Goal: Information Seeking & Learning: Learn about a topic

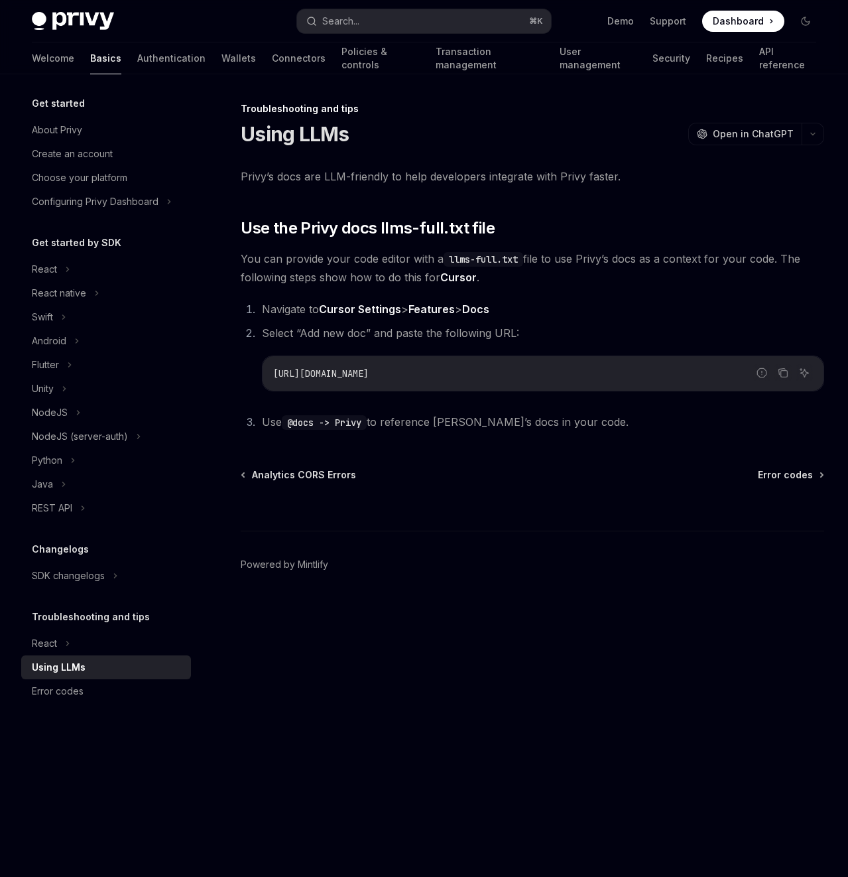
click at [593, 377] on code "[URL][DOMAIN_NAME]" at bounding box center [543, 374] width 540 height 16
click at [425, 380] on code "[URL][DOMAIN_NAME]" at bounding box center [543, 374] width 540 height 16
copy ol "[URL][DOMAIN_NAME]"
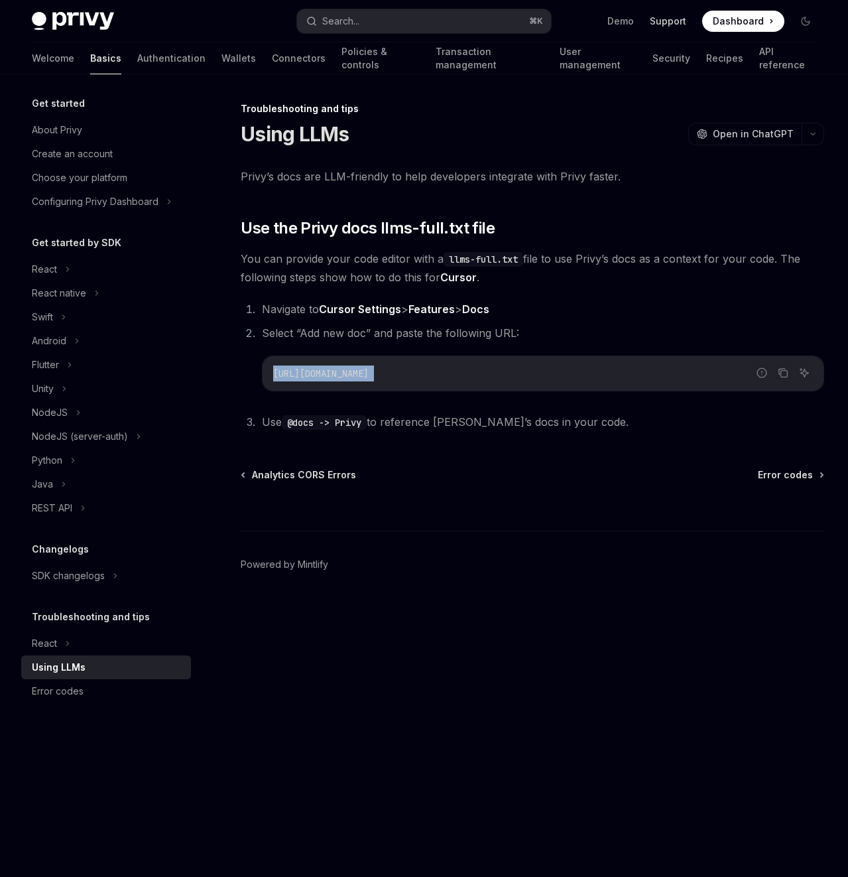
click at [672, 21] on link "Support" at bounding box center [668, 21] width 36 height 13
click at [713, 25] on span at bounding box center [744, 21] width 82 height 21
click at [46, 463] on div "Python" at bounding box center [47, 460] width 31 height 16
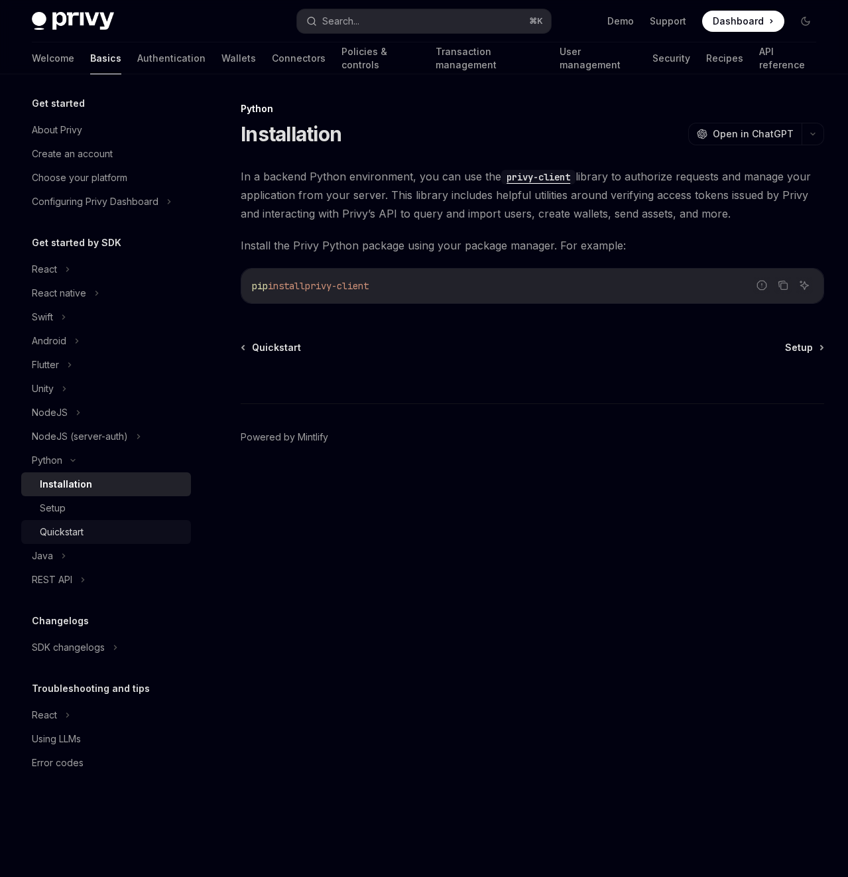
click at [48, 513] on div "Quickstart" at bounding box center [62, 532] width 44 height 16
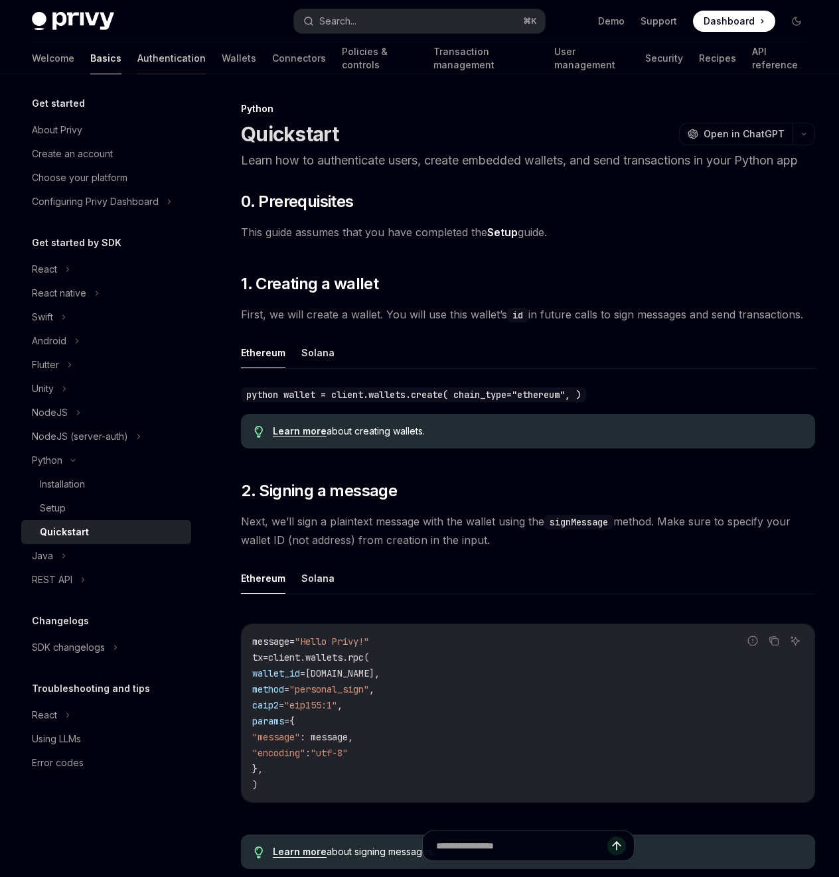
click at [137, 56] on link "Authentication" at bounding box center [171, 58] width 68 height 32
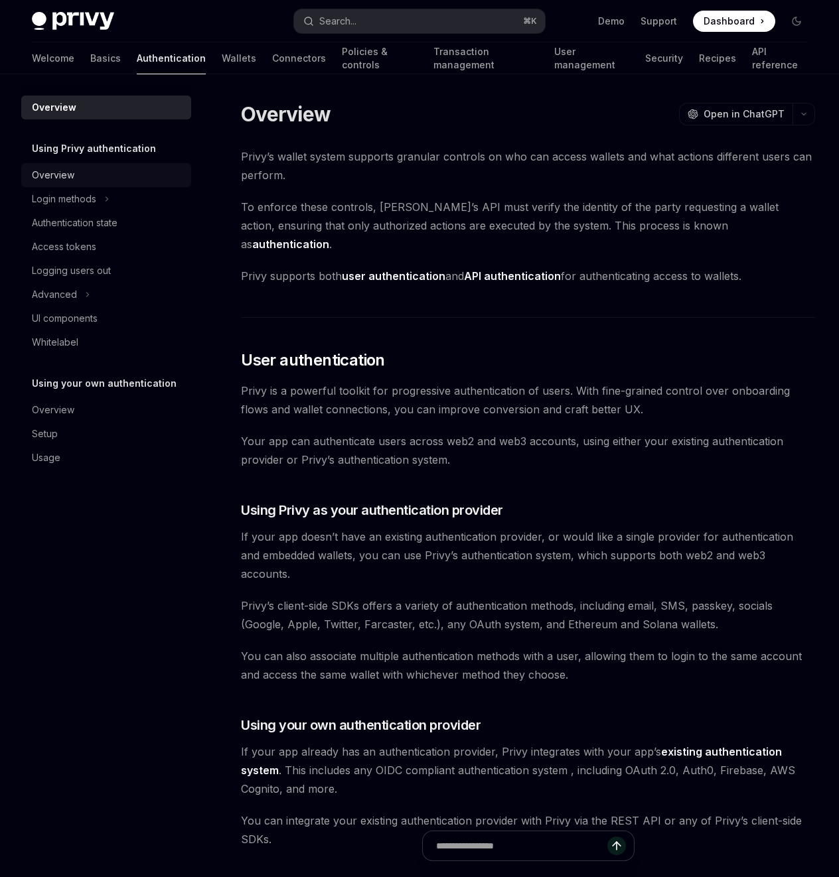
click at [96, 180] on div "Overview" at bounding box center [107, 175] width 151 height 16
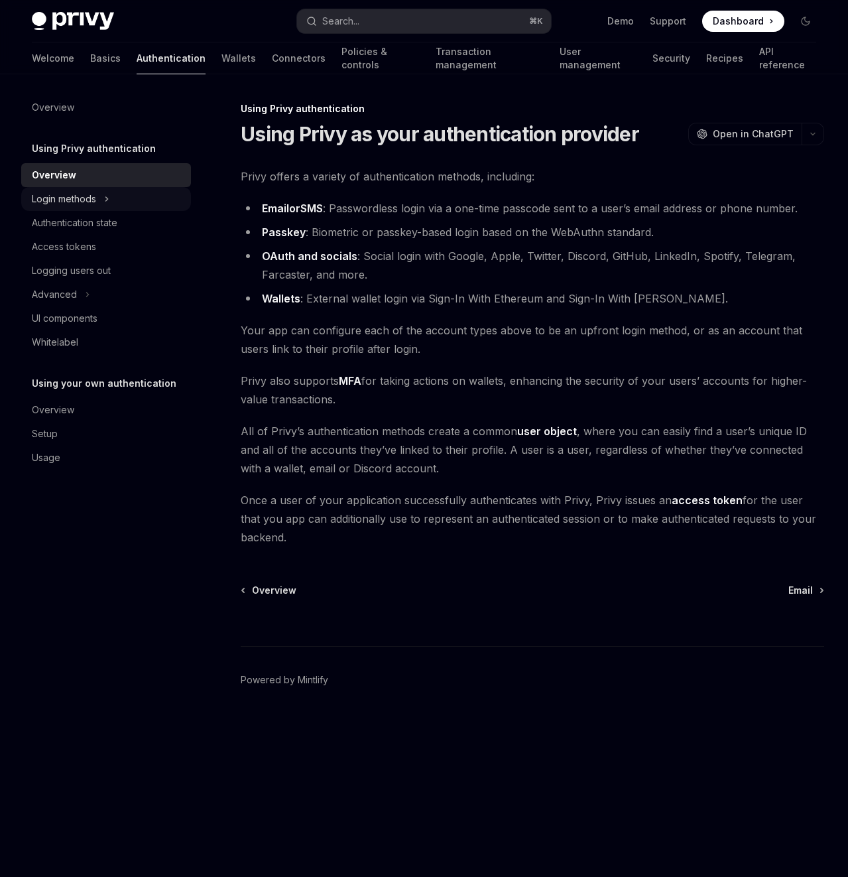
click at [83, 199] on div "Login methods" at bounding box center [64, 199] width 64 height 16
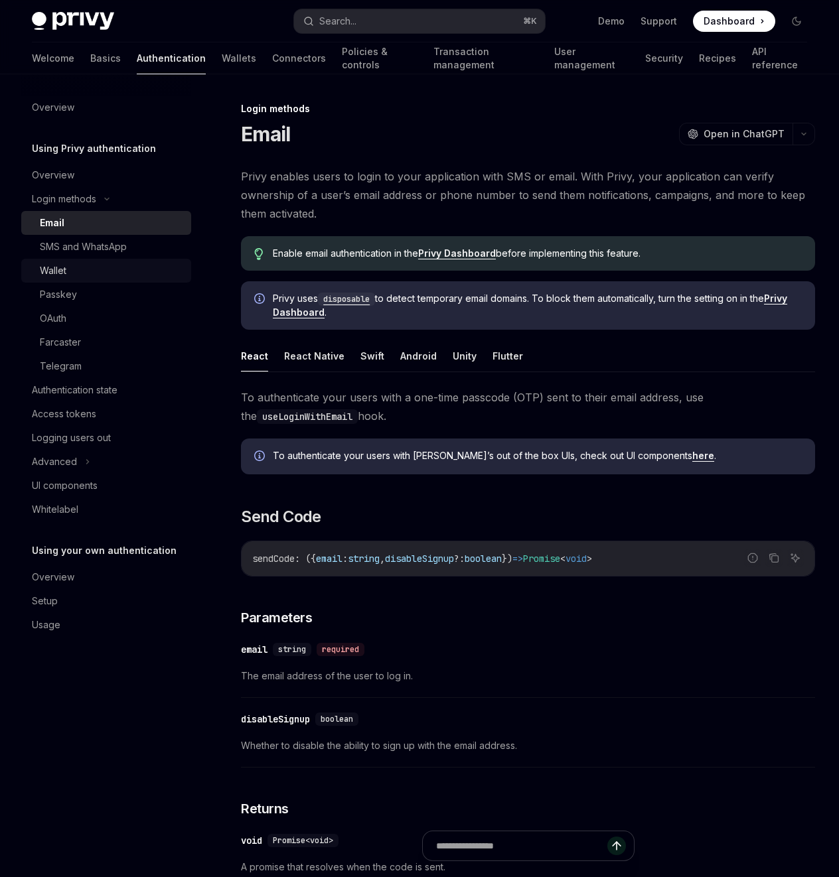
click at [52, 260] on link "Wallet" at bounding box center [106, 271] width 170 height 24
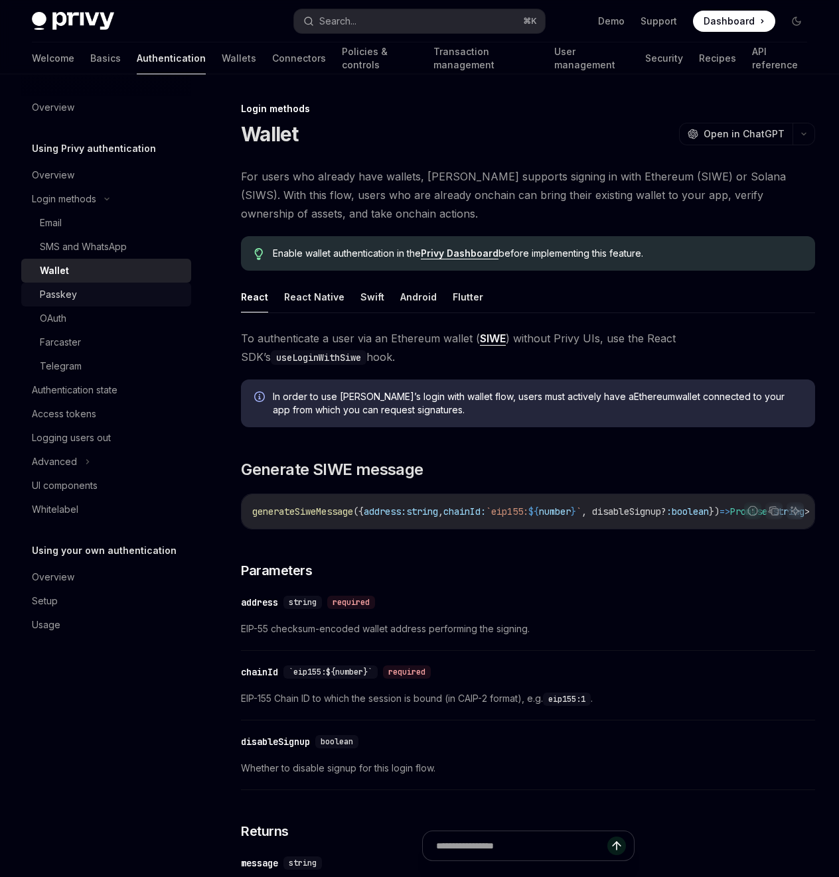
click at [50, 295] on div "Passkey" at bounding box center [58, 295] width 37 height 16
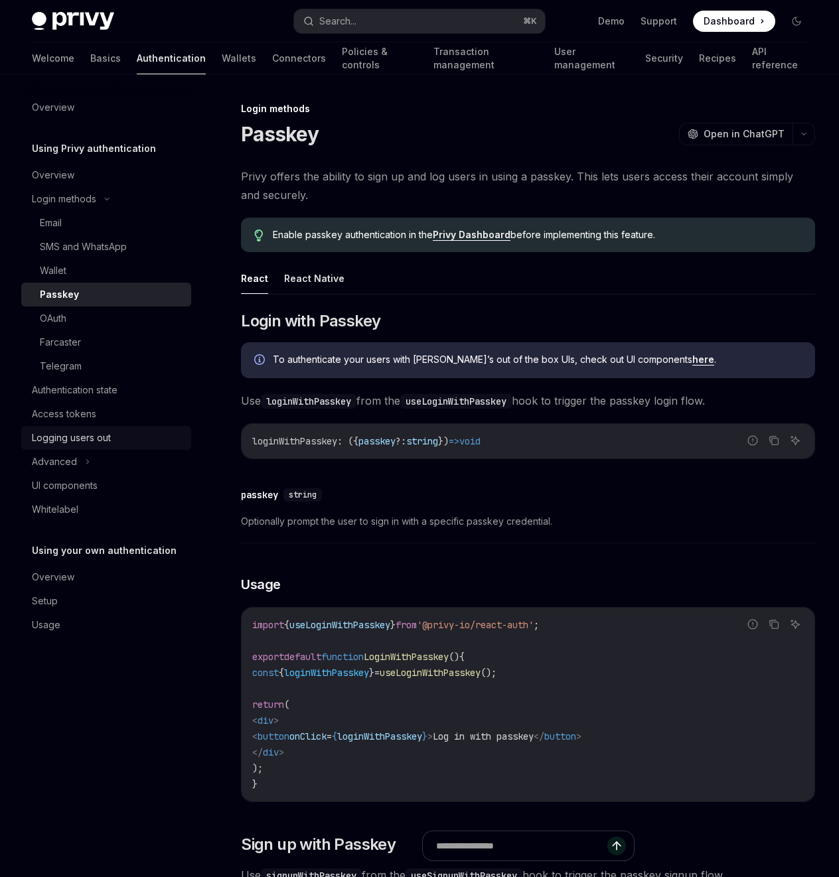
click at [79, 436] on div "Logging users out" at bounding box center [71, 438] width 79 height 16
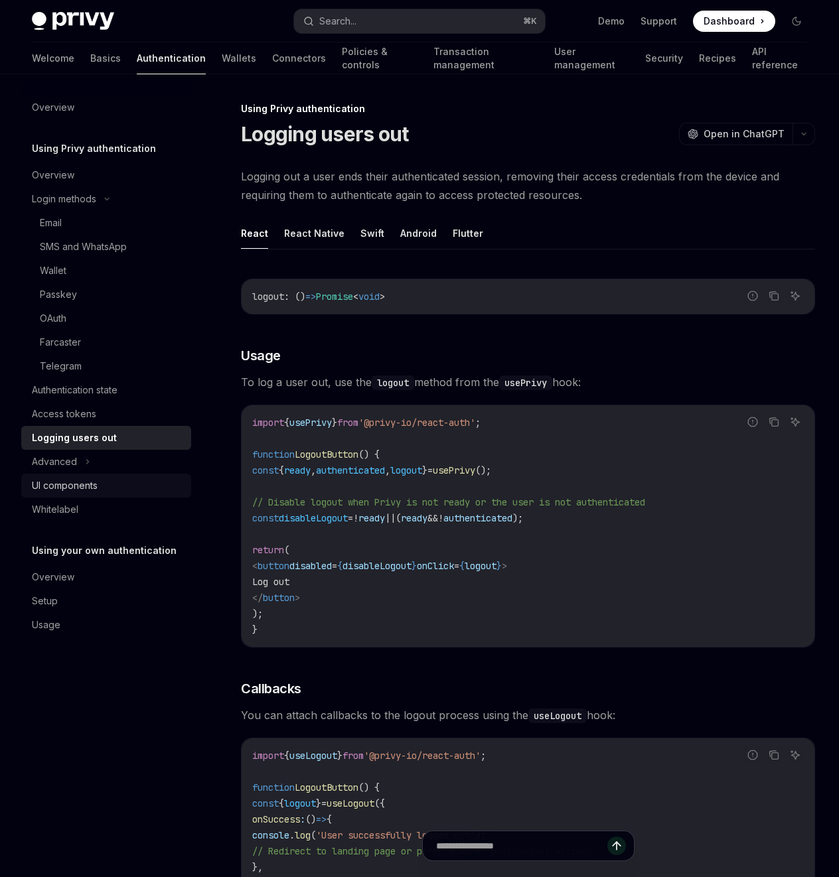
click at [66, 480] on div "UI components" at bounding box center [65, 486] width 66 height 16
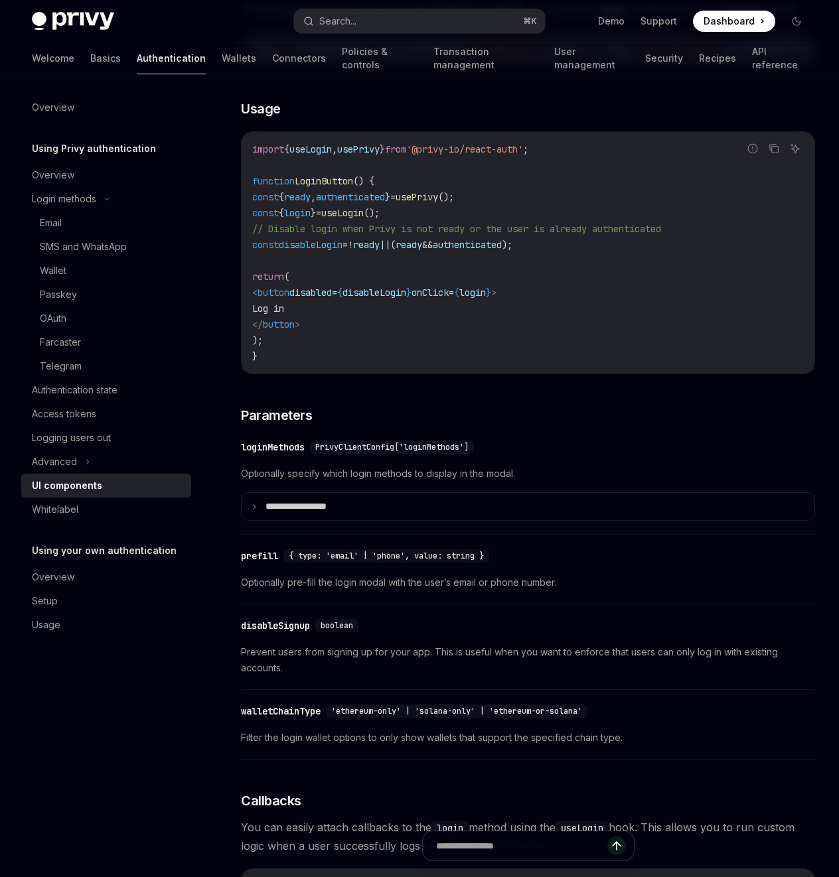
scroll to position [908, 0]
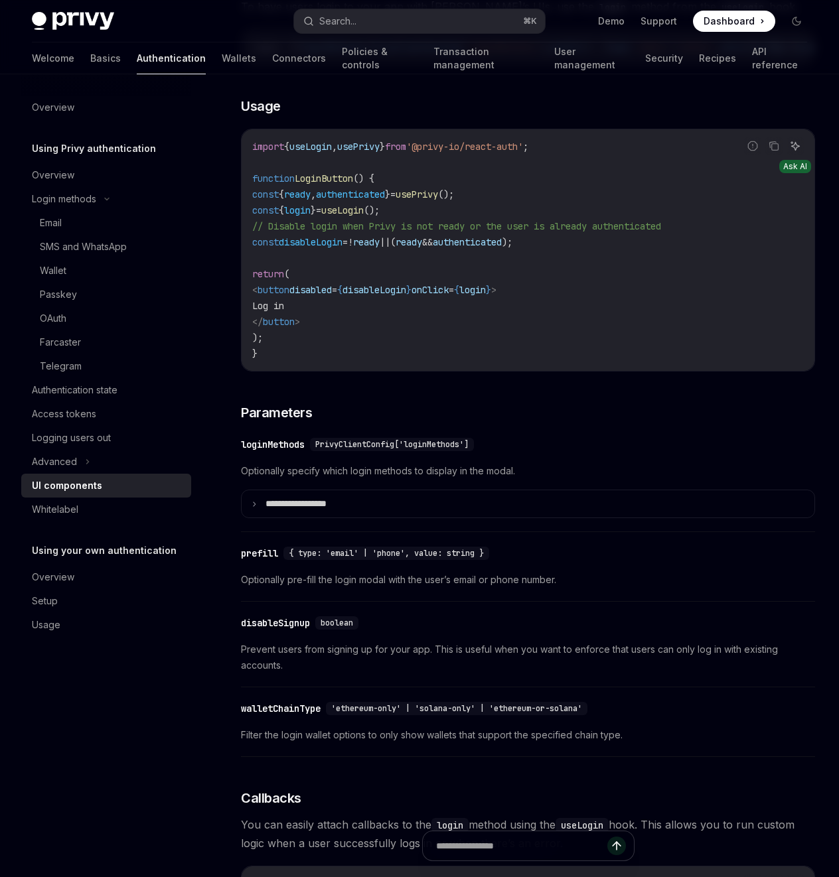
click at [797, 151] on icon "Ask AI" at bounding box center [794, 146] width 11 height 11
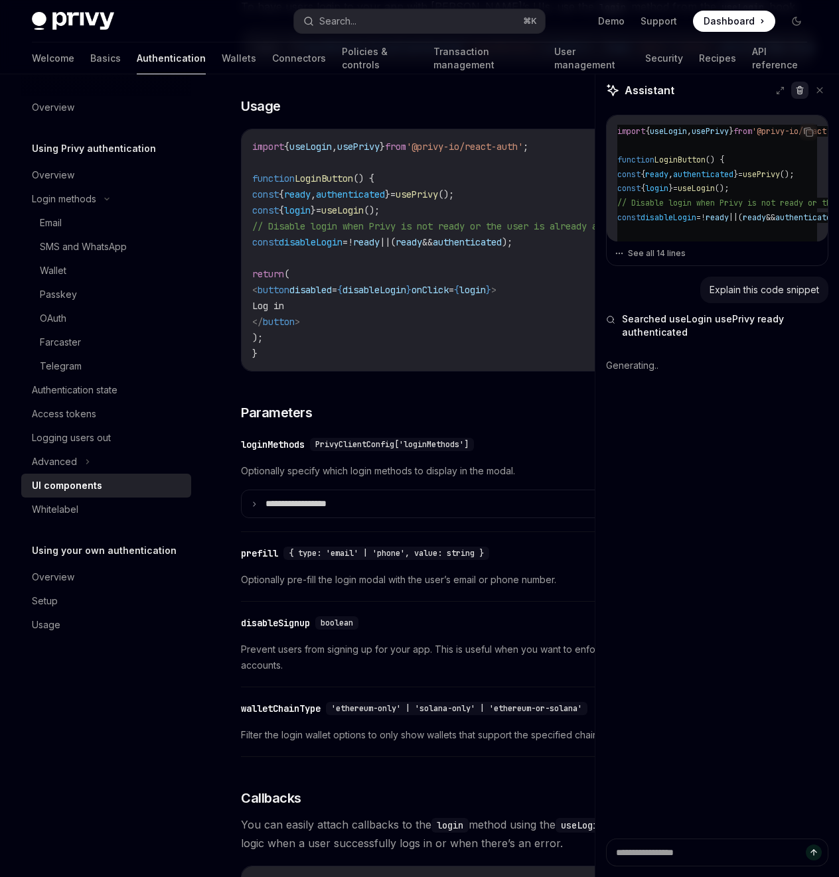
click at [797, 92] on icon at bounding box center [799, 90] width 9 height 9
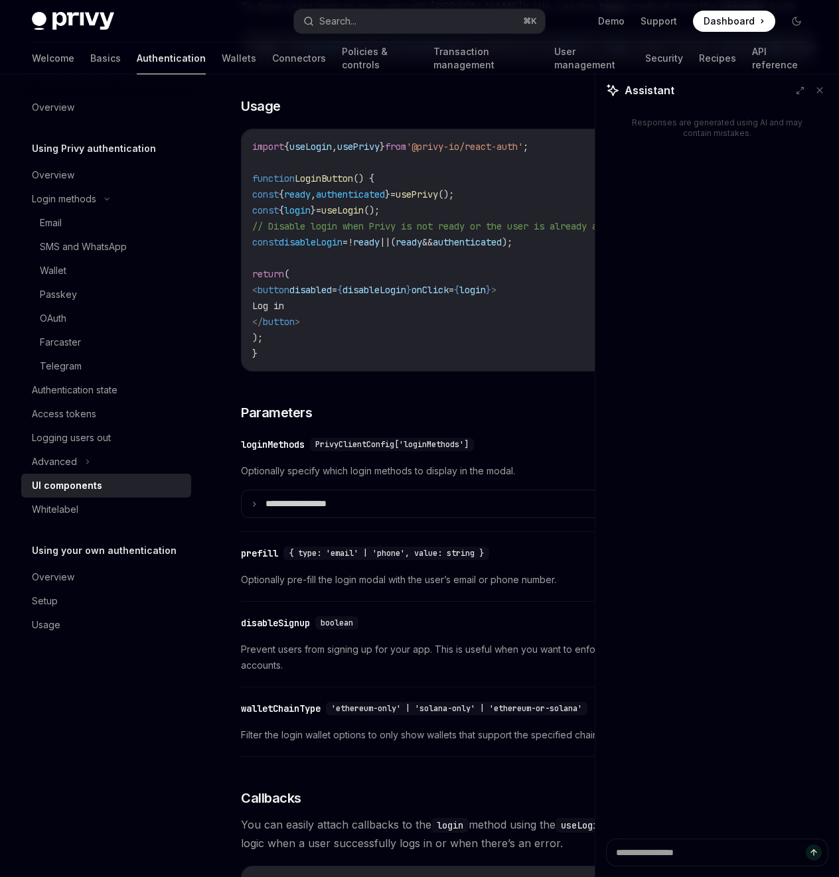
click at [659, 513] on div at bounding box center [528, 852] width 574 height 49
click at [658, 513] on div at bounding box center [528, 852] width 574 height 49
click at [617, 513] on div at bounding box center [528, 852] width 574 height 49
click at [640, 513] on div at bounding box center [528, 852] width 574 height 49
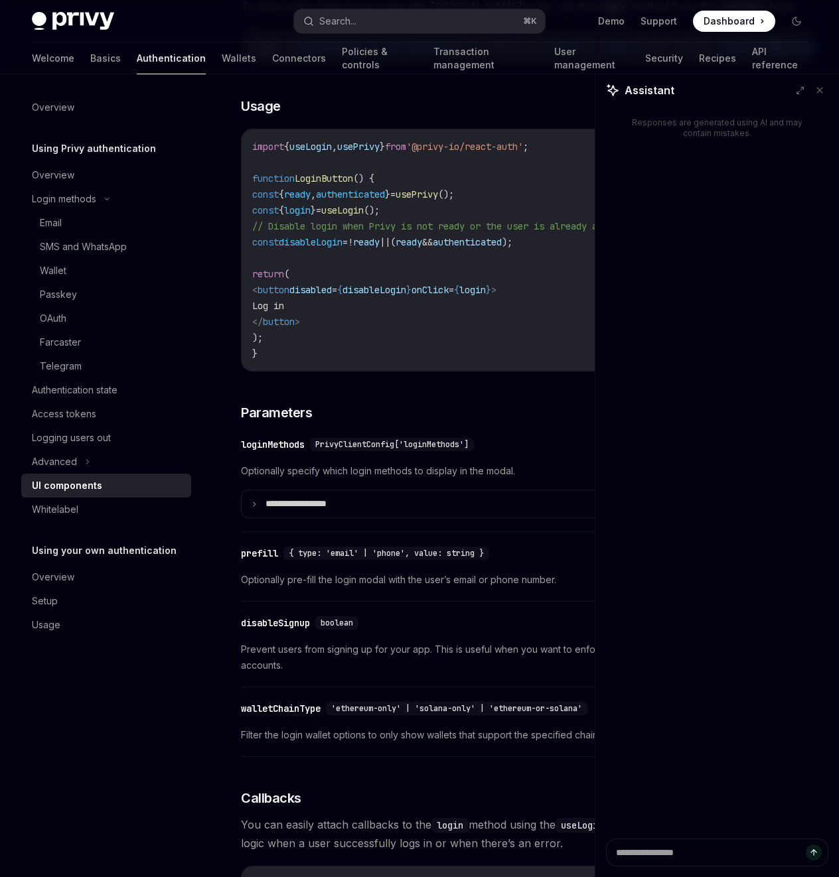
click at [640, 513] on div at bounding box center [528, 852] width 574 height 49
click at [825, 94] on button at bounding box center [819, 90] width 17 height 17
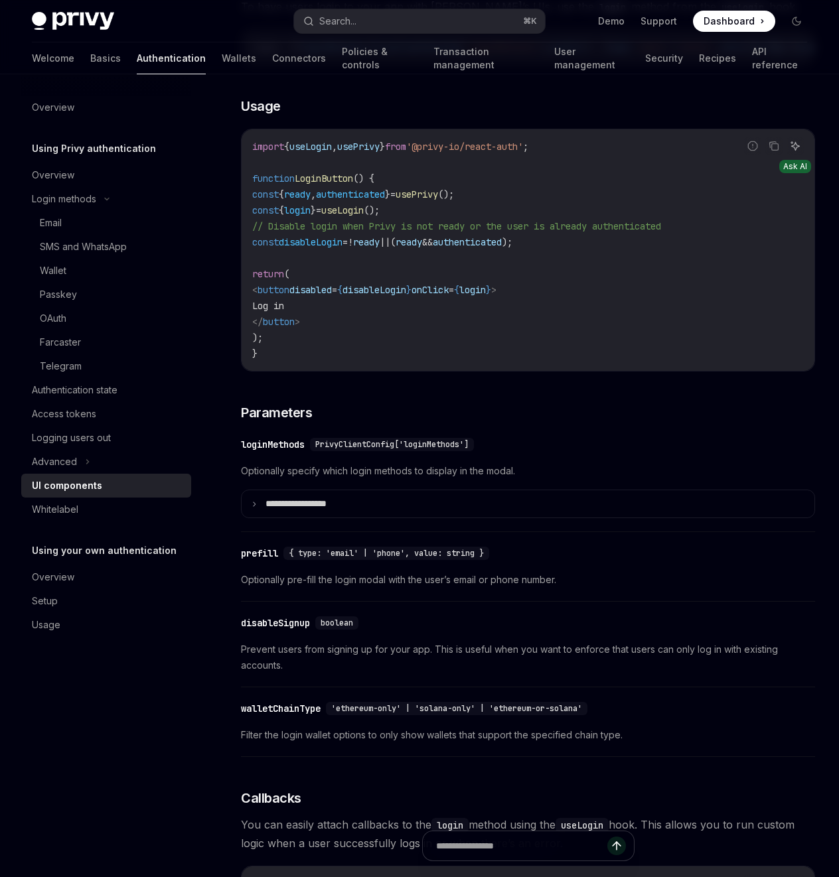
click at [789, 151] on icon "Ask AI" at bounding box center [794, 146] width 11 height 11
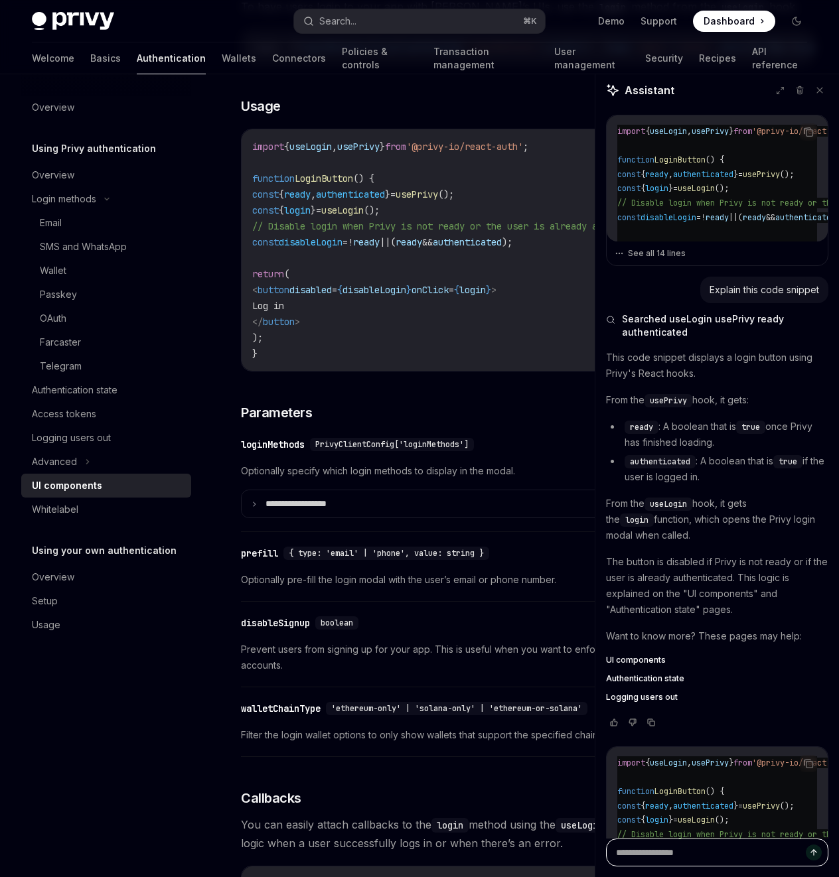
scroll to position [136, 0]
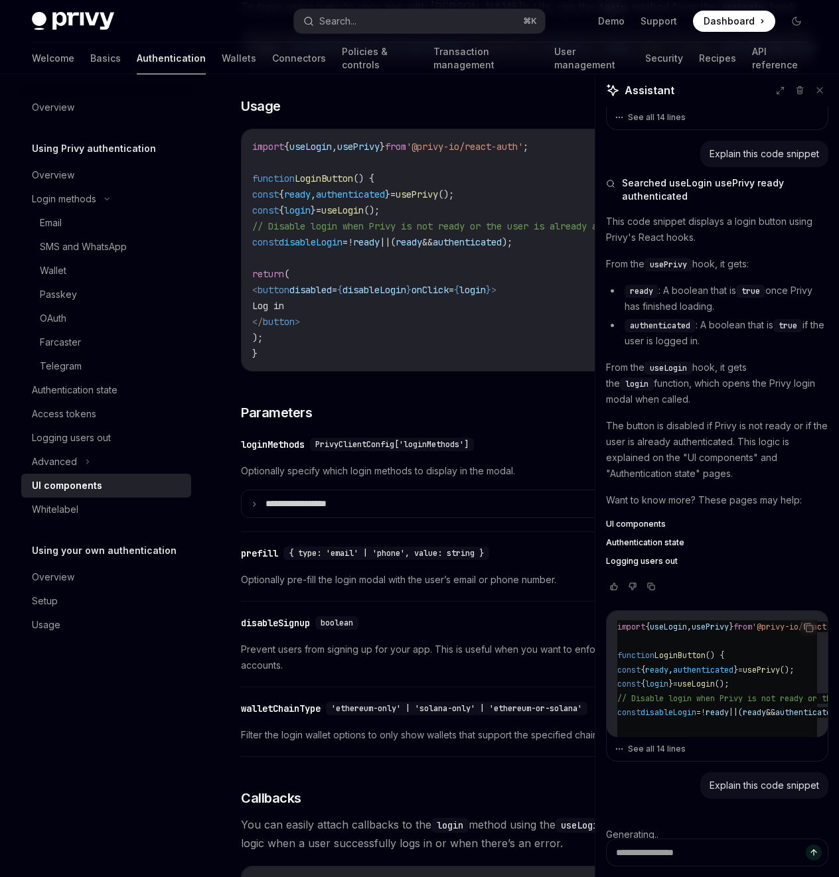
click at [777, 513] on div "Explain this code snippet" at bounding box center [763, 785] width 109 height 13
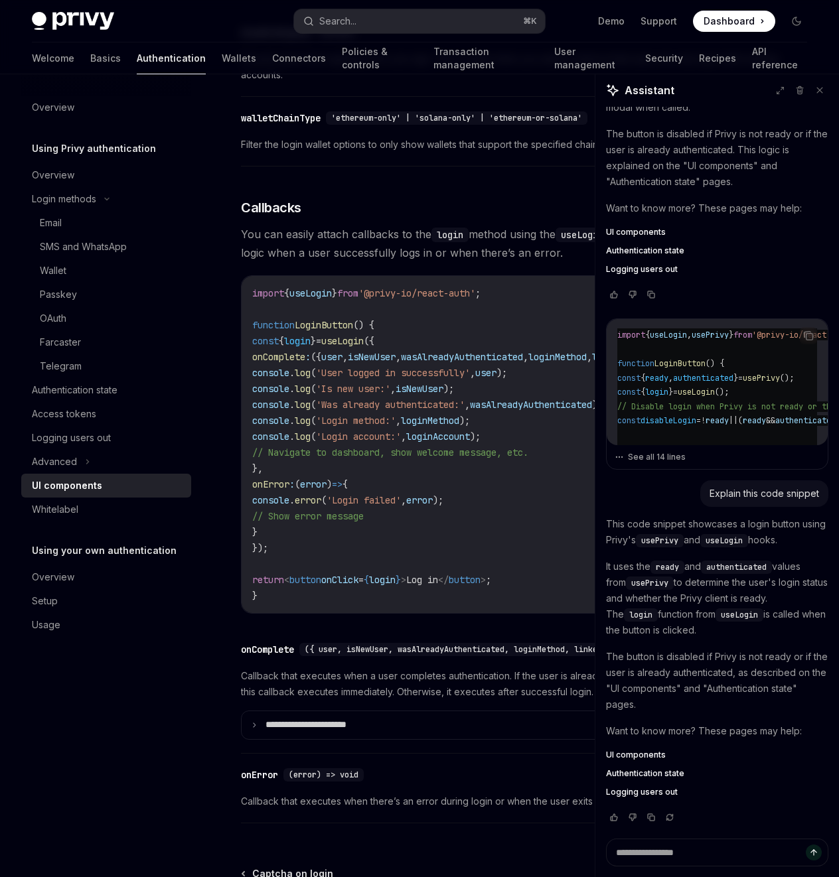
scroll to position [1517, 0]
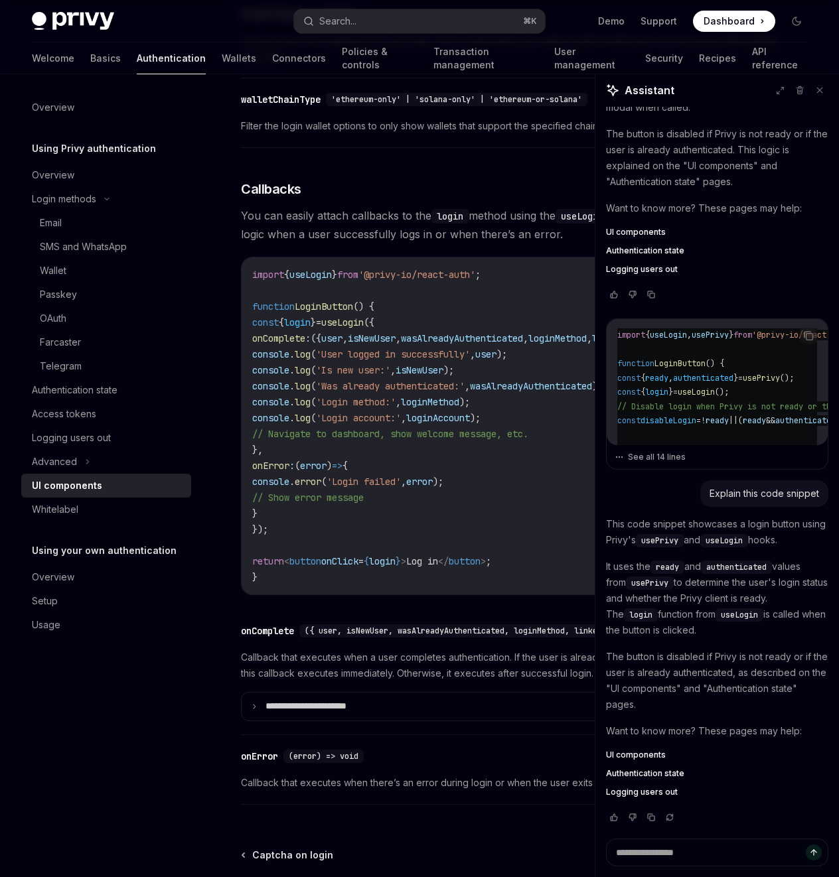
click at [655, 513] on div at bounding box center [528, 852] width 574 height 49
click at [646, 513] on div at bounding box center [528, 852] width 574 height 49
click at [645, 513] on div at bounding box center [528, 852] width 574 height 49
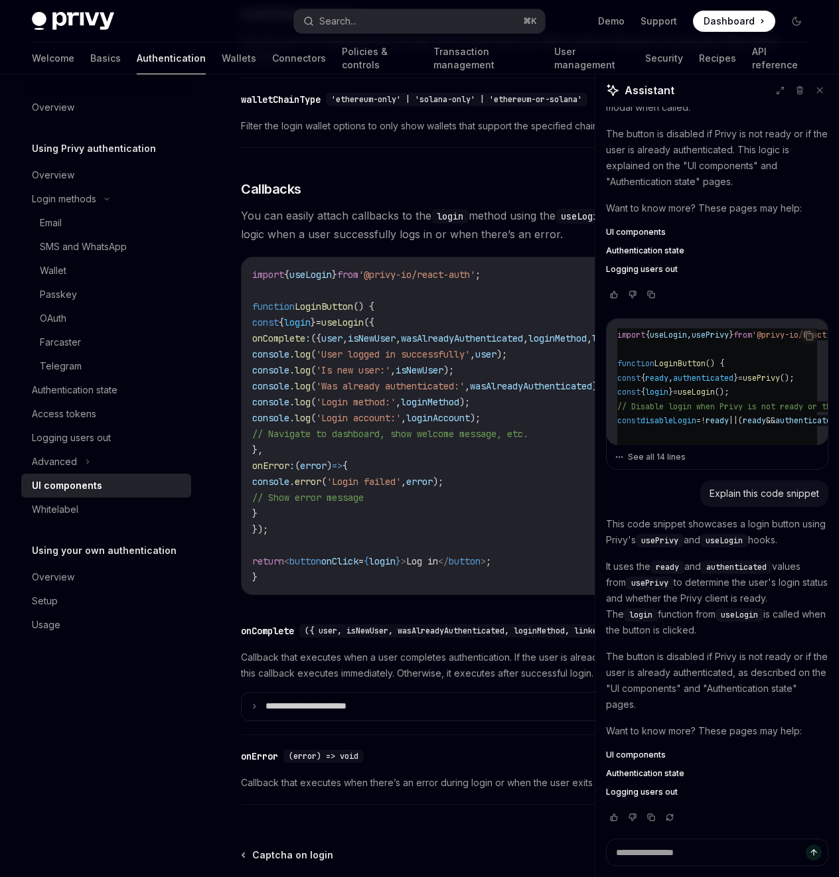
drag, startPoint x: 645, startPoint y: 852, endPoint x: 648, endPoint y: 827, distance: 24.7
click at [646, 513] on div at bounding box center [528, 852] width 574 height 49
drag, startPoint x: 705, startPoint y: 830, endPoint x: 706, endPoint y: 839, distance: 9.3
click at [706, 513] on div at bounding box center [528, 852] width 574 height 49
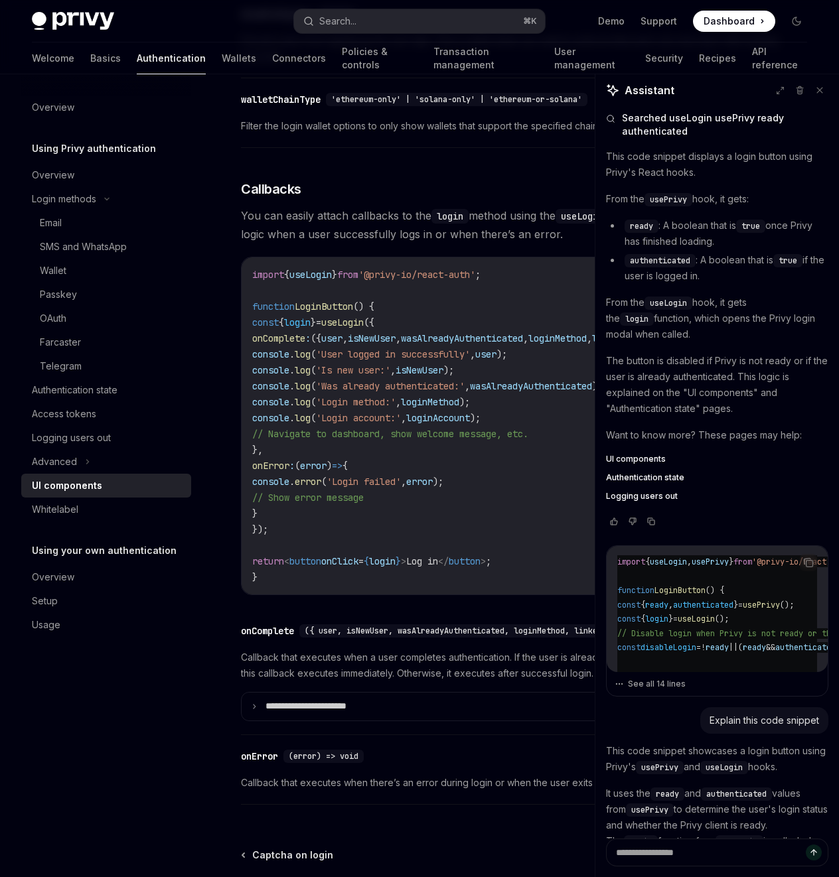
scroll to position [428, 0]
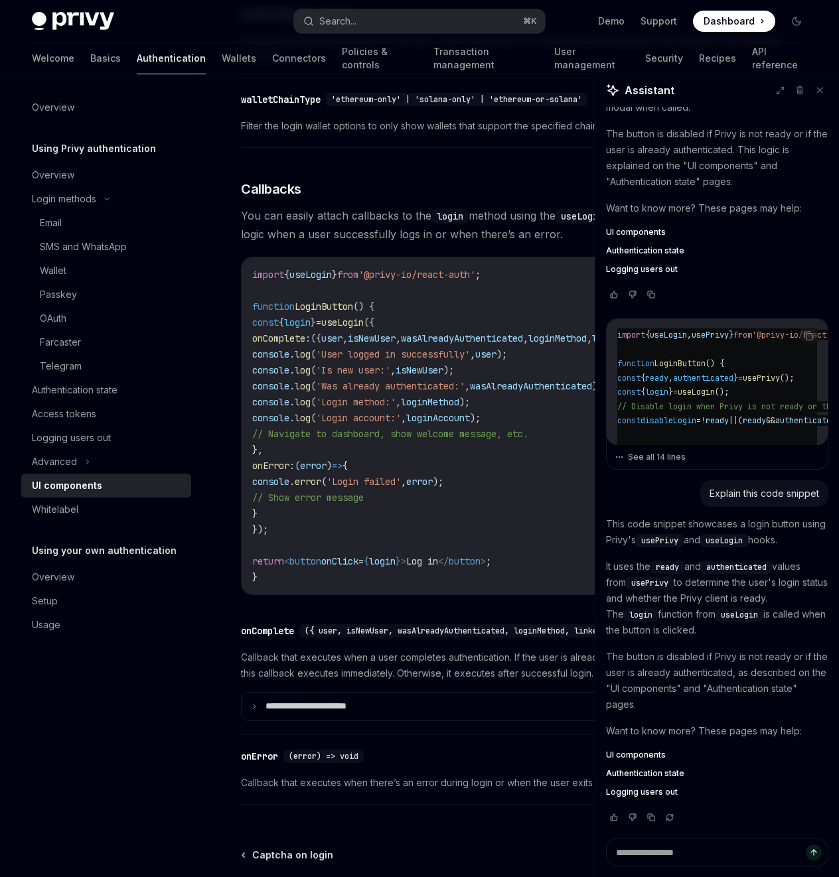
click at [661, 513] on div at bounding box center [528, 852] width 574 height 49
click at [670, 513] on div at bounding box center [528, 852] width 574 height 49
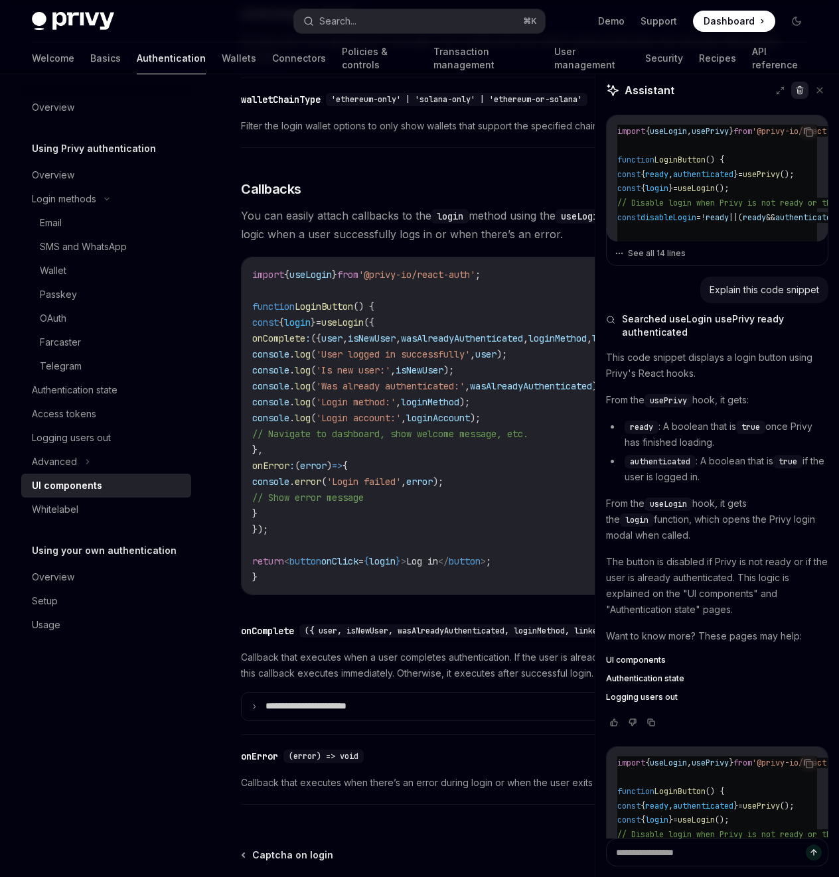
click at [797, 87] on icon at bounding box center [799, 90] width 9 height 9
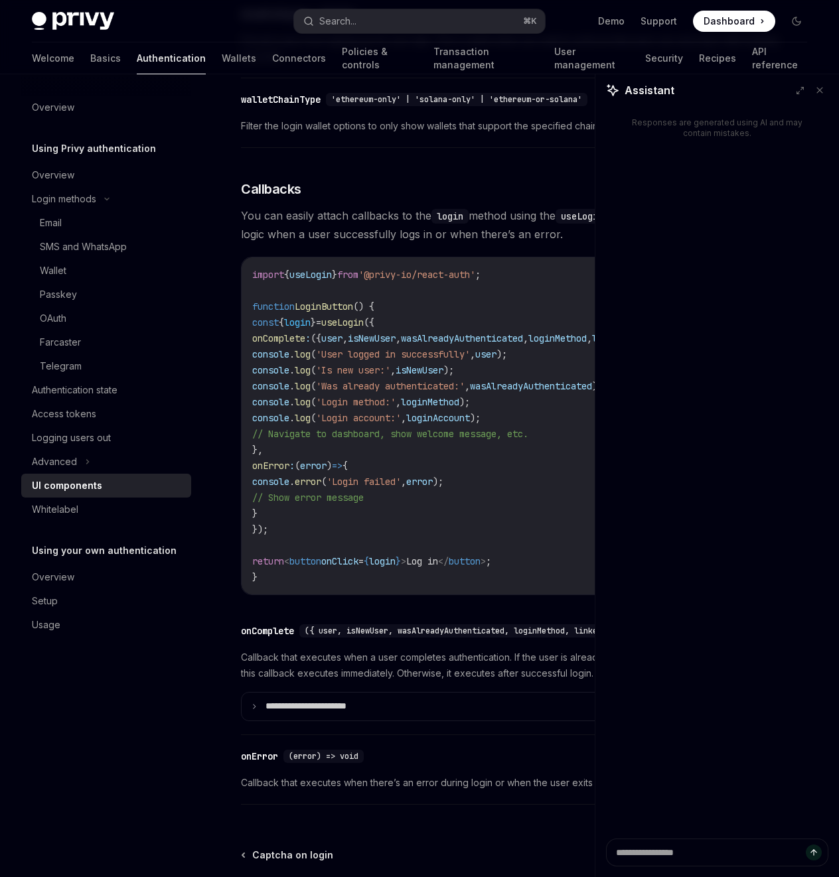
click at [651, 513] on div at bounding box center [528, 852] width 574 height 49
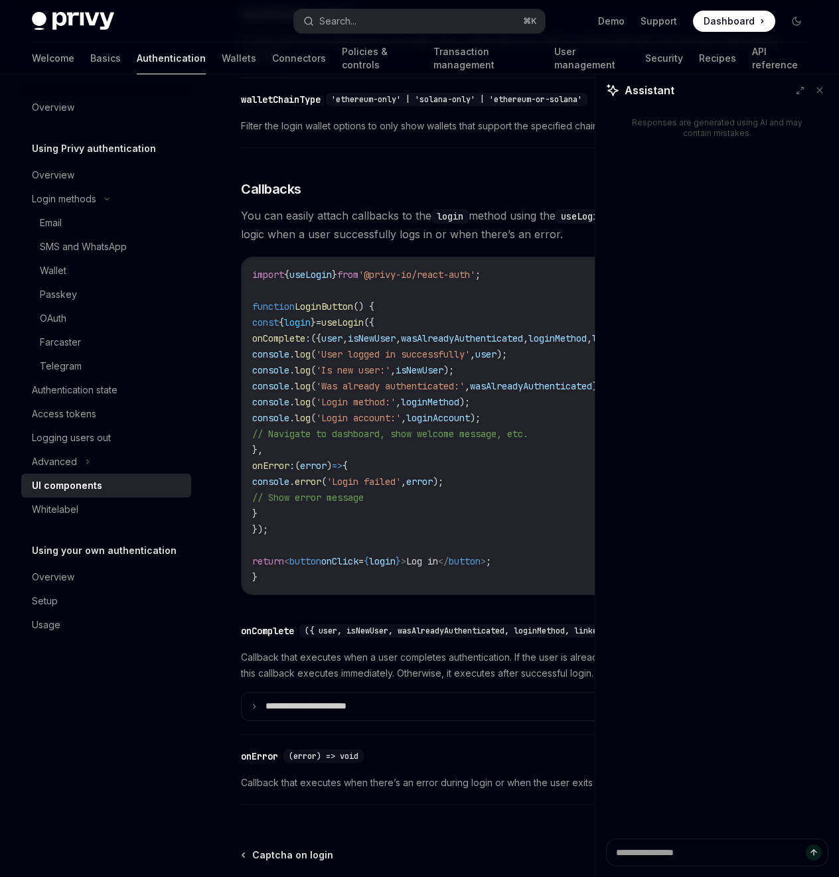
click at [651, 513] on div at bounding box center [528, 852] width 574 height 49
click at [637, 97] on span "Assistant" at bounding box center [649, 90] width 50 height 16
click at [822, 94] on icon at bounding box center [819, 90] width 9 height 9
type textarea "*"
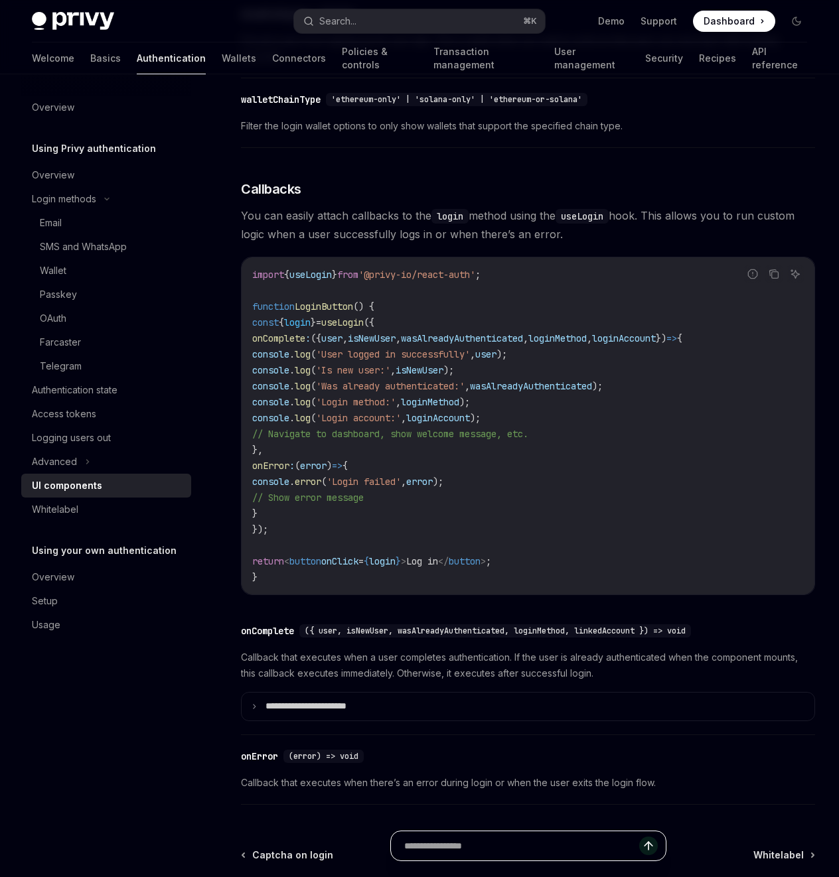
click at [498, 513] on input "Ask a question..." at bounding box center [521, 845] width 235 height 29
type input "*"
type input "**********"
type textarea "*"
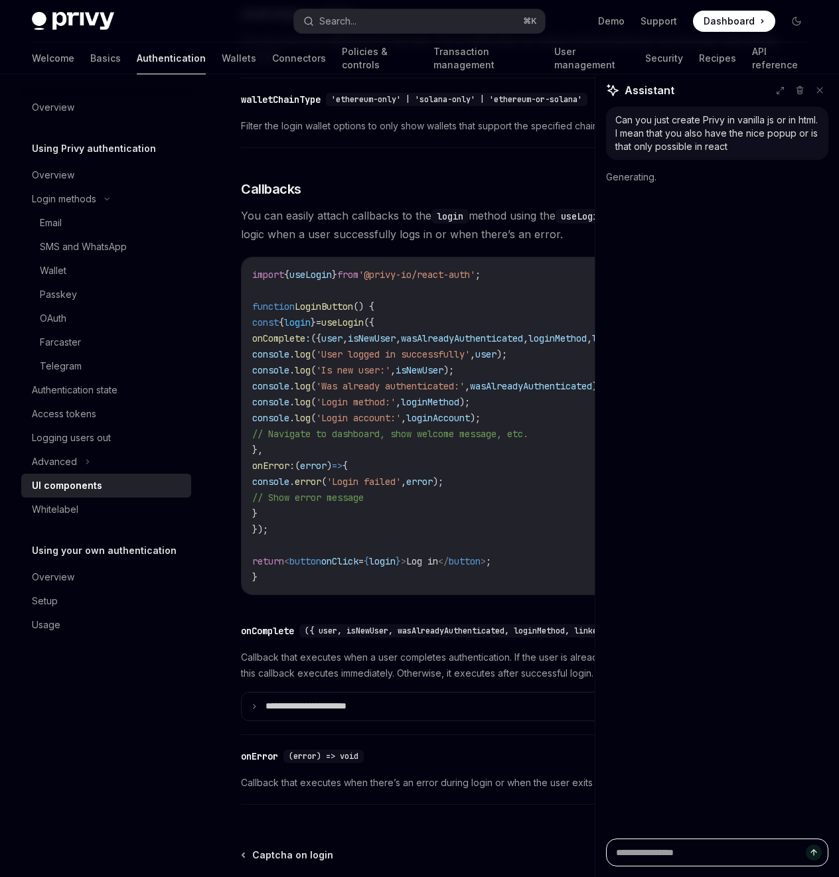
scroll to position [0, 0]
click at [664, 174] on span "Searched Privy vanilla js integration" at bounding box center [706, 175] width 168 height 13
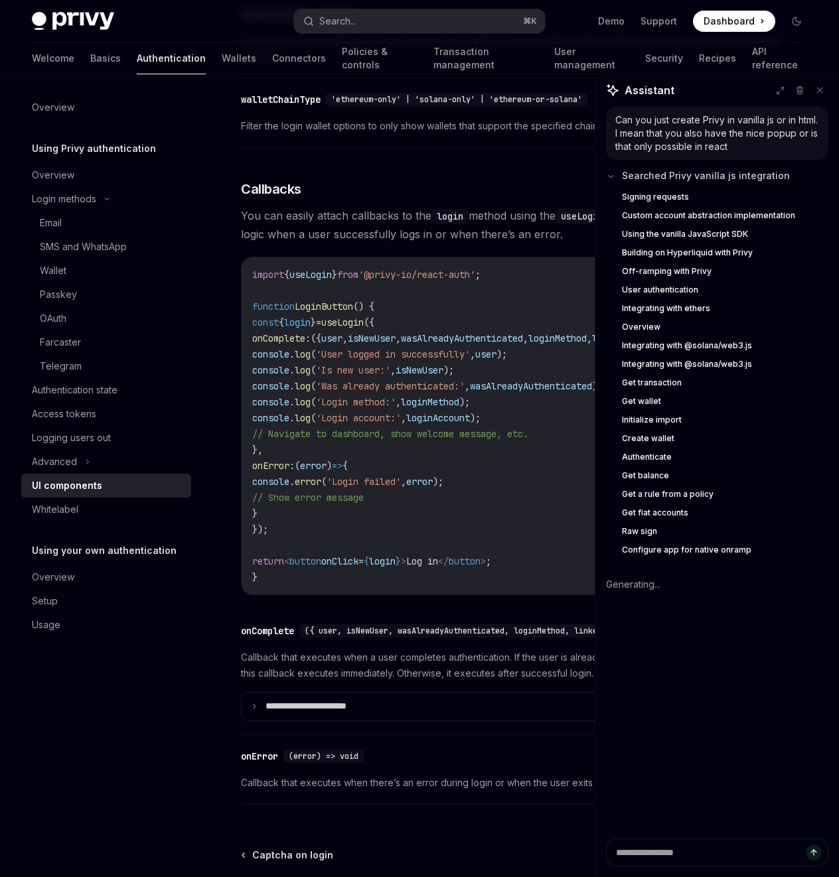
click at [664, 174] on span "Searched Privy vanilla js integration" at bounding box center [706, 175] width 168 height 13
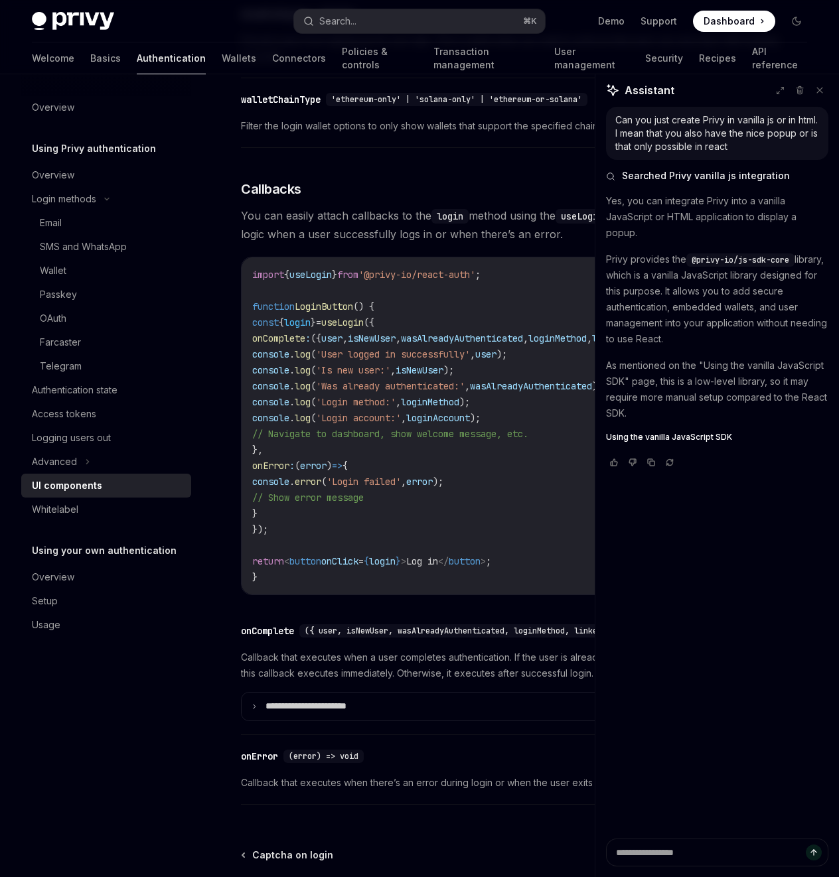
click at [687, 513] on div at bounding box center [528, 852] width 574 height 49
click at [664, 513] on div at bounding box center [528, 852] width 574 height 49
click at [651, 513] on div at bounding box center [528, 852] width 574 height 49
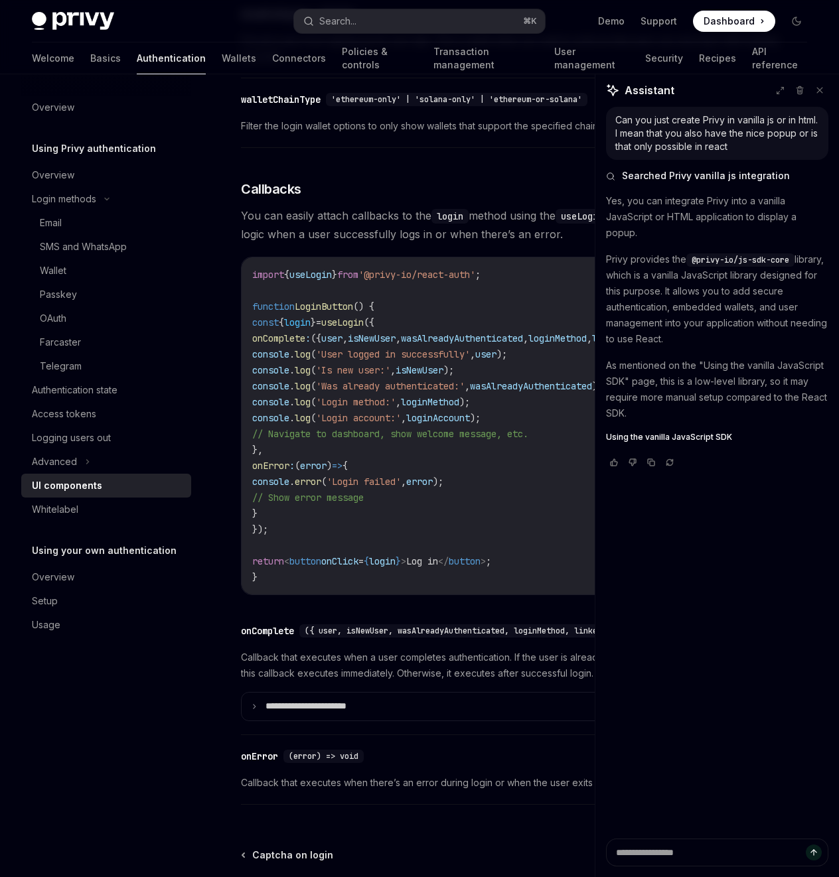
click at [651, 513] on div at bounding box center [528, 852] width 574 height 49
click at [774, 126] on div "Can you just create Privy in vanilla js or in html. I mean that you also have t…" at bounding box center [717, 133] width 204 height 40
click at [774, 138] on div "Can you just create Privy in vanilla js or in html. I mean that you also have t…" at bounding box center [717, 133] width 204 height 40
click at [740, 119] on div "Can you just create Privy in vanilla js or in html. I mean that you also have t…" at bounding box center [717, 133] width 204 height 40
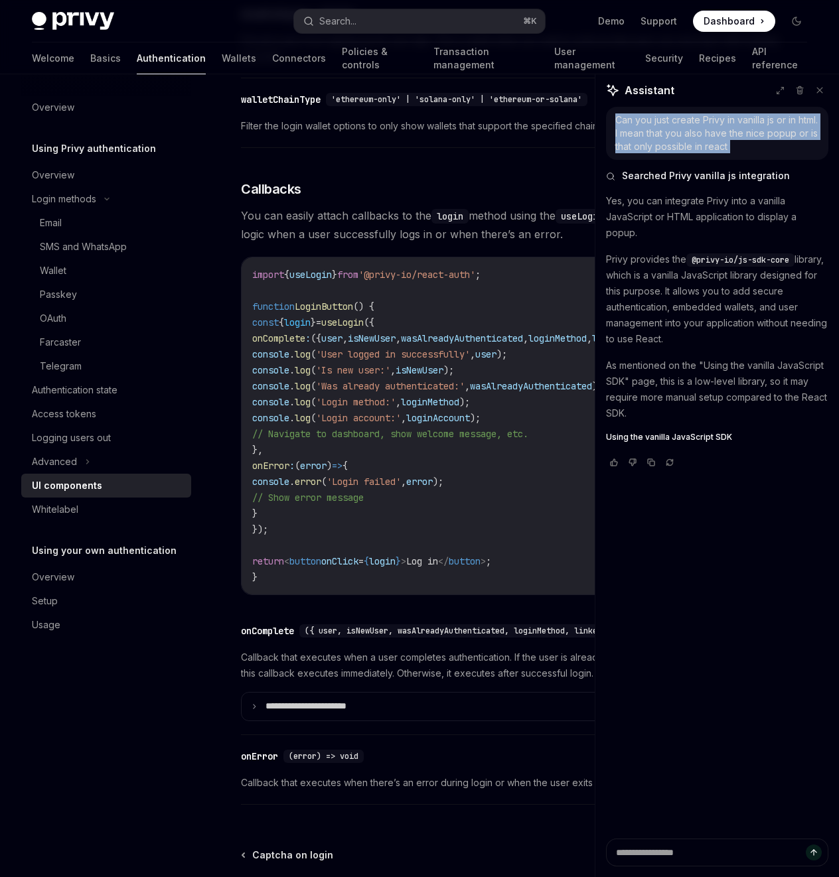
click at [740, 119] on div "Can you just create Privy in vanilla js or in html. I mean that you also have t…" at bounding box center [717, 133] width 204 height 40
copy div "Can you just create Privy in vanilla js or in html. I mean that you also have t…"
click at [797, 94] on icon at bounding box center [799, 90] width 9 height 9
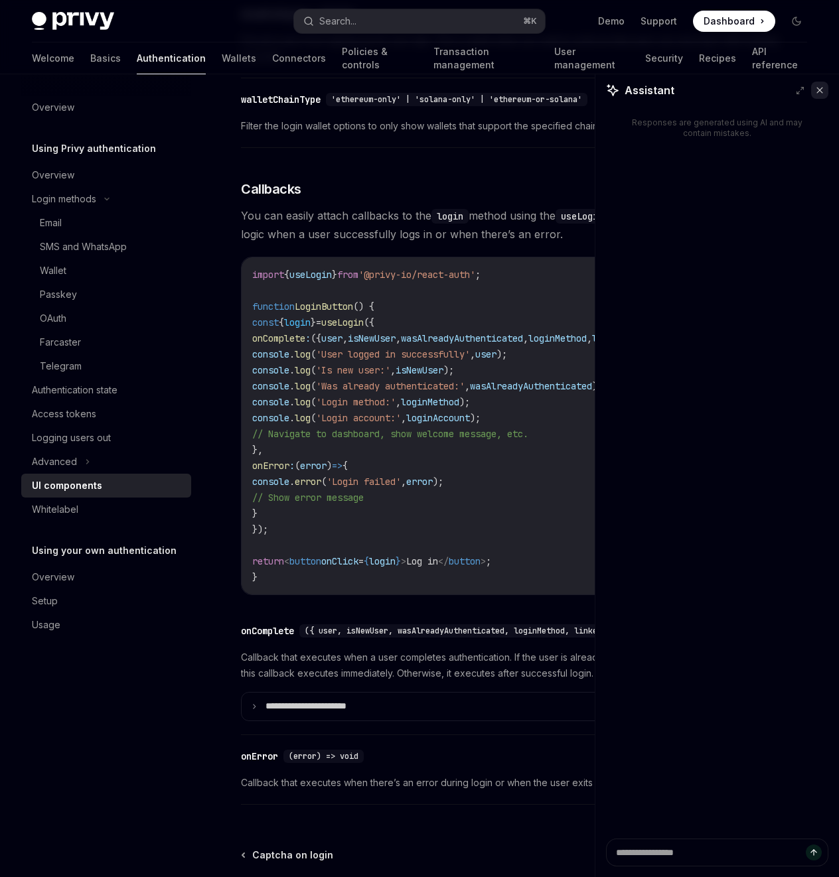
click at [819, 88] on icon at bounding box center [819, 90] width 9 height 9
type textarea "*"
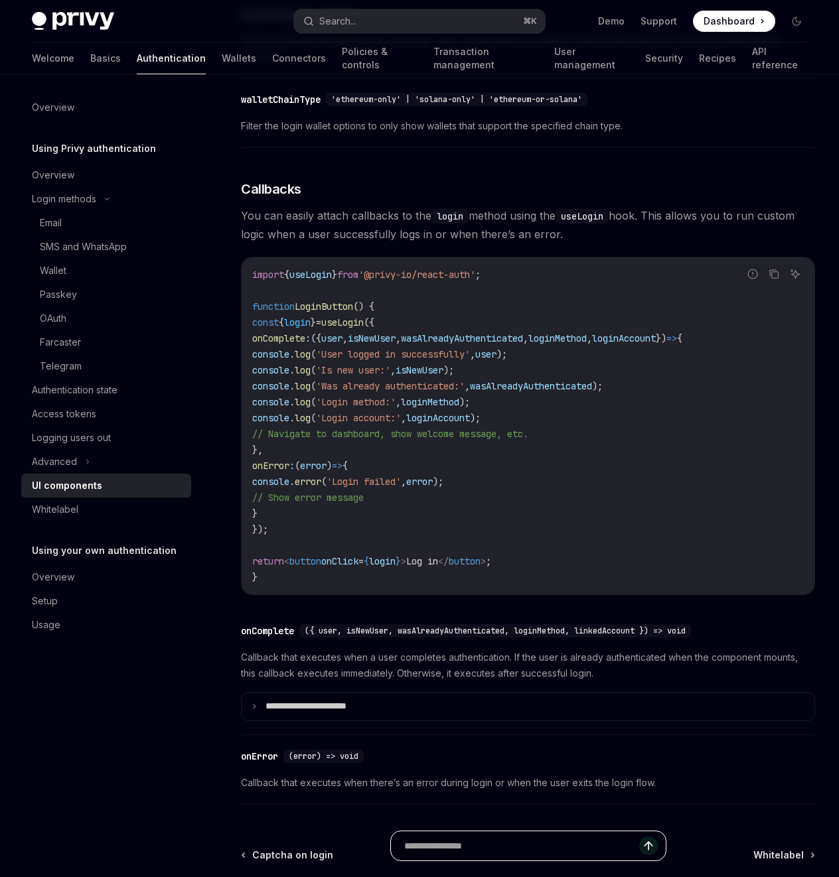
click at [464, 513] on input "Ask a question..." at bounding box center [489, 845] width 171 height 29
paste input "**********"
type input "**********"
type textarea "*"
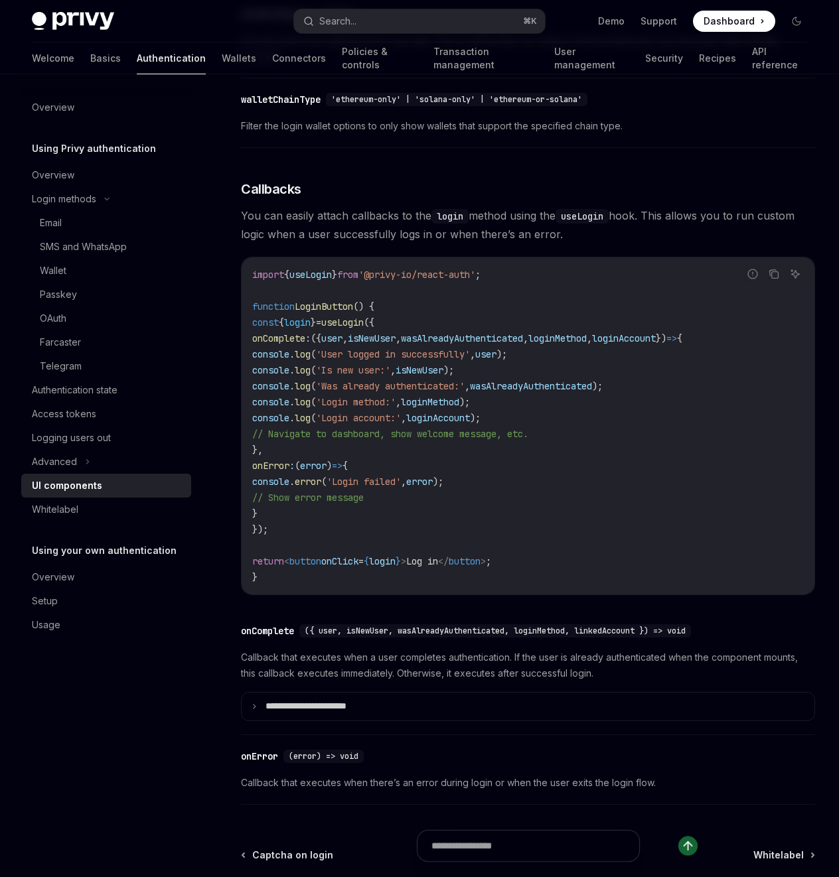
scroll to position [0, 0]
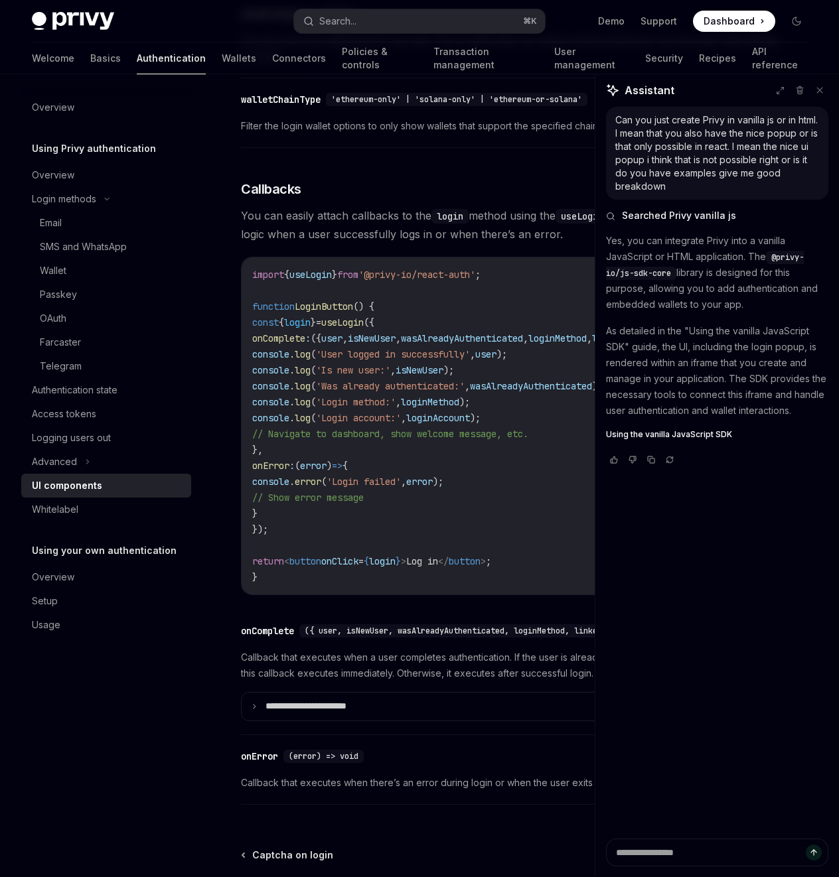
click at [676, 433] on span "Using the vanilla JavaScript SDK" at bounding box center [669, 434] width 126 height 11
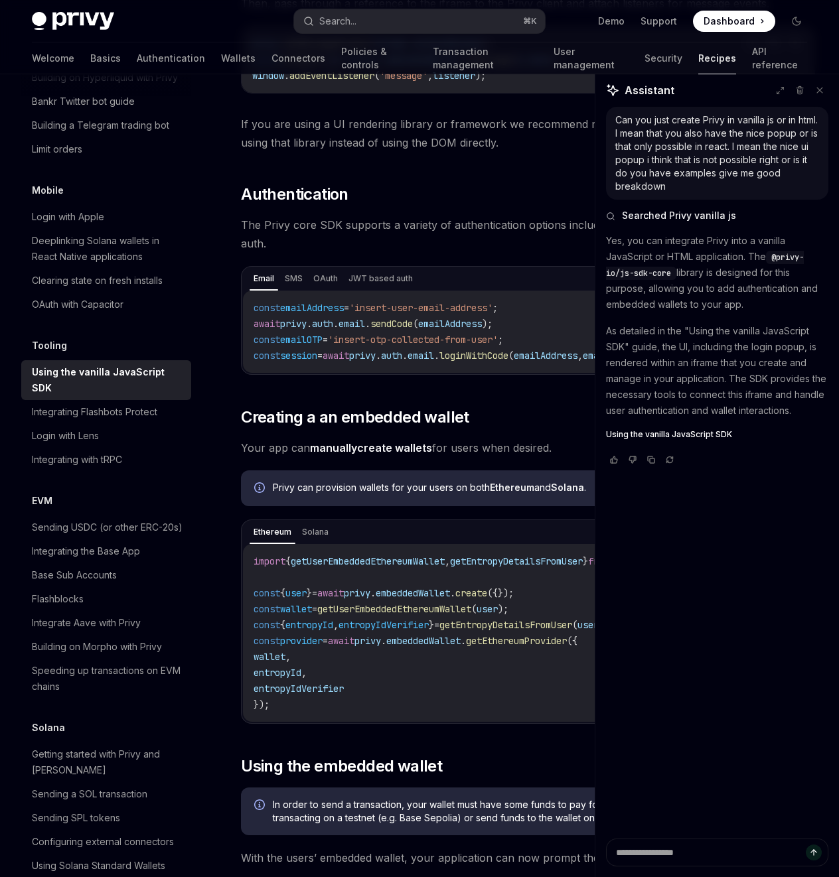
scroll to position [1093, 0]
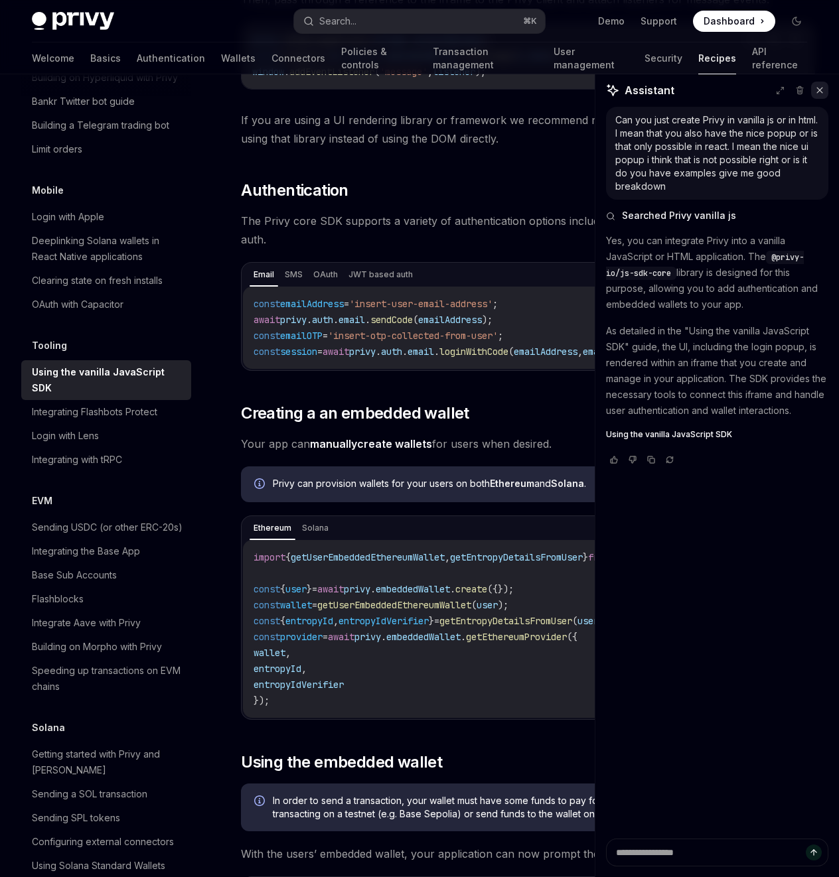
click at [817, 92] on icon at bounding box center [819, 90] width 5 height 5
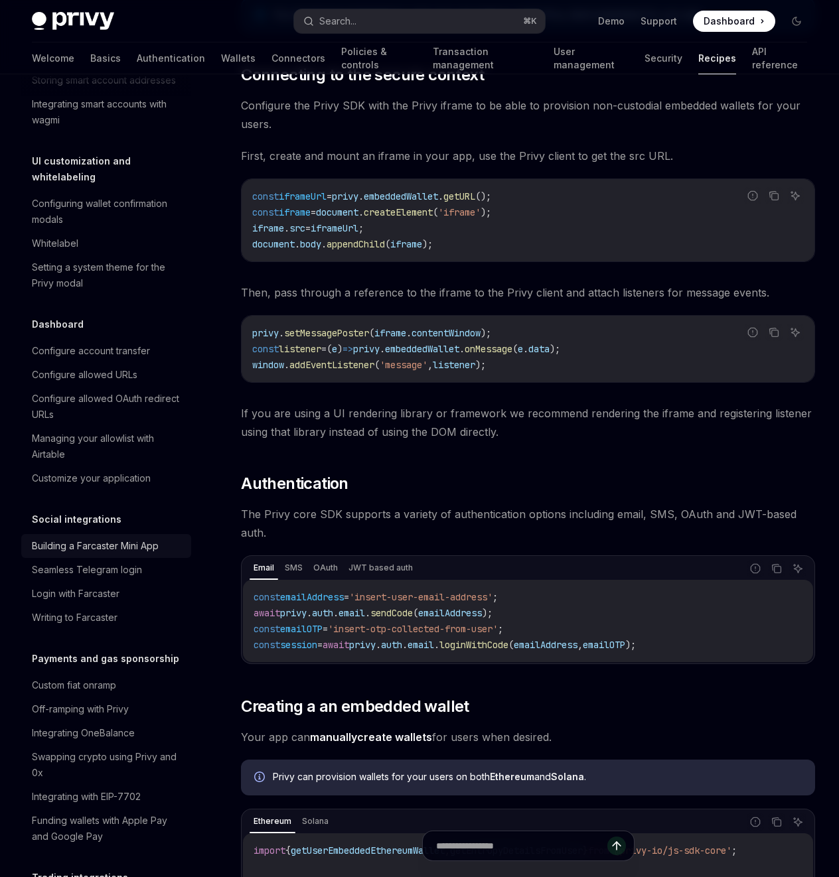
scroll to position [622, 0]
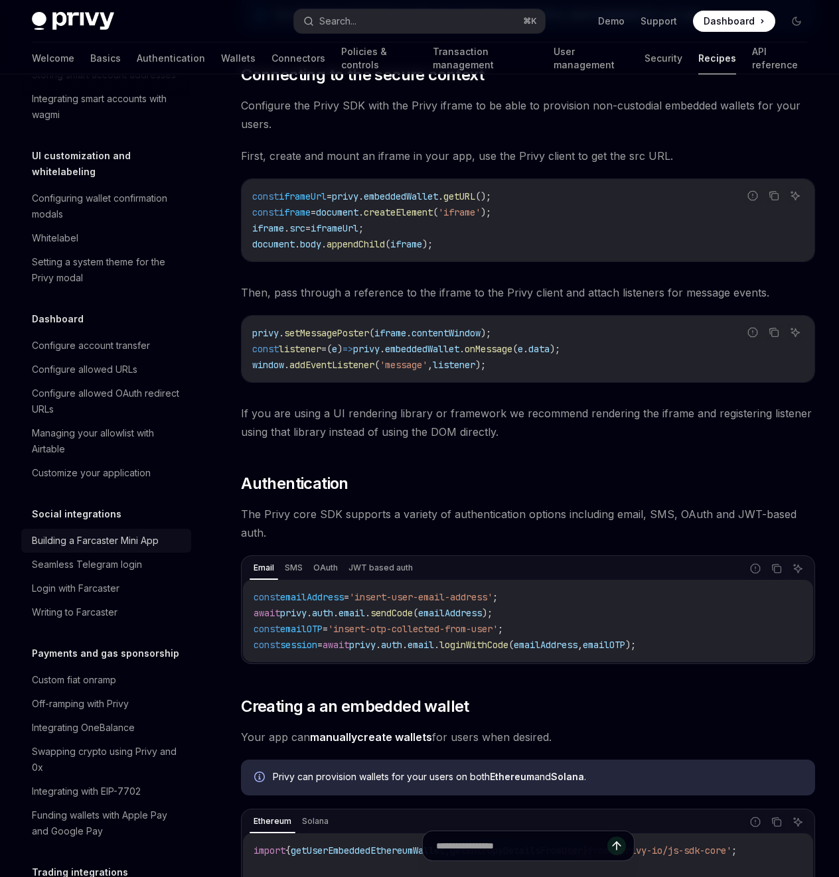
click at [122, 513] on div "Building a Farcaster Mini App" at bounding box center [95, 541] width 127 height 16
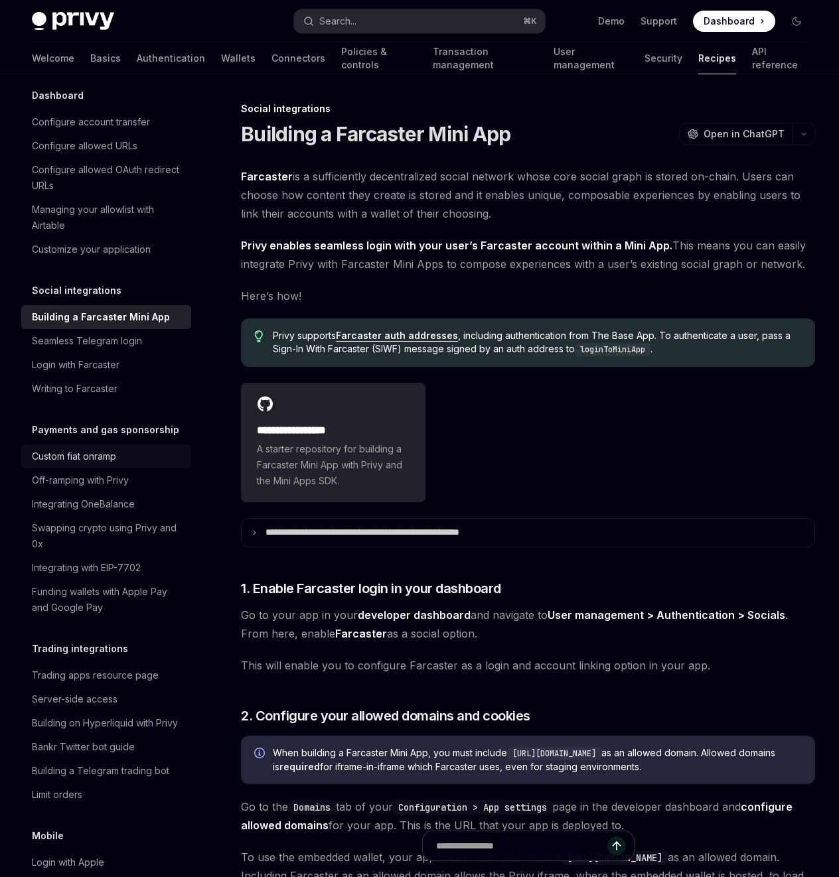
scroll to position [870, 0]
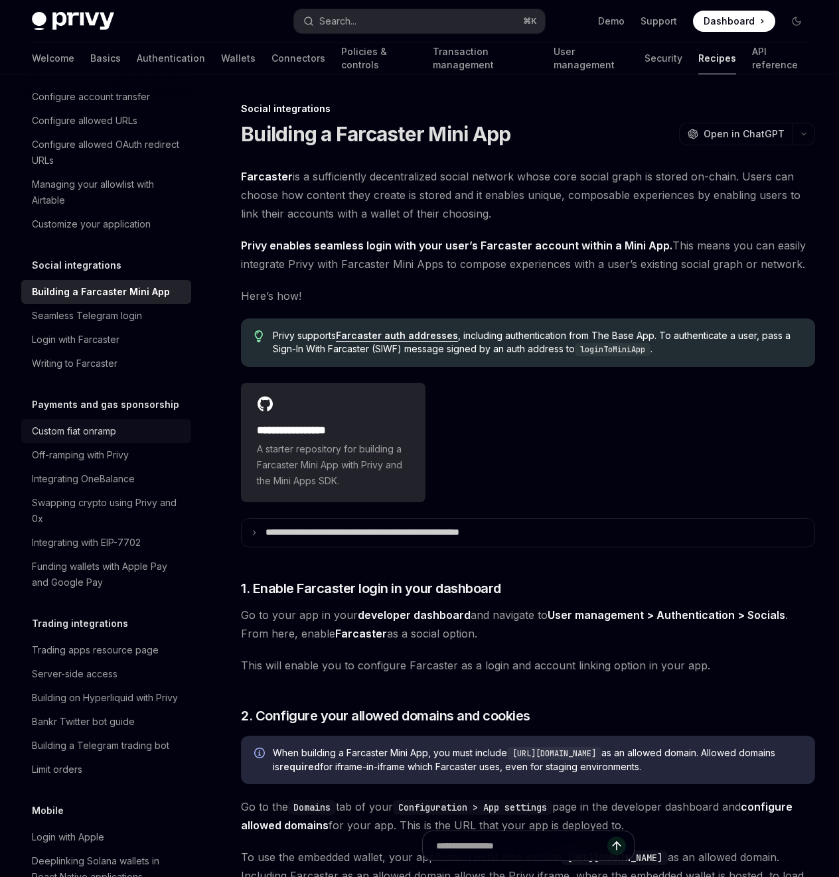
click at [127, 439] on div "Custom fiat onramp" at bounding box center [107, 431] width 151 height 16
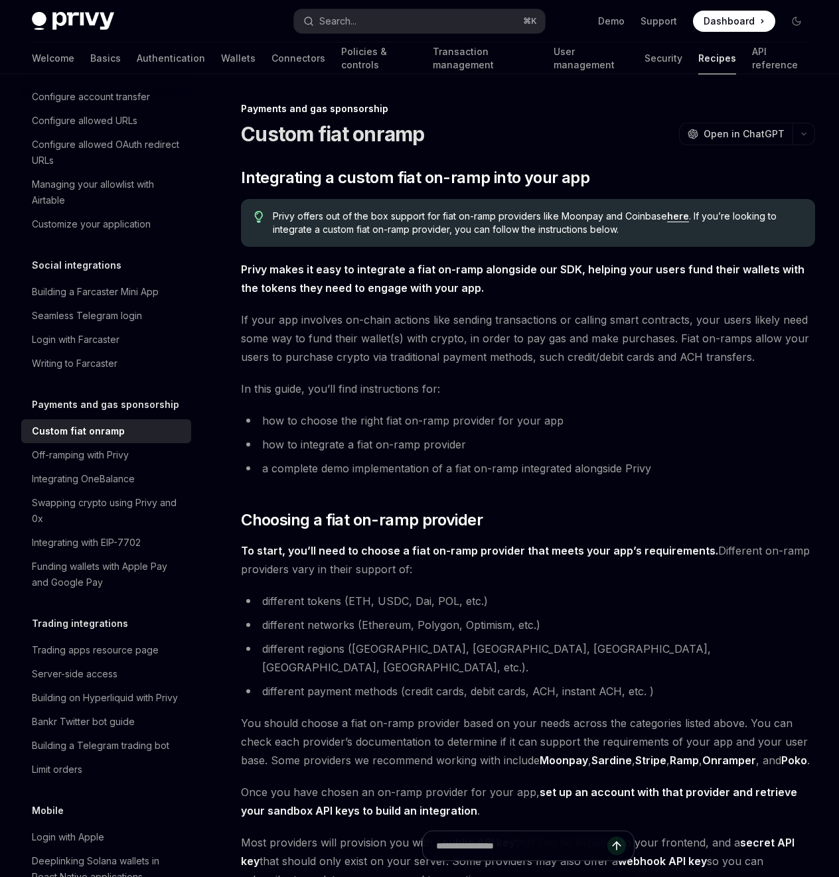
type textarea "*"
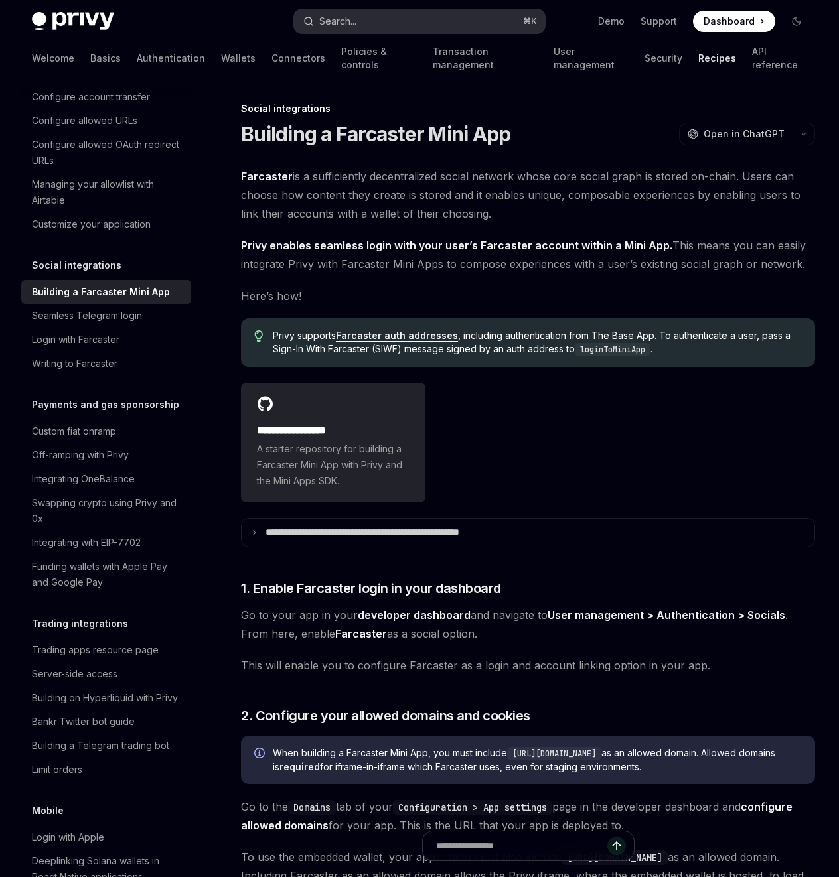
click at [320, 11] on button "Search... ⌘ K" at bounding box center [419, 21] width 251 height 24
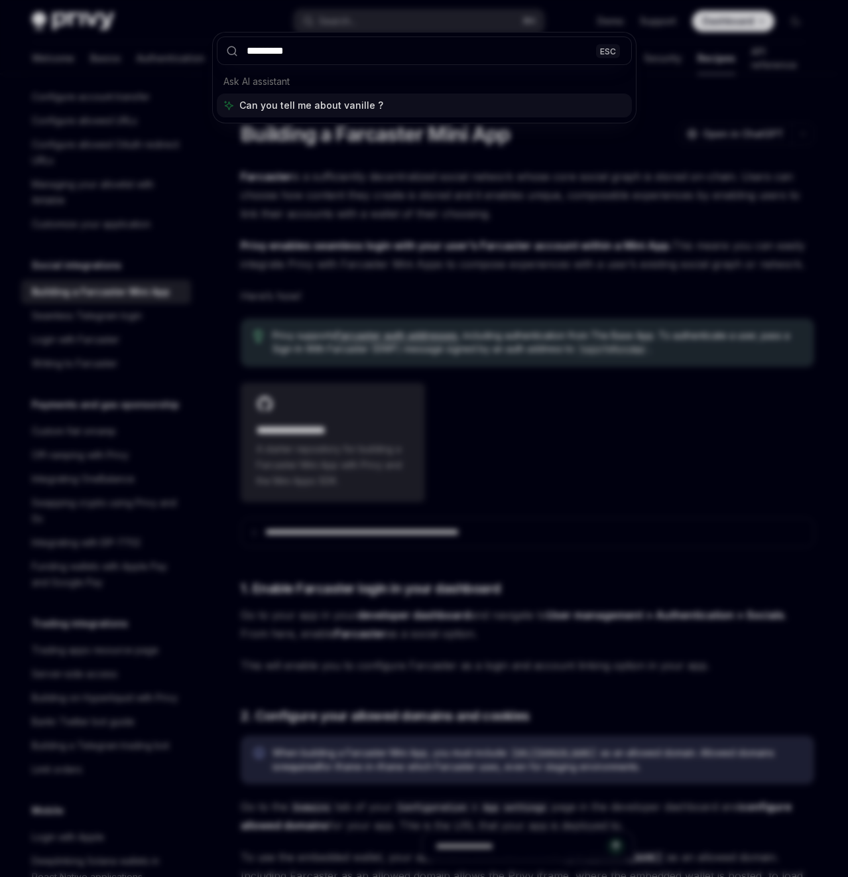
type input "**********"
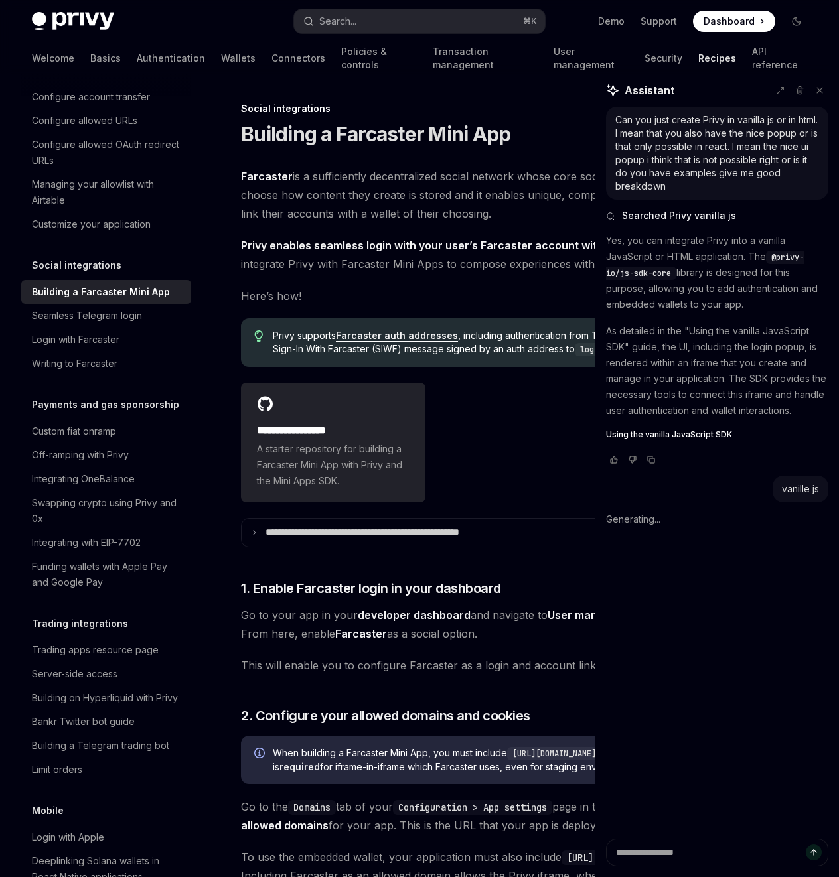
click at [692, 437] on span "Using the vanilla JavaScript SDK" at bounding box center [669, 434] width 126 height 11
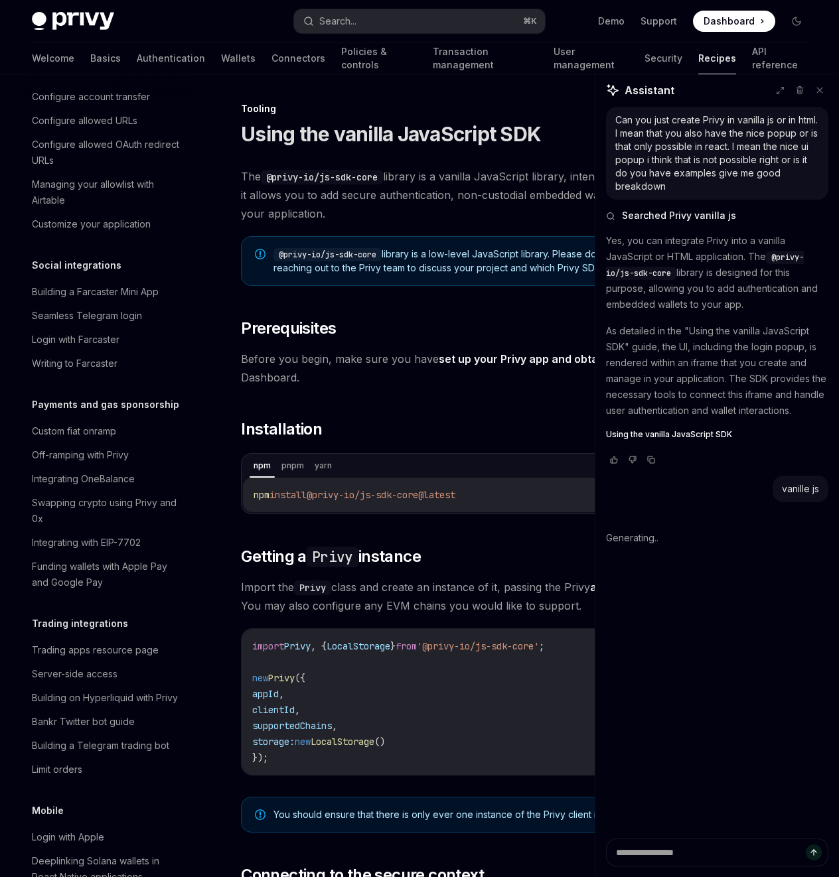
scroll to position [1491, 0]
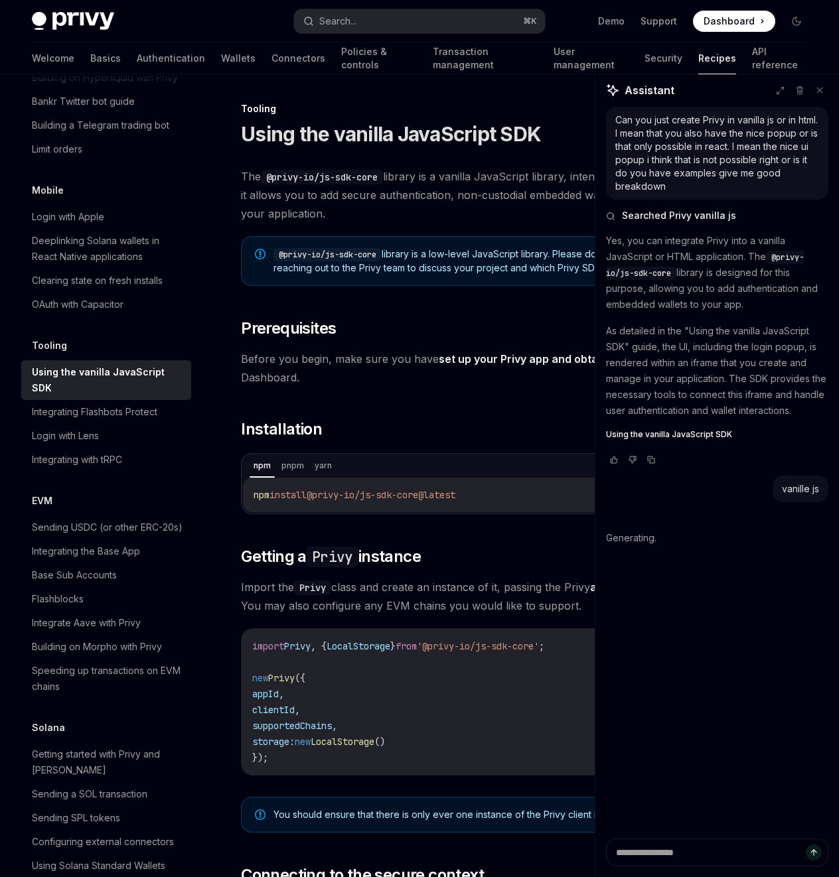
click at [447, 358] on link "set up your Privy app and obtained your app ID" at bounding box center [560, 359] width 244 height 14
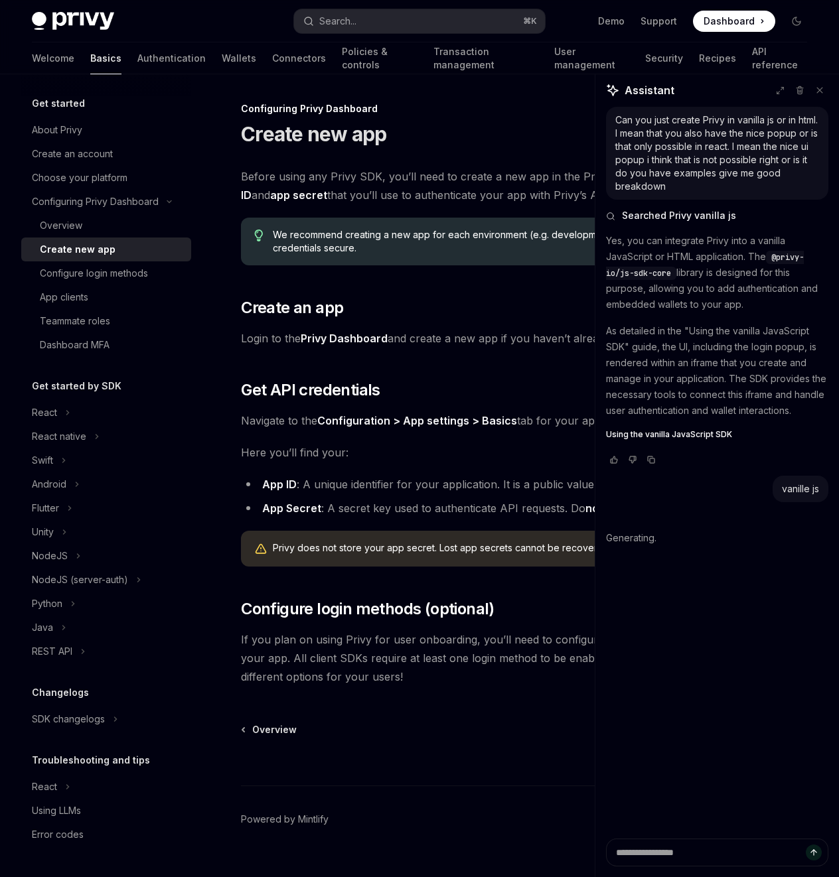
click at [695, 436] on span "Using the vanilla JavaScript SDK" at bounding box center [669, 434] width 126 height 11
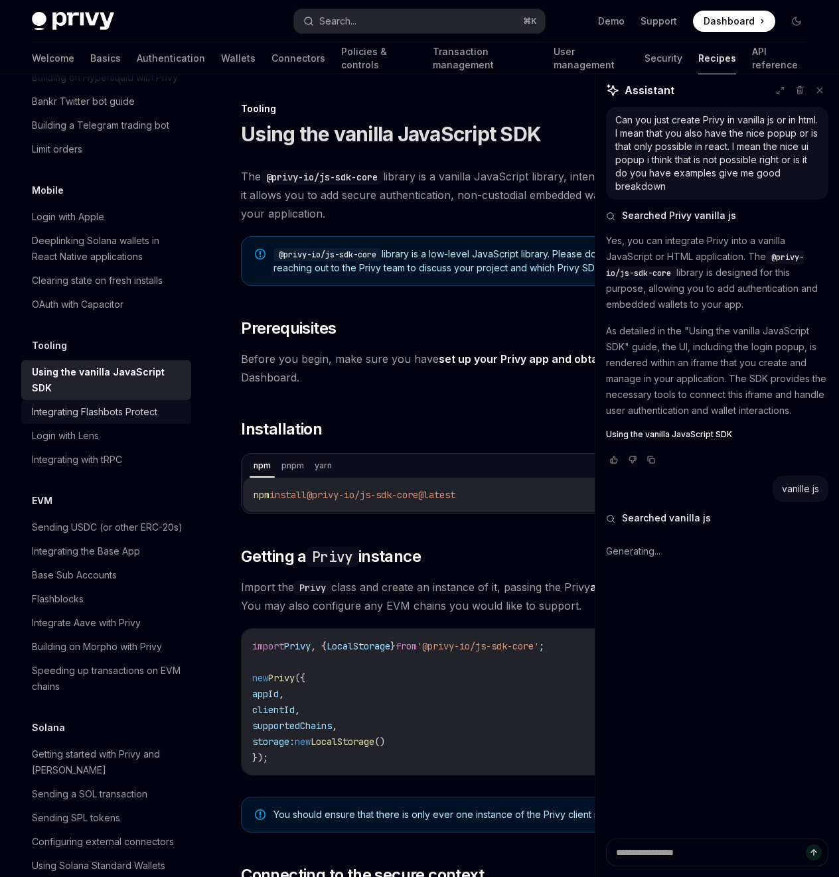
click at [105, 420] on div "Integrating Flashbots Protect" at bounding box center [94, 412] width 125 height 16
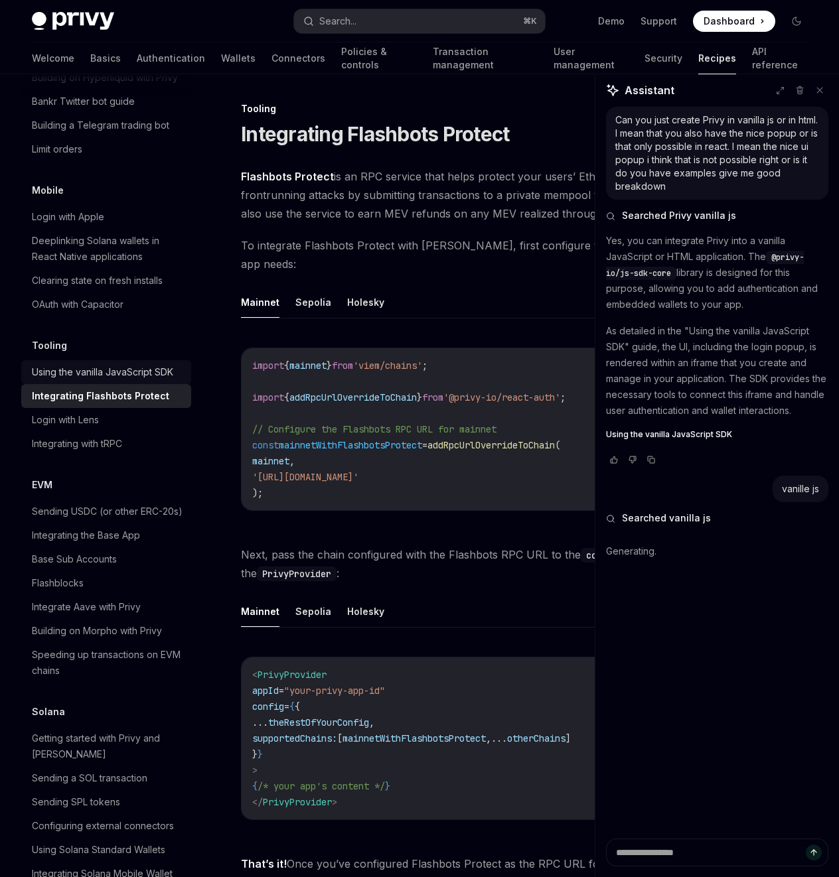
click at [109, 380] on div "Using the vanilla JavaScript SDK" at bounding box center [102, 372] width 141 height 16
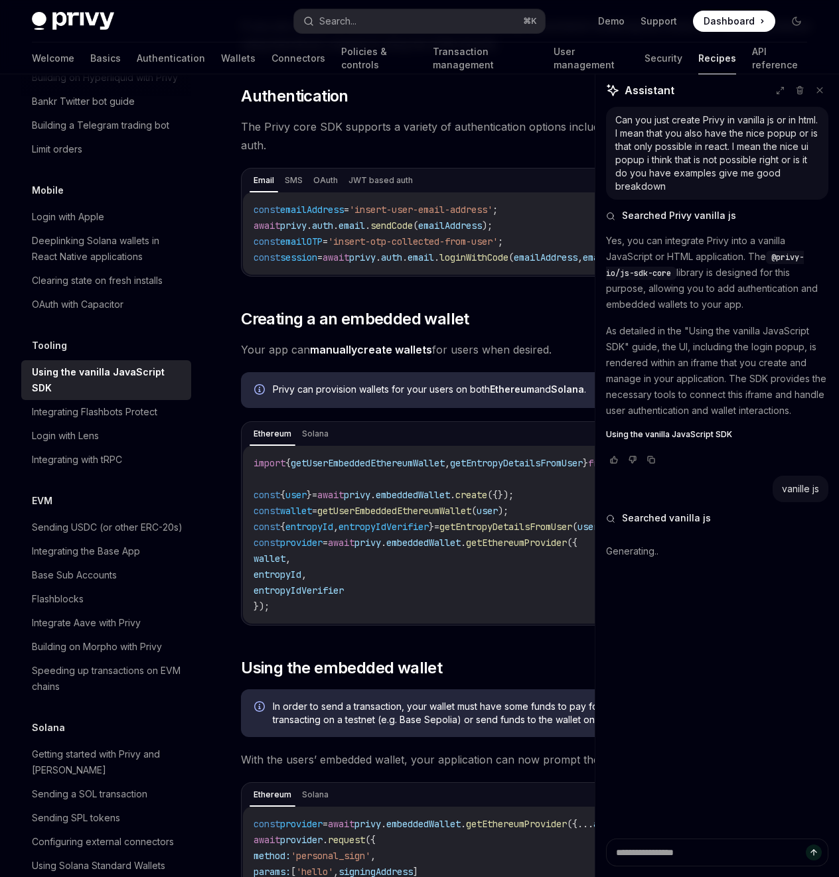
scroll to position [1188, 0]
click at [816, 86] on icon at bounding box center [819, 90] width 9 height 9
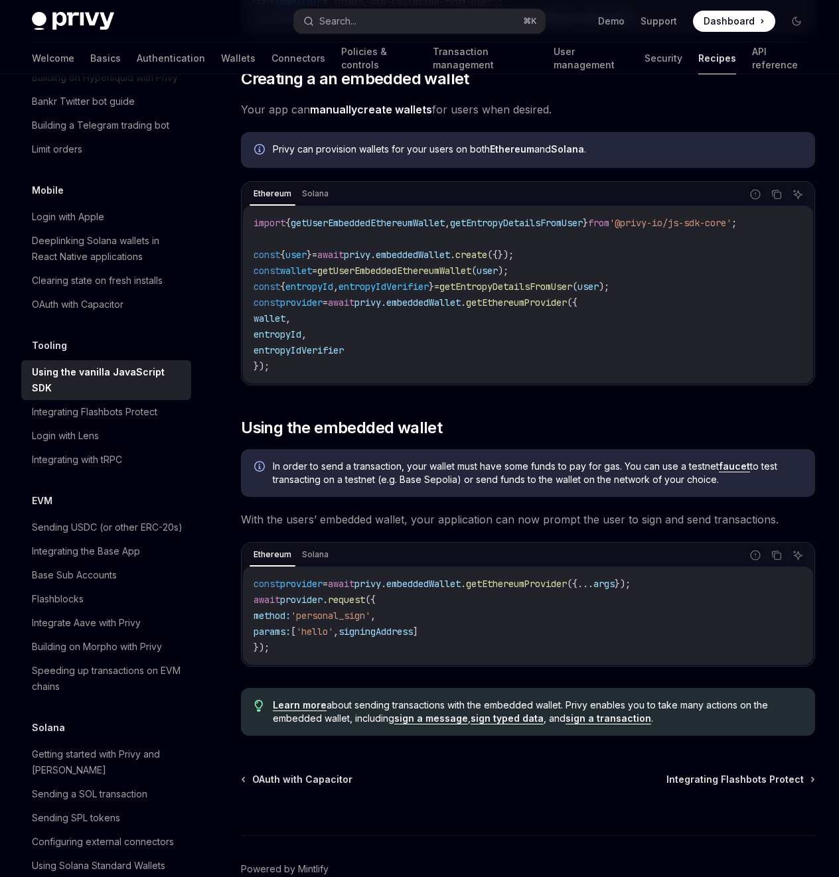
scroll to position [1487, 0]
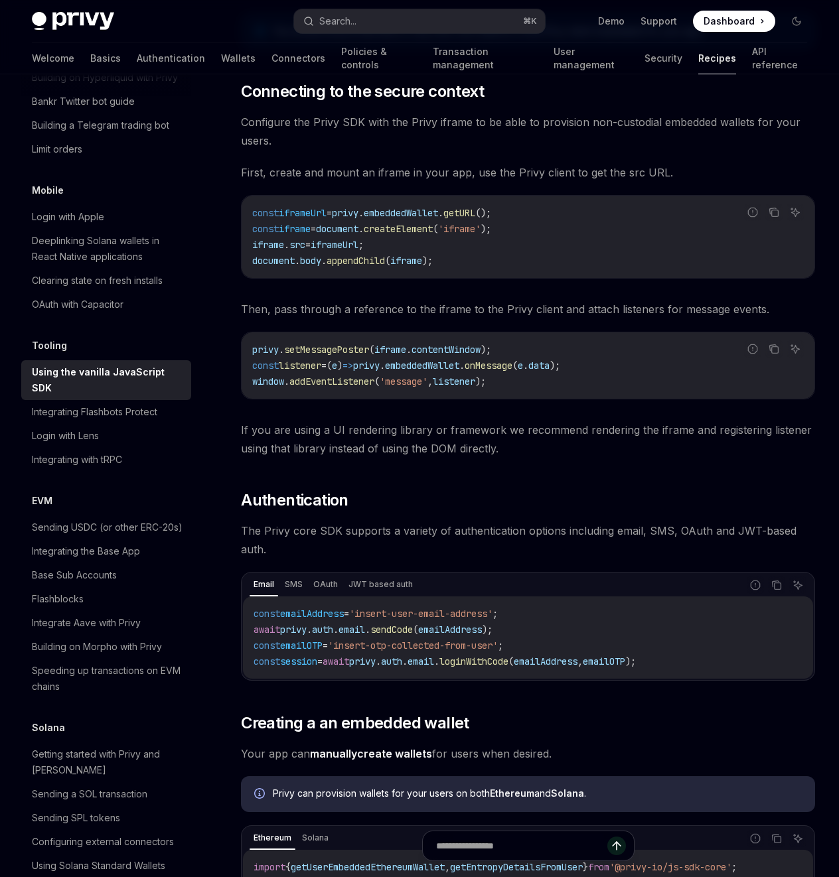
type textarea "*"
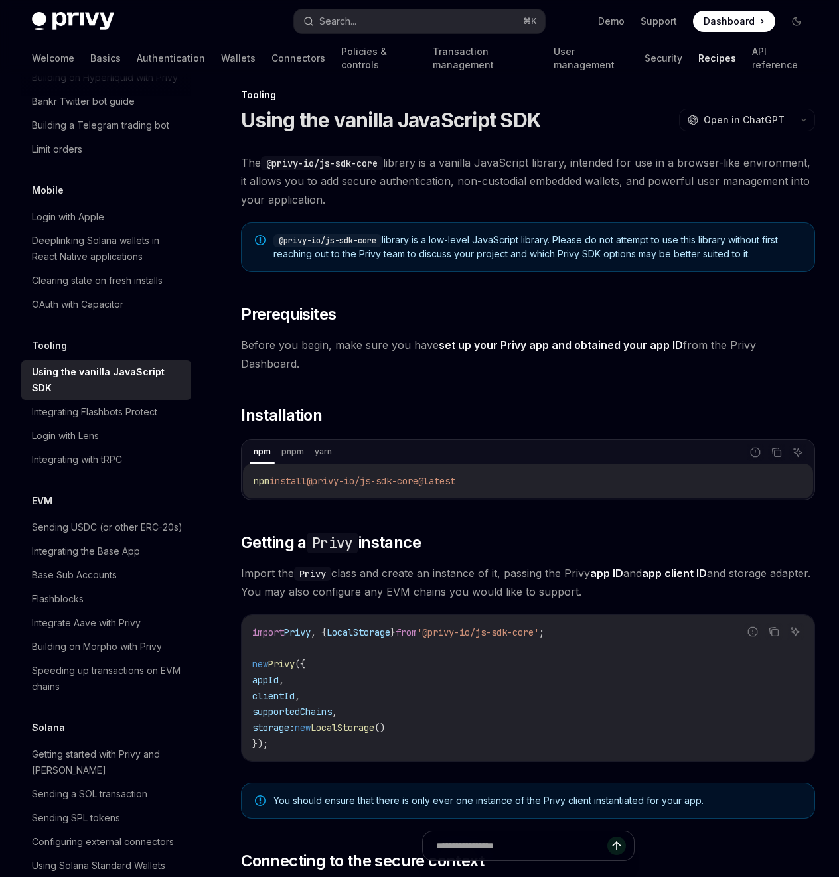
scroll to position [0, 0]
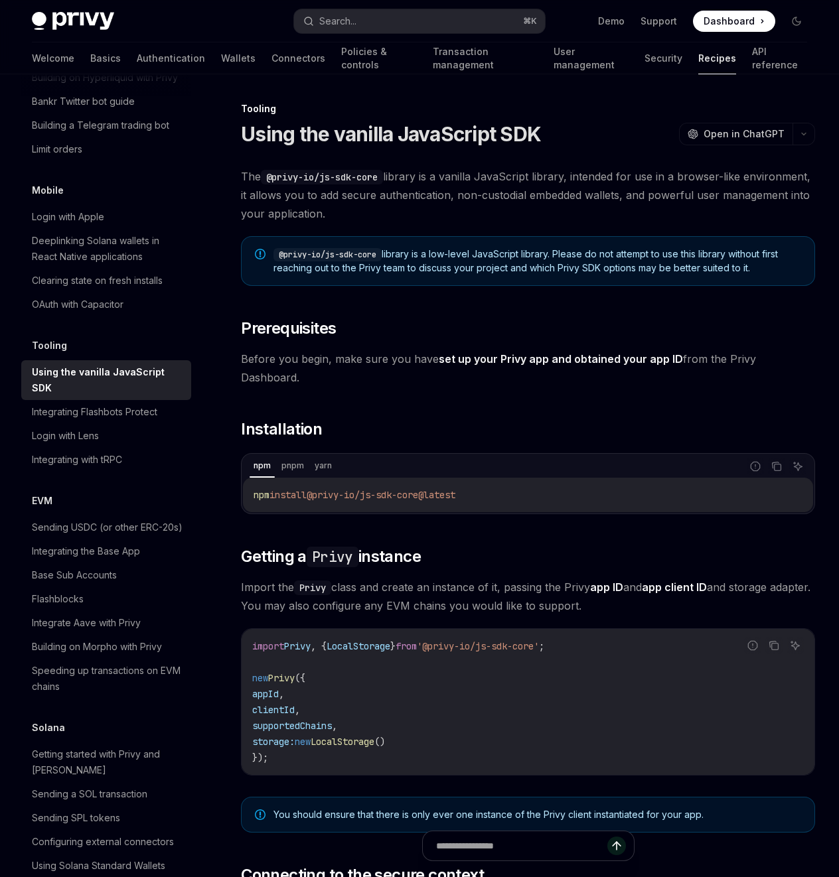
click at [546, 455] on div "npm pnpm yarn" at bounding box center [492, 466] width 498 height 23
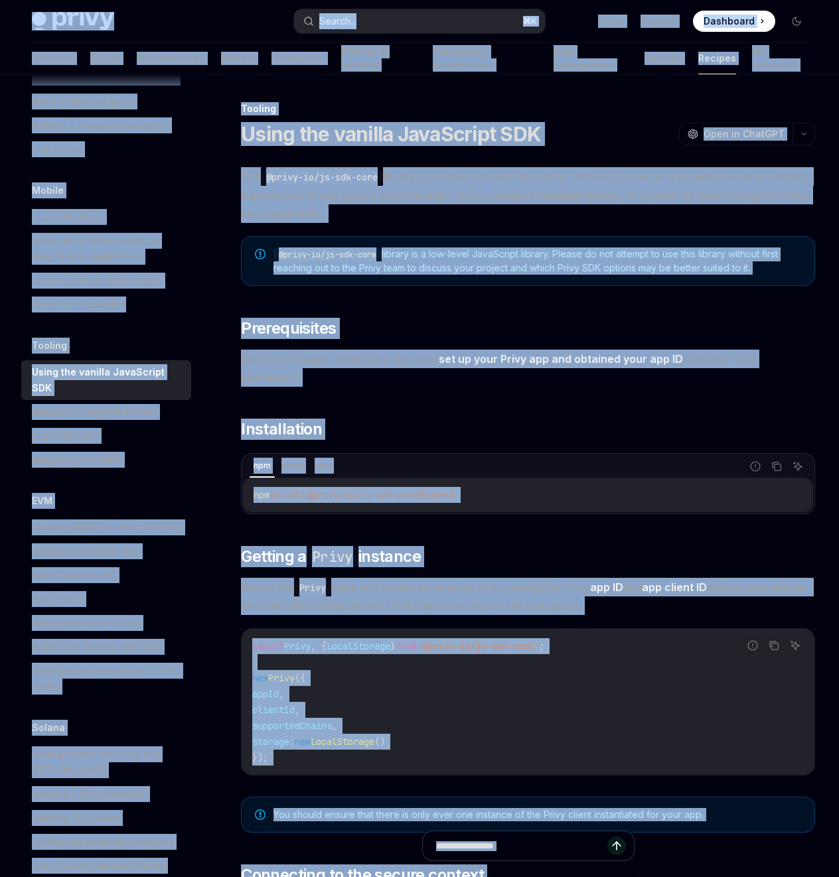
copy div "Lorem Ipsu dolo sita Consec... ⌘ A Elit Seddoei Temporinc Utlaboree Dolore... M…"
click at [493, 513] on input "Ask a question..." at bounding box center [521, 845] width 235 height 29
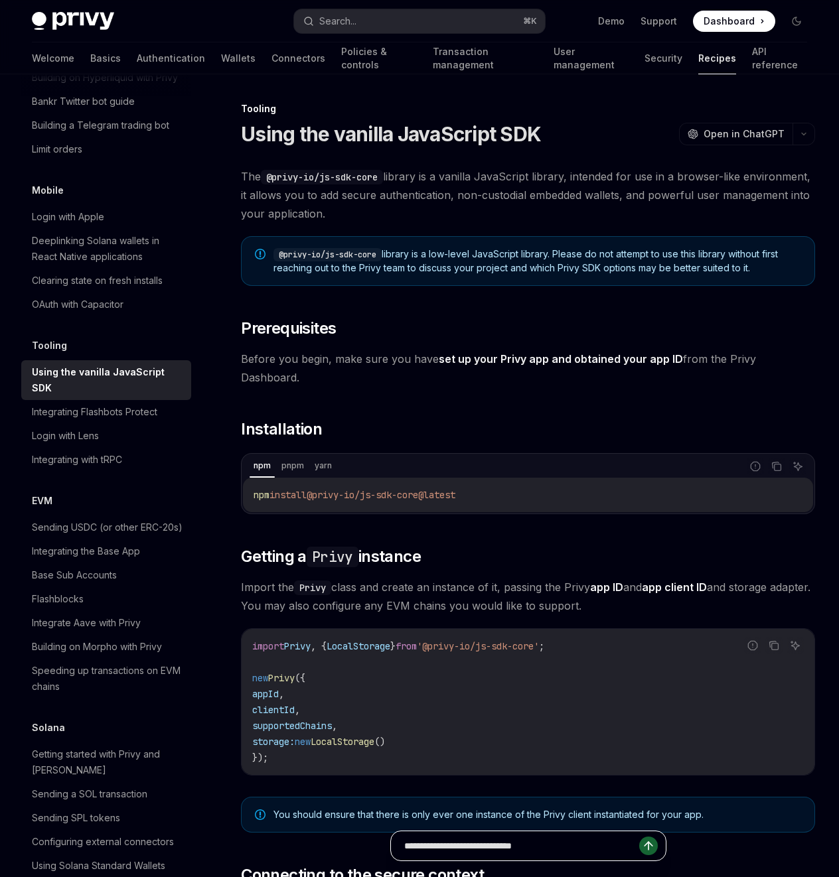
type input "**********"
type textarea "*"
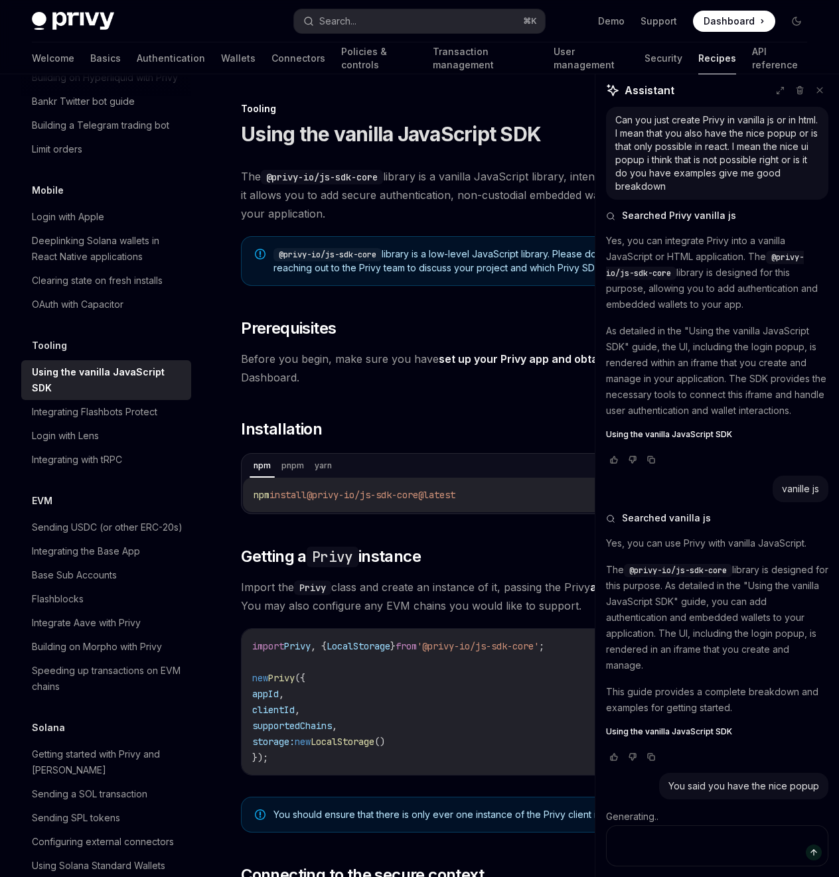
click at [762, 513] on div "You said you have the nice popup" at bounding box center [743, 785] width 151 height 13
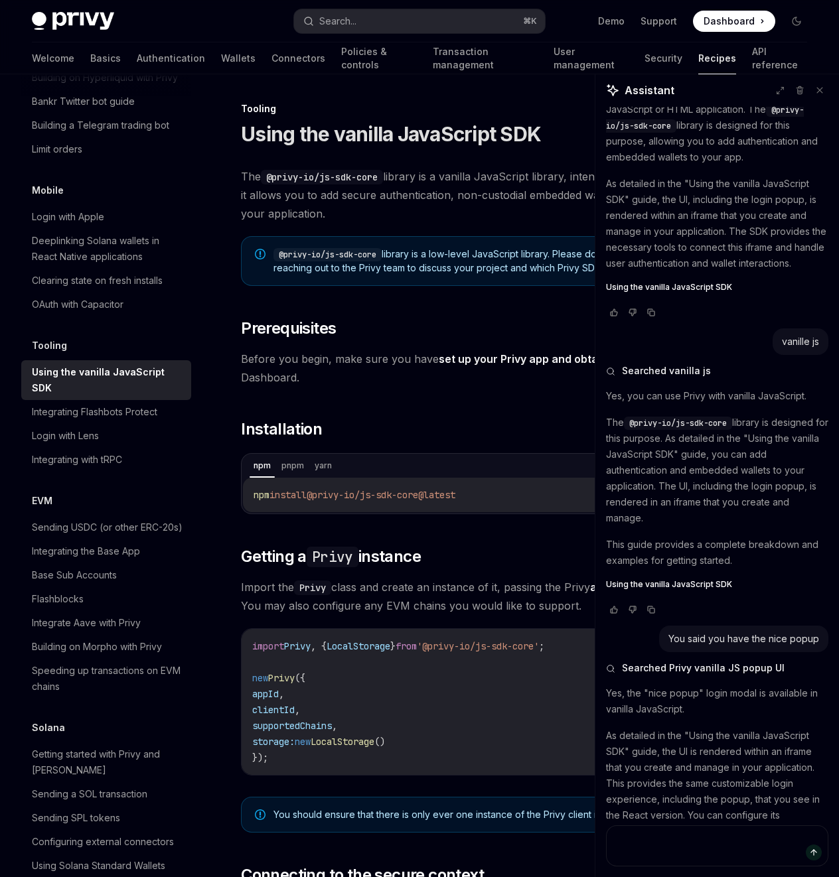
scroll to position [277, 0]
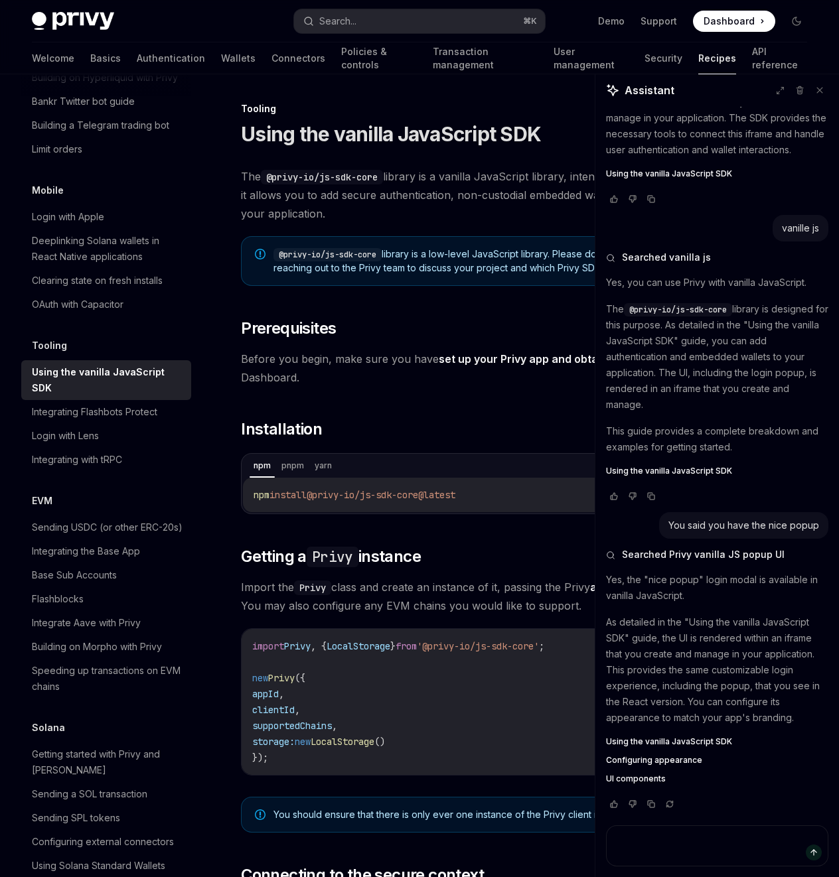
drag, startPoint x: 767, startPoint y: 740, endPoint x: 598, endPoint y: 574, distance: 236.9
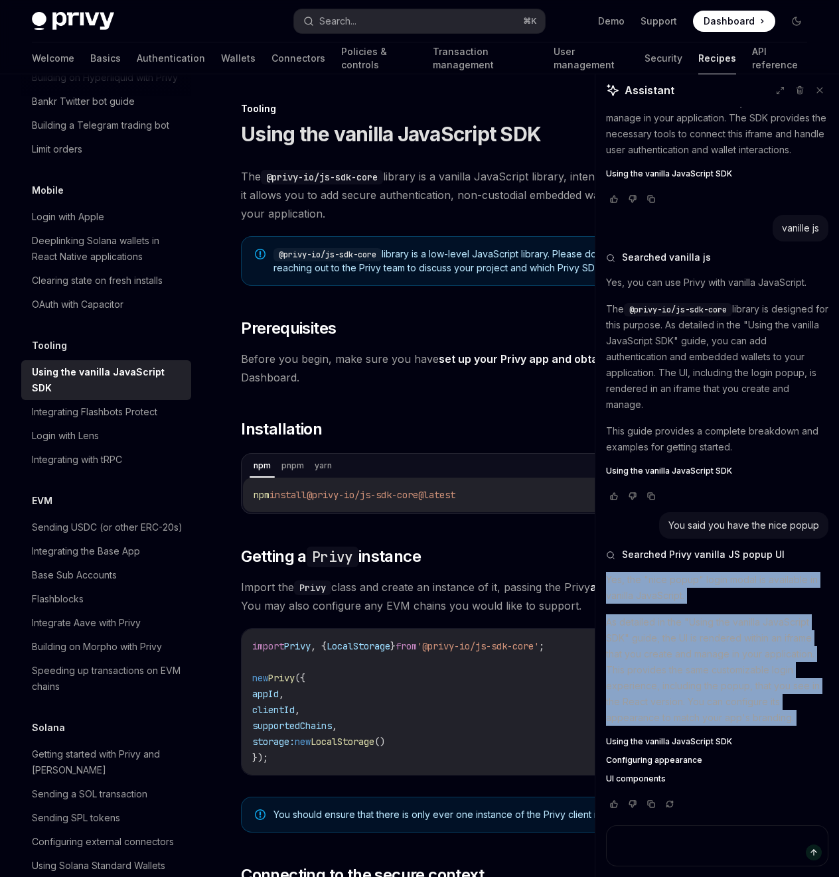
drag, startPoint x: 606, startPoint y: 576, endPoint x: 680, endPoint y: 730, distance: 170.9
click at [680, 513] on div "Yes, the "nice popup" login modal is available in vanilla JavaScript. As detail…" at bounding box center [717, 679] width 222 height 215
copy div "Yes, the "nice popup" login modal is available in vanilla JavaScript. As detail…"
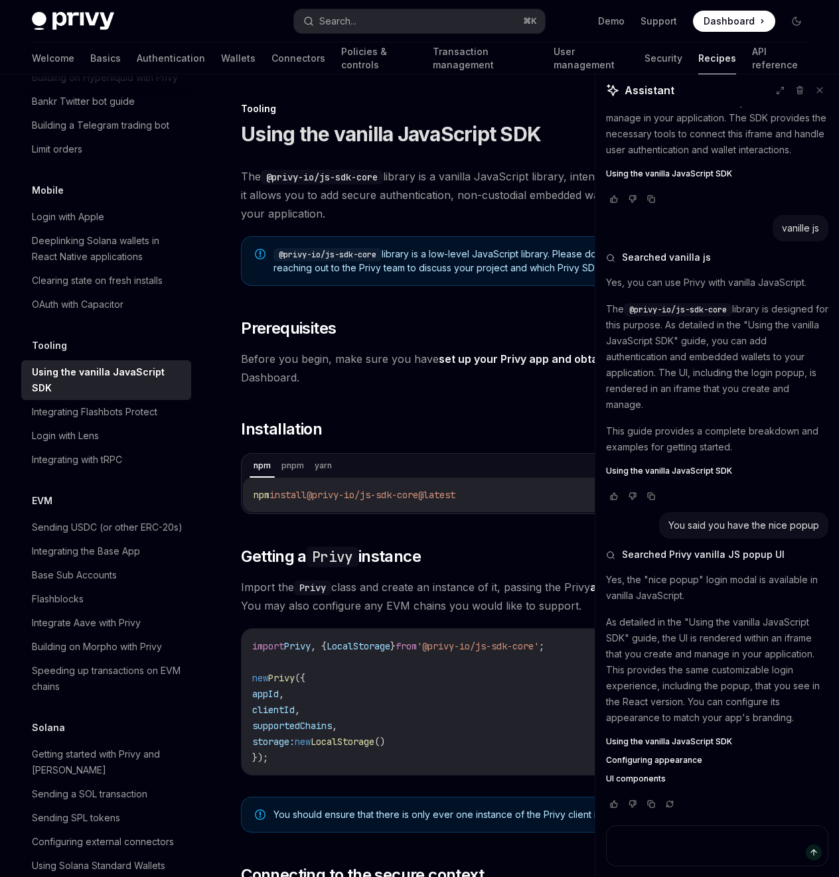
click at [305, 357] on span "Before you begin, make sure you have set up your Privy app and obtained your ap…" at bounding box center [528, 368] width 574 height 37
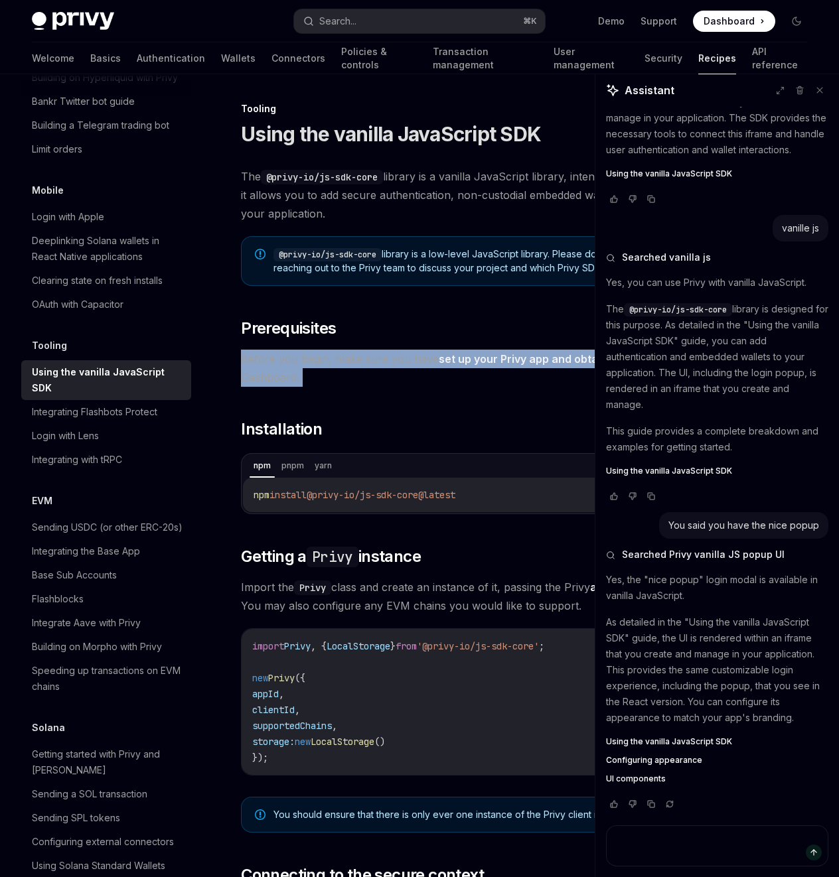
click at [305, 357] on span "Before you begin, make sure you have set up your Privy app and obtained your ap…" at bounding box center [528, 368] width 574 height 37
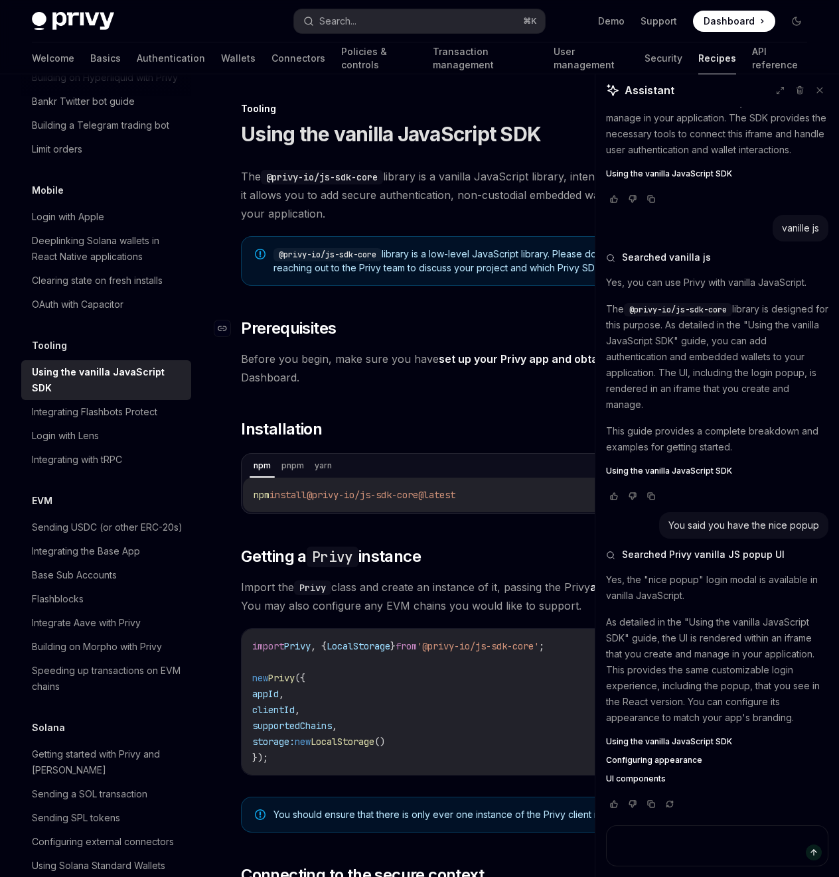
click at [261, 332] on span "Prerequisites" at bounding box center [288, 328] width 95 height 21
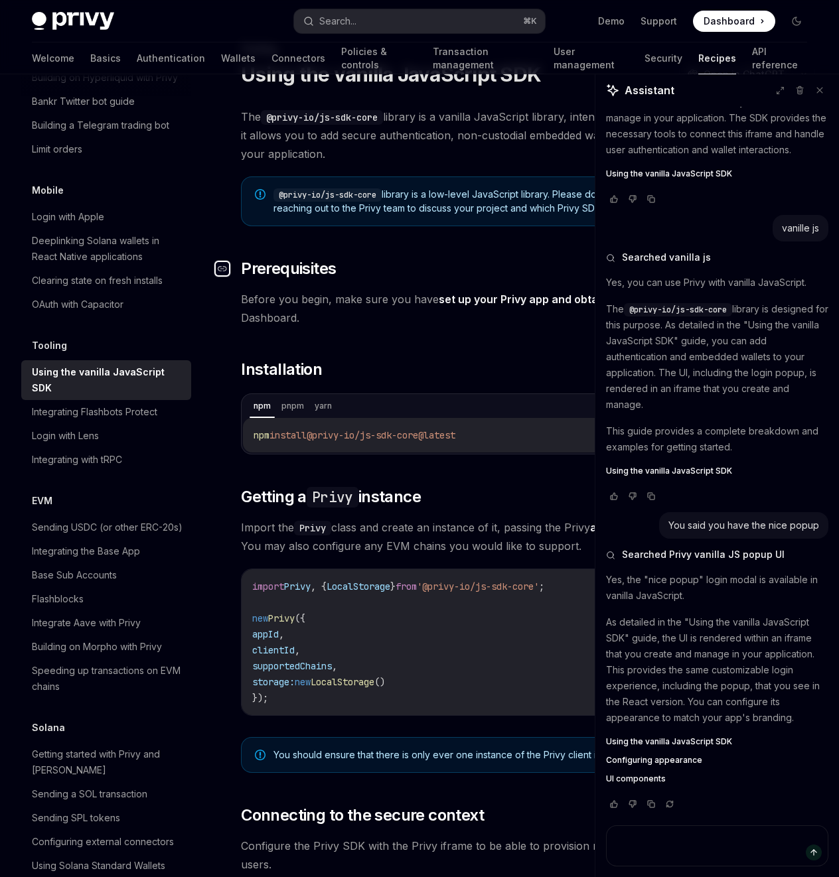
click at [219, 267] on icon "Navigate to header" at bounding box center [222, 268] width 9 height 5
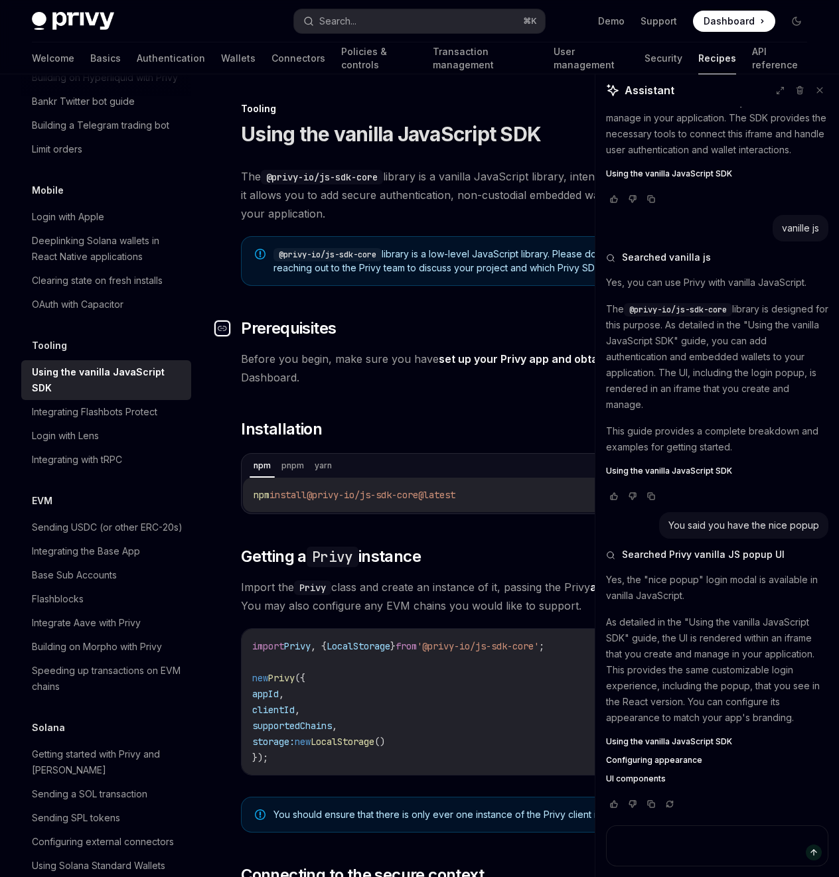
click at [227, 328] on div "Navigate to header" at bounding box center [222, 328] width 16 height 16
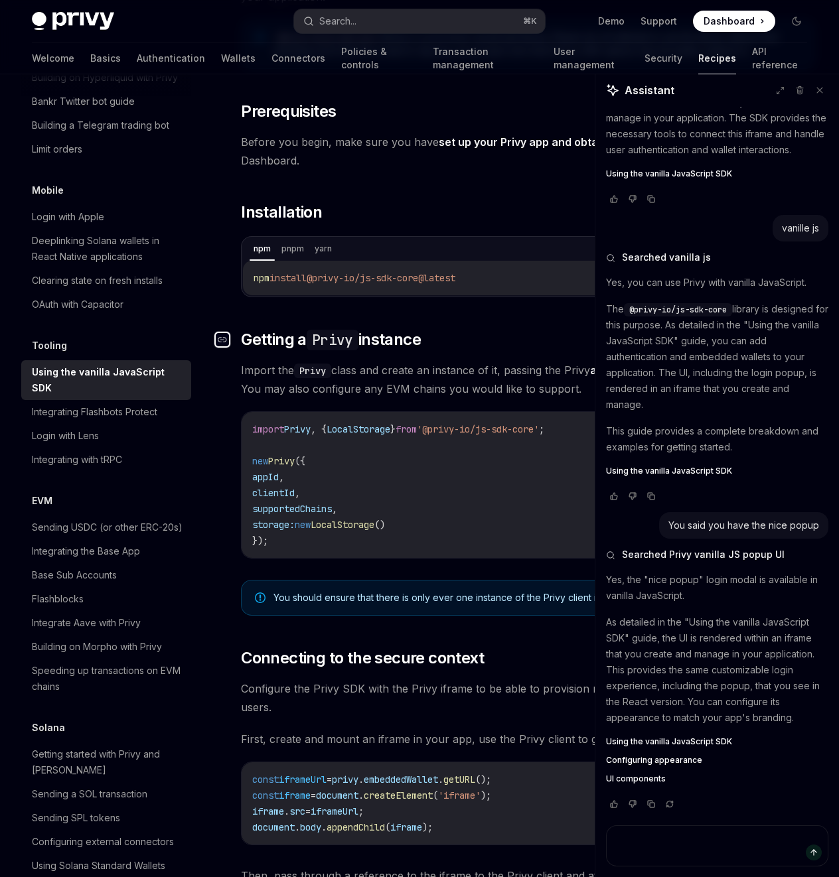
click at [223, 336] on icon "Navigate to header" at bounding box center [222, 340] width 9 height 8
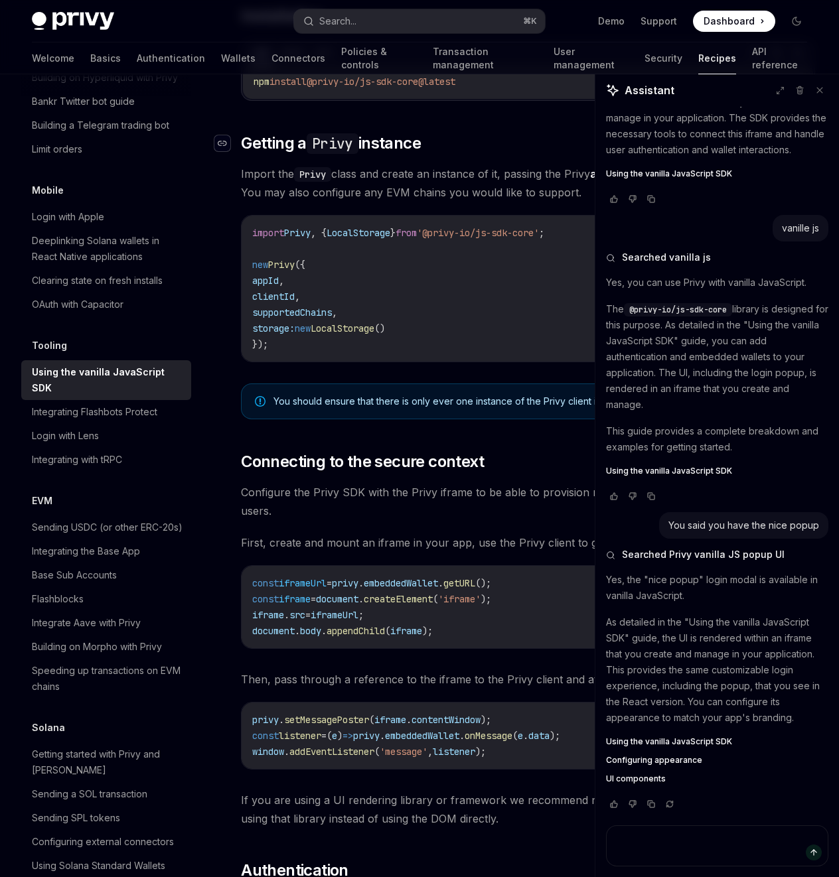
scroll to position [427, 0]
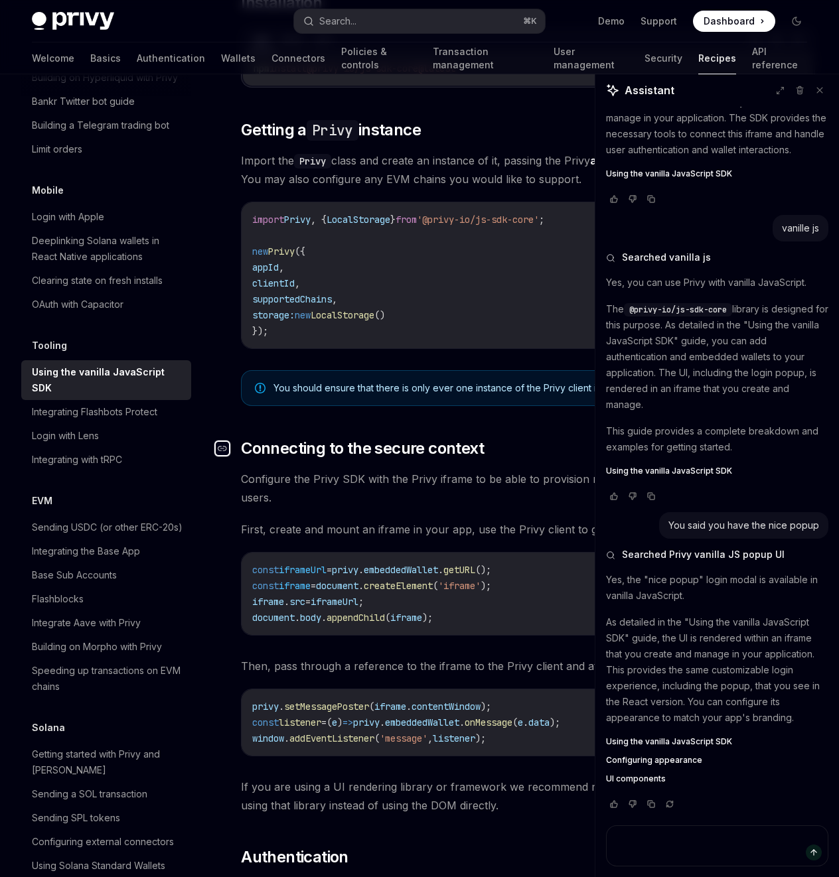
click at [220, 444] on icon "Navigate to header" at bounding box center [222, 448] width 9 height 8
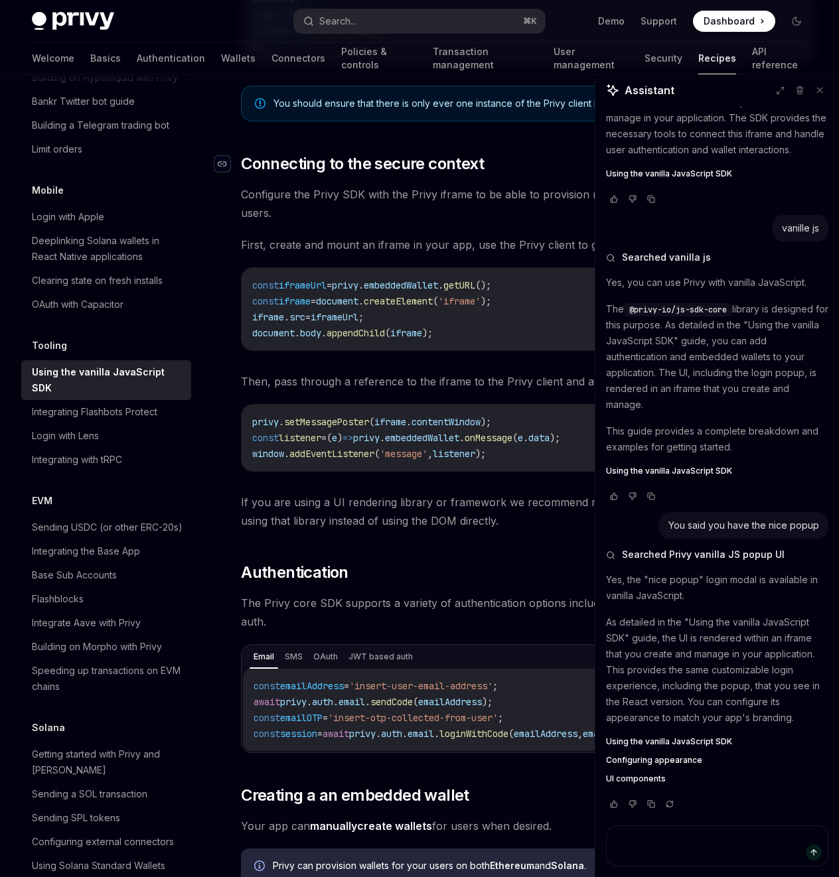
scroll to position [745, 0]
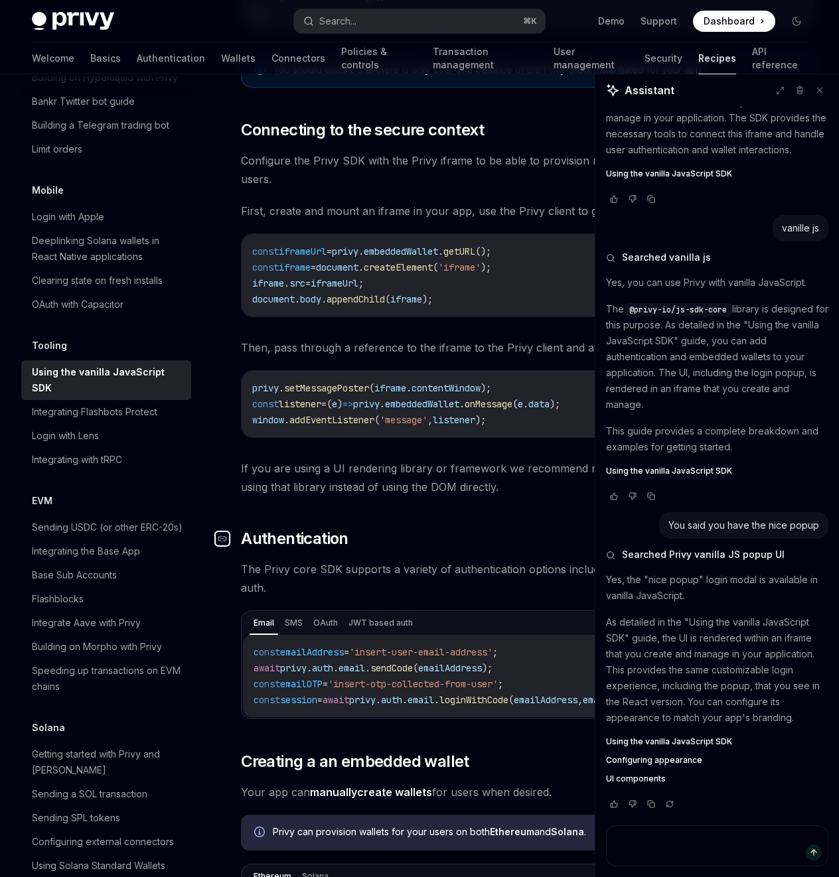
click at [231, 513] on link "​" at bounding box center [227, 538] width 27 height 21
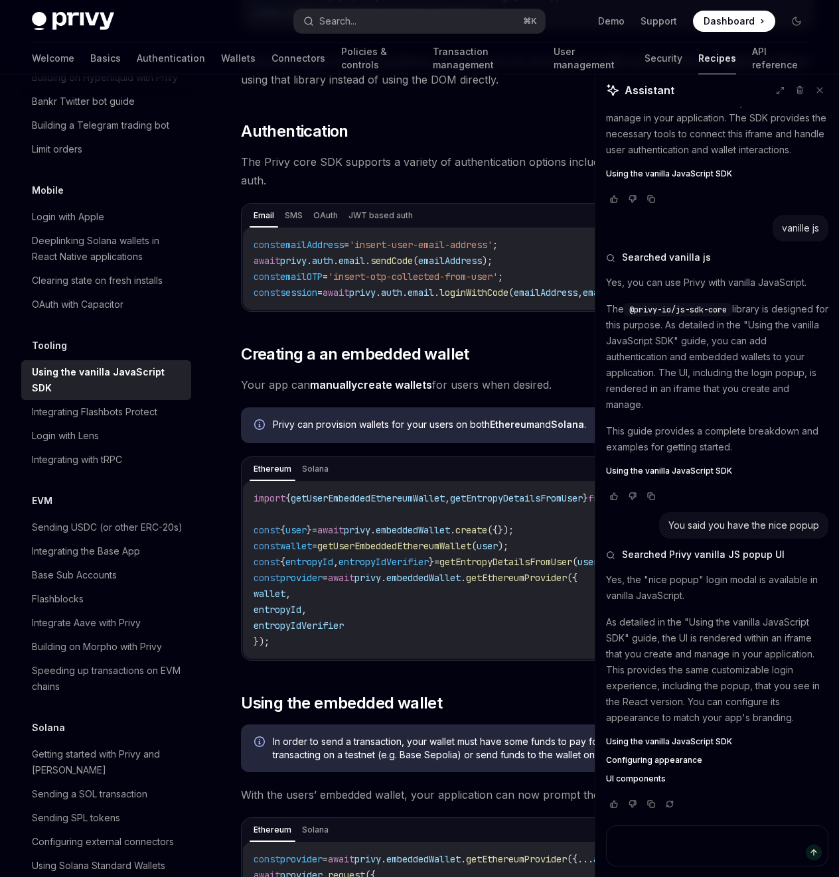
scroll to position [1154, 0]
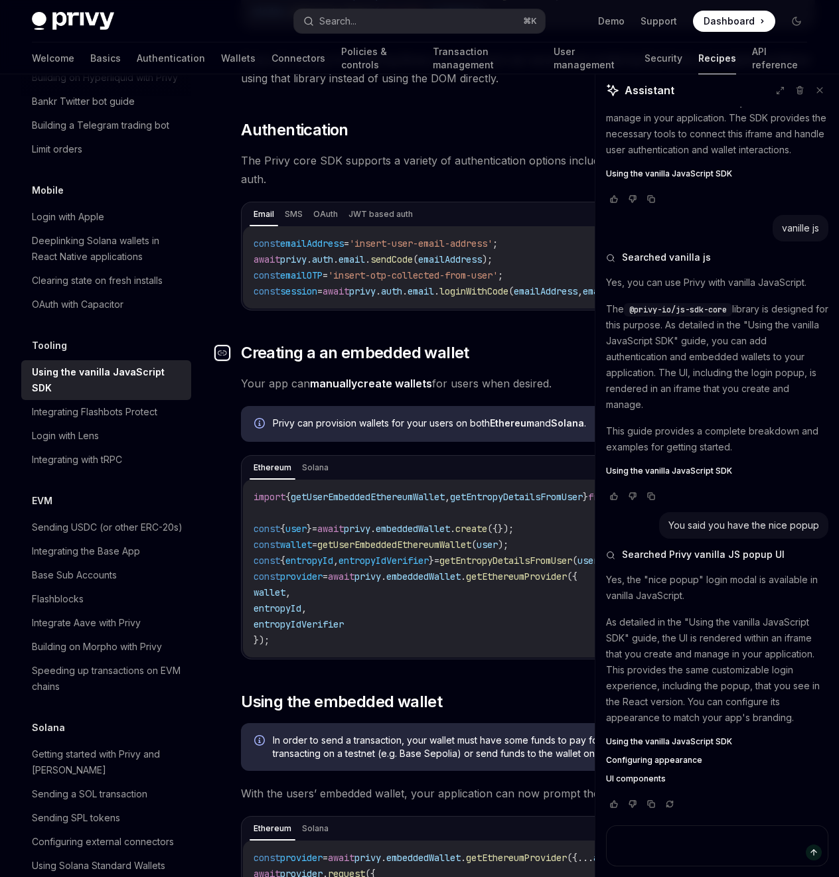
click at [226, 349] on icon "Navigate to header" at bounding box center [222, 353] width 9 height 8
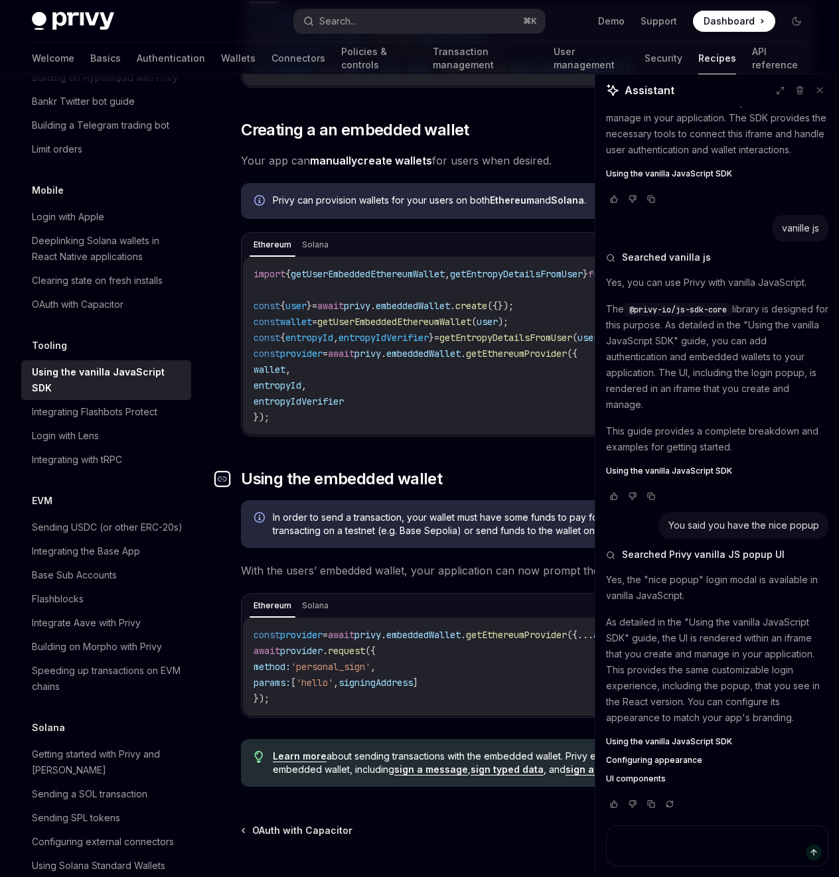
click at [221, 476] on icon "Navigate to header" at bounding box center [222, 478] width 9 height 5
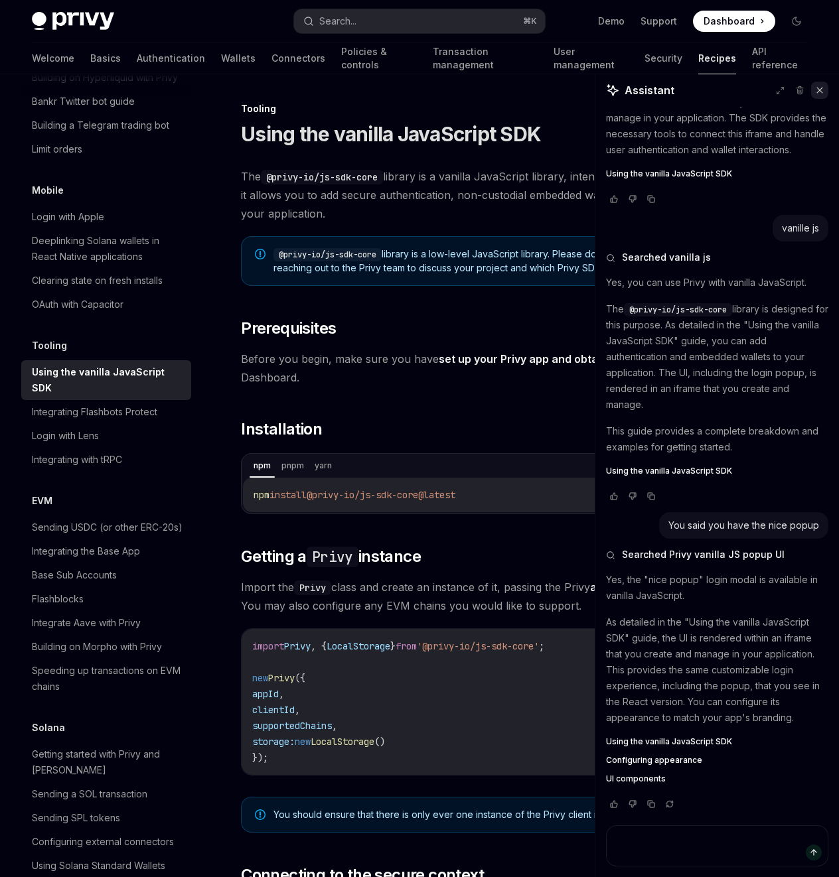
click at [818, 90] on icon at bounding box center [819, 90] width 9 height 9
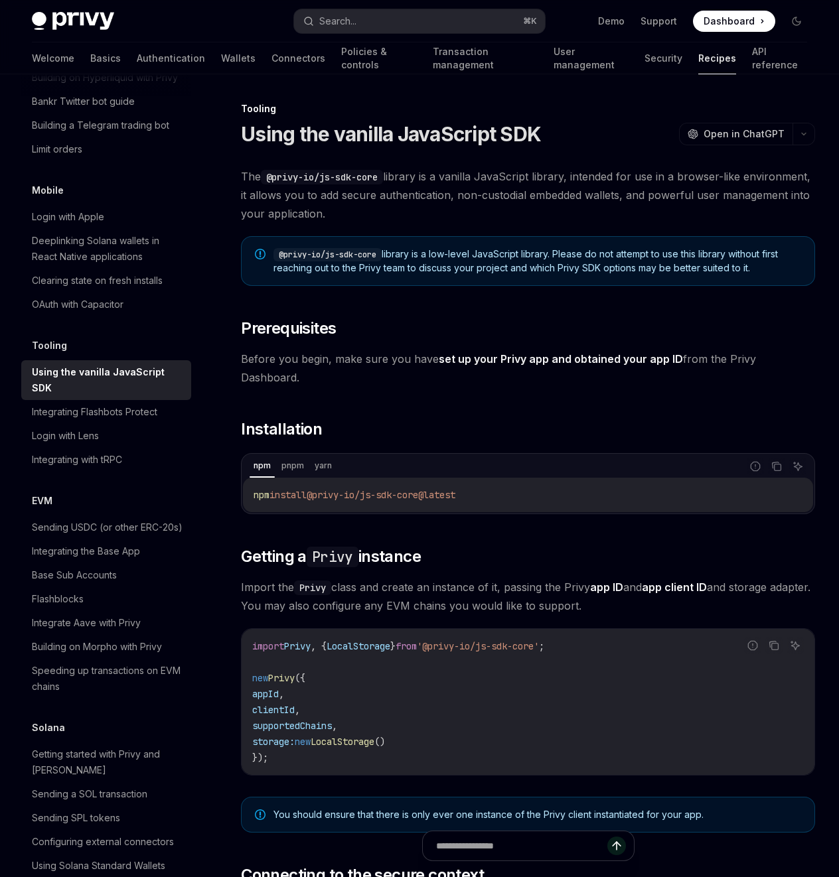
click at [636, 177] on span "The @privy-io/js-sdk-core library is a vanilla JavaScript library, intended for…" at bounding box center [528, 195] width 574 height 56
click at [752, 58] on link "API reference" at bounding box center [779, 58] width 55 height 32
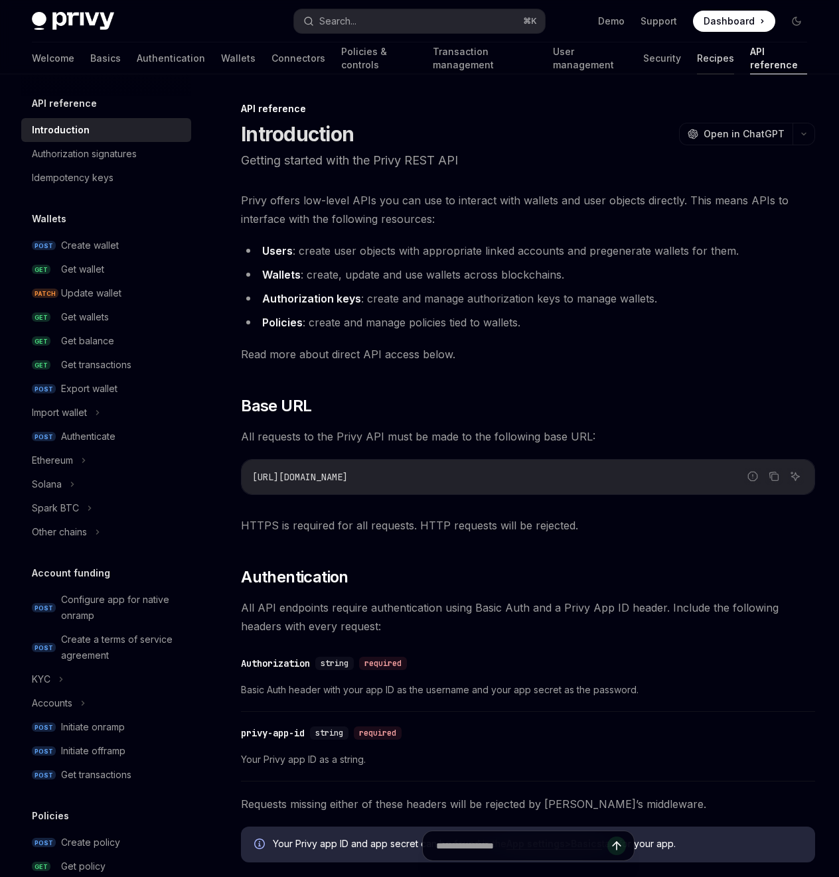
click at [697, 68] on link "Recipes" at bounding box center [715, 58] width 37 height 32
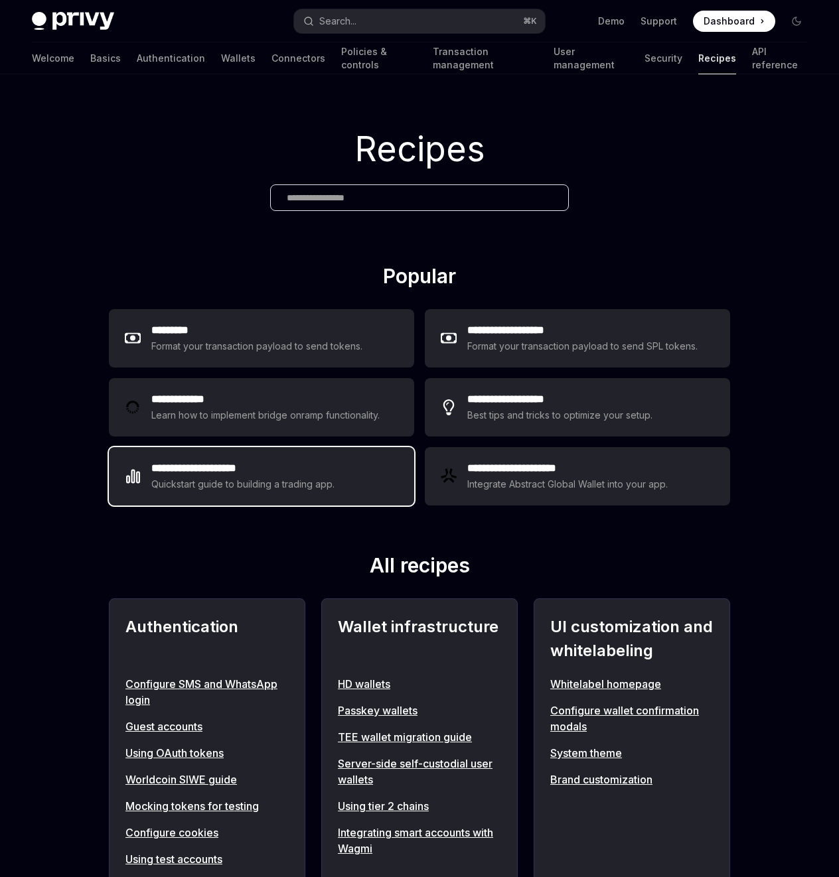
click at [344, 484] on div "**********" at bounding box center [261, 476] width 305 height 58
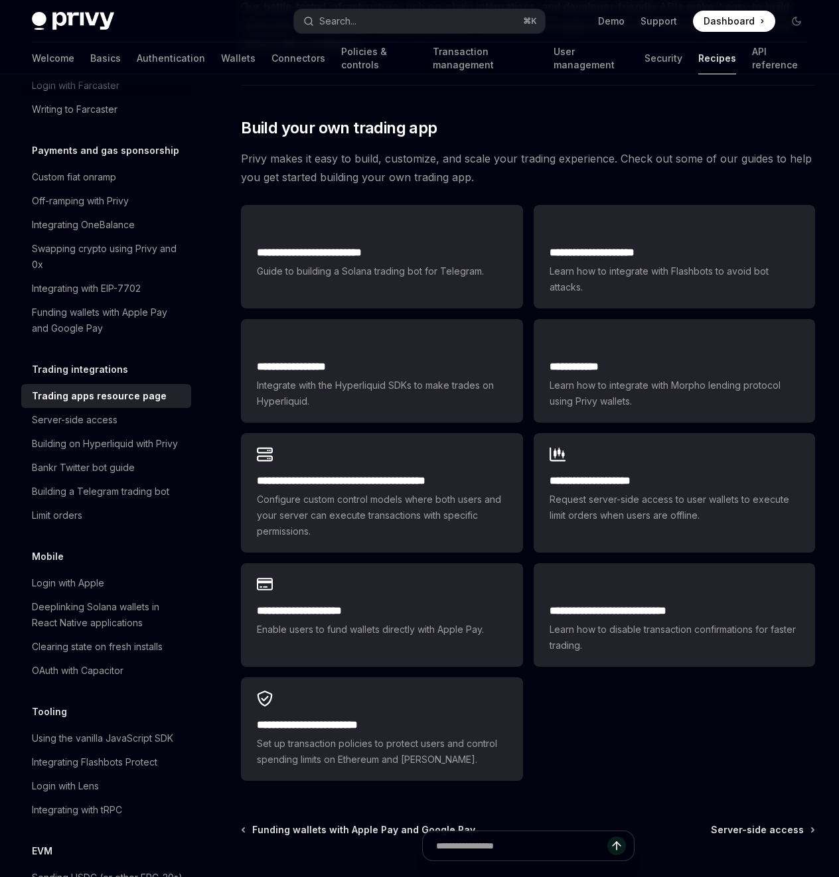
scroll to position [604, 0]
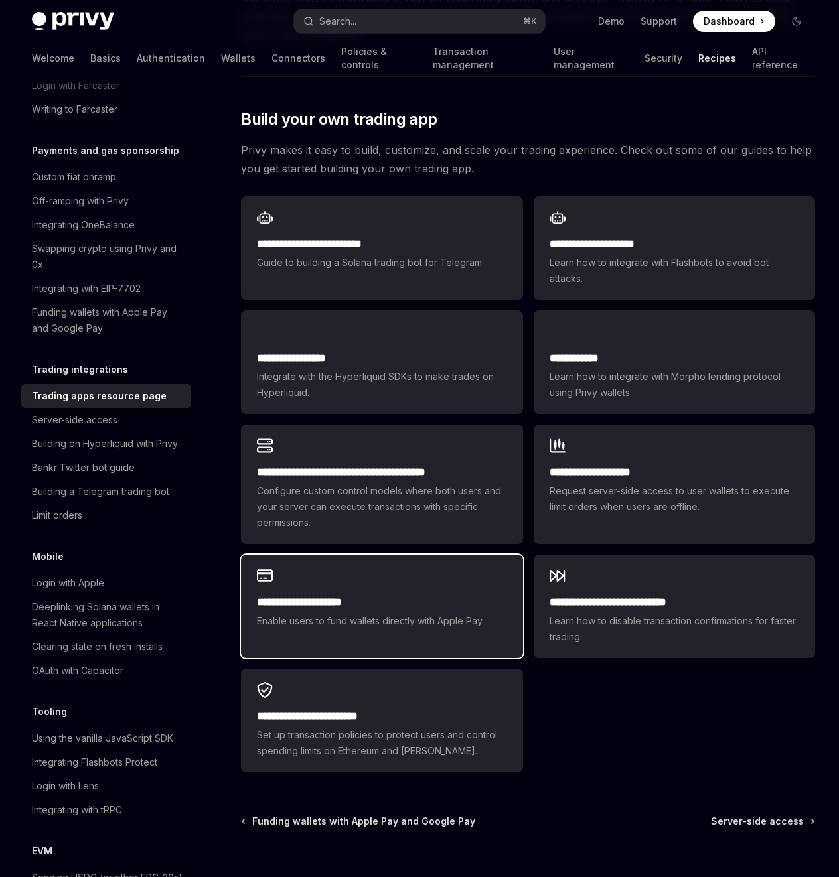
click at [428, 513] on div "**********" at bounding box center [381, 599] width 281 height 88
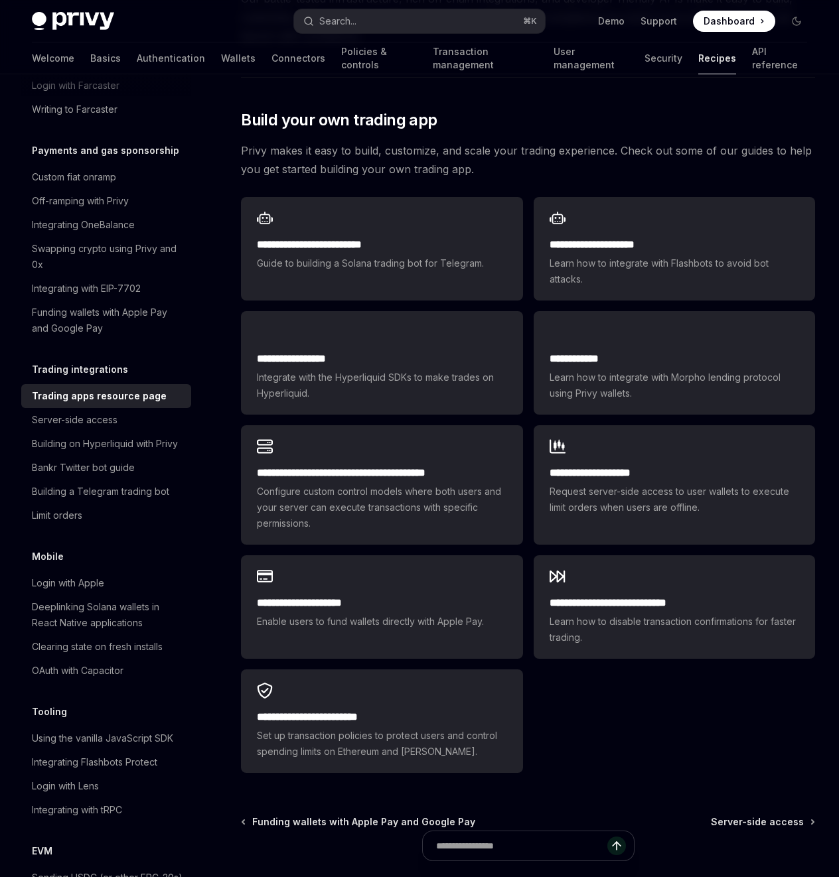
scroll to position [604, 0]
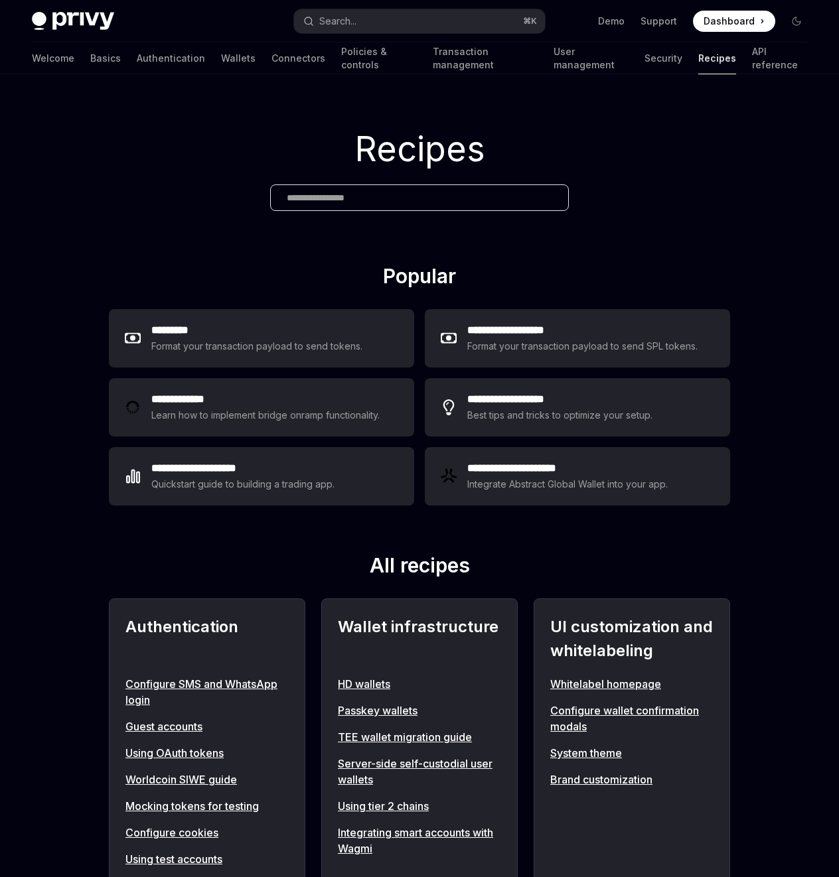
click at [380, 103] on div "Recipes" at bounding box center [419, 169] width 839 height 190
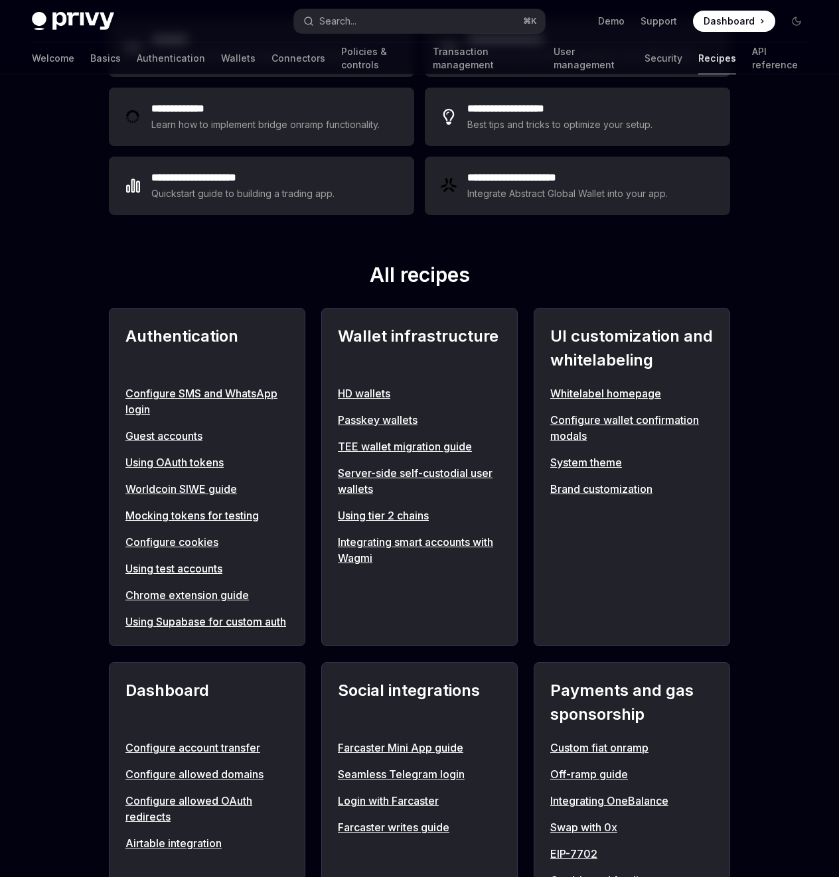
scroll to position [295, 0]
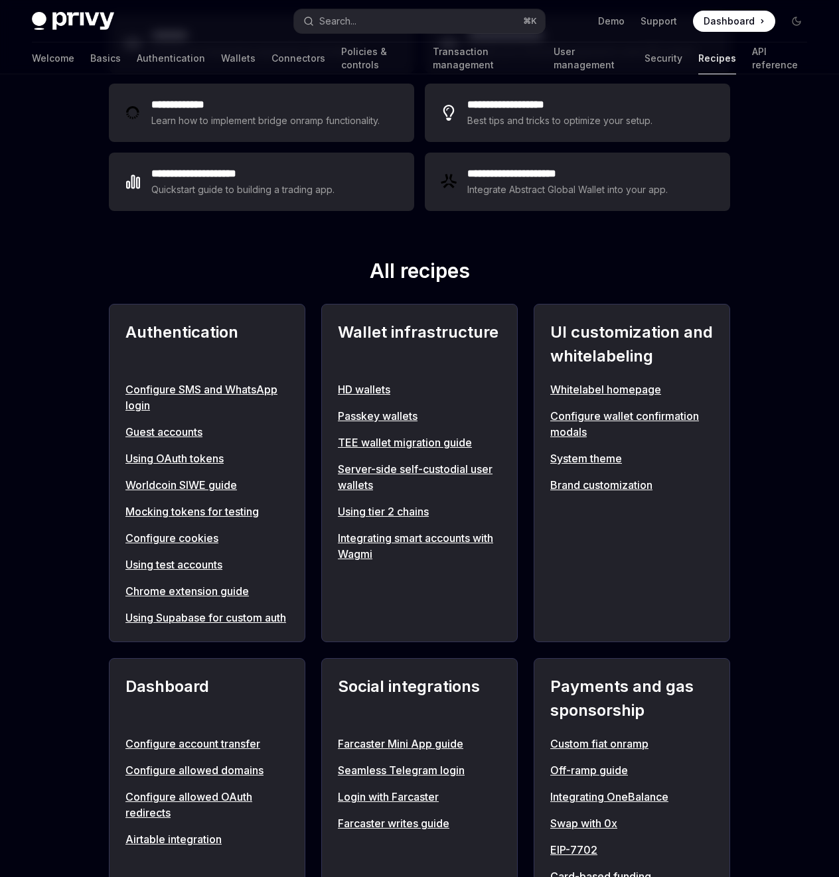
click at [608, 387] on link "Whitelabel homepage" at bounding box center [631, 389] width 163 height 16
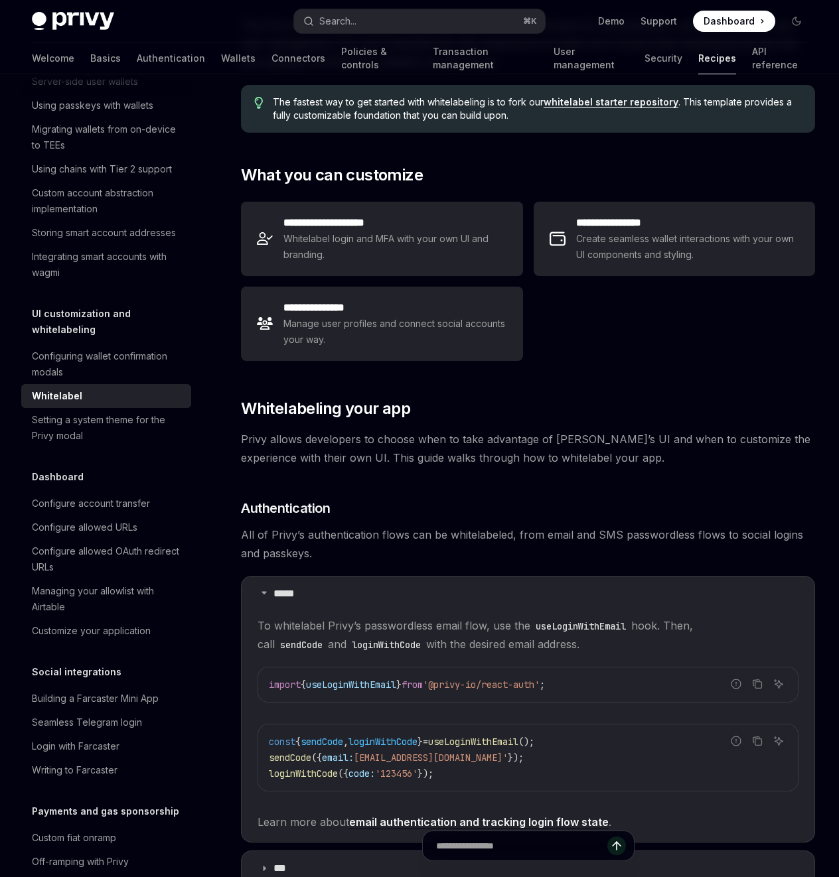
scroll to position [71, 0]
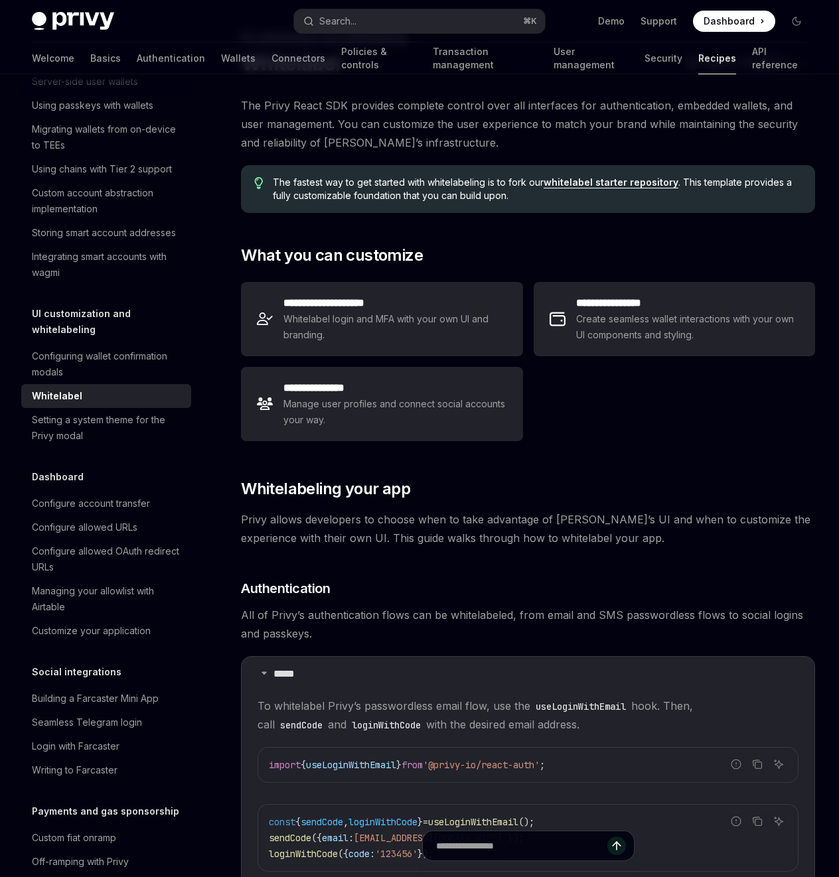
click at [642, 184] on link "whitelabel starter repository" at bounding box center [610, 182] width 135 height 12
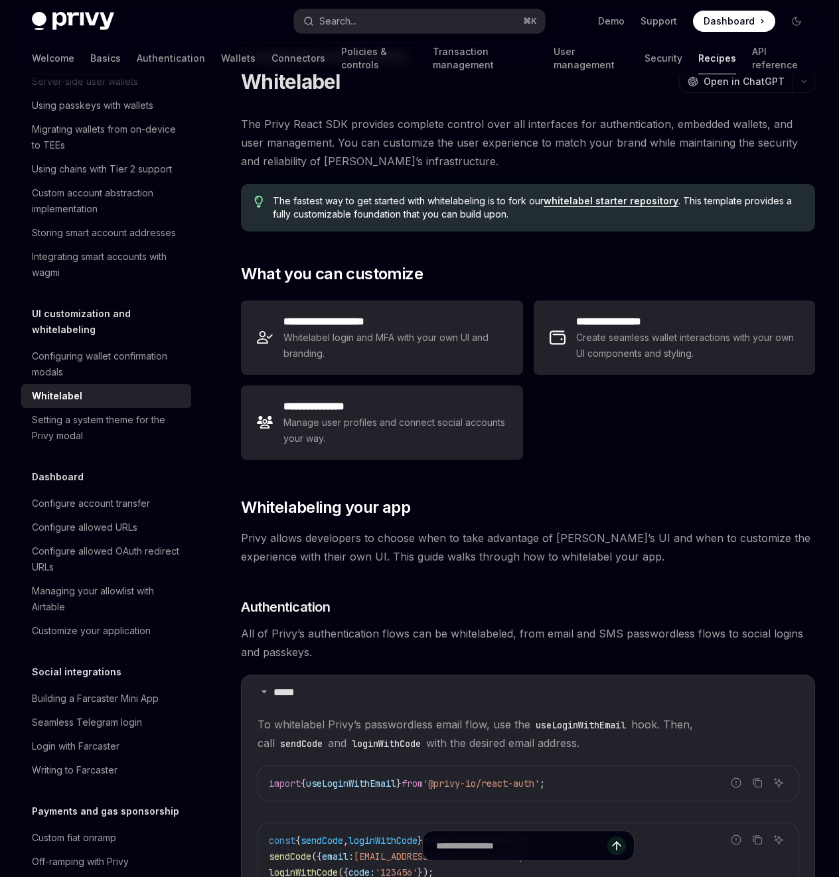
scroll to position [0, 0]
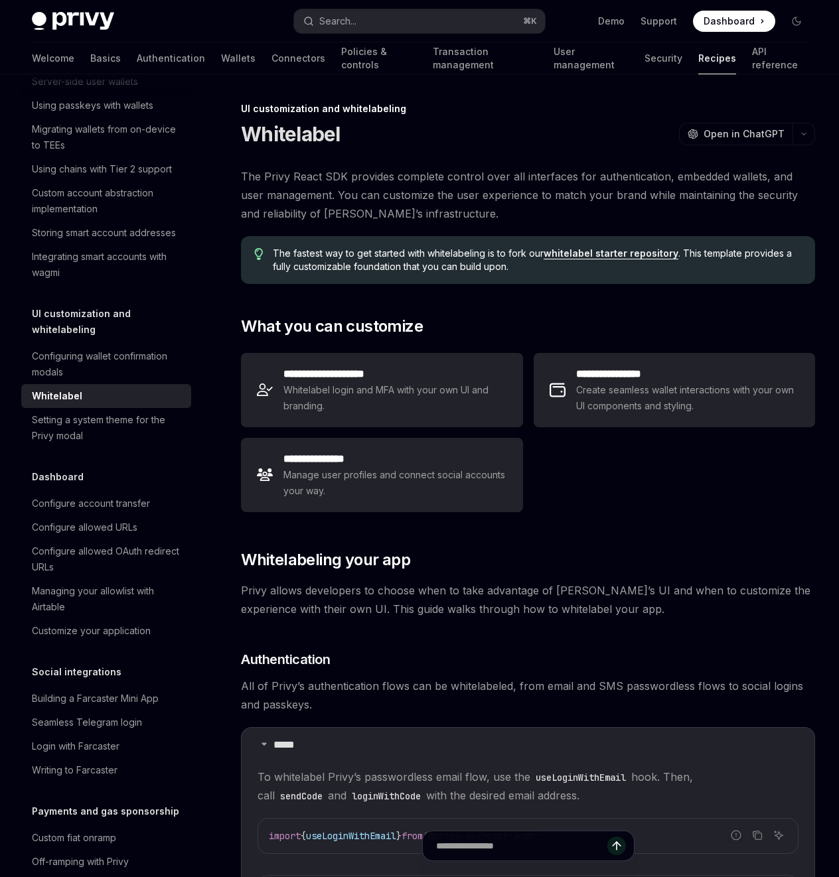
click at [509, 220] on span "The Privy React SDK provides complete control over all interfaces for authentic…" at bounding box center [528, 195] width 574 height 56
click at [752, 54] on link "API reference" at bounding box center [779, 58] width 55 height 32
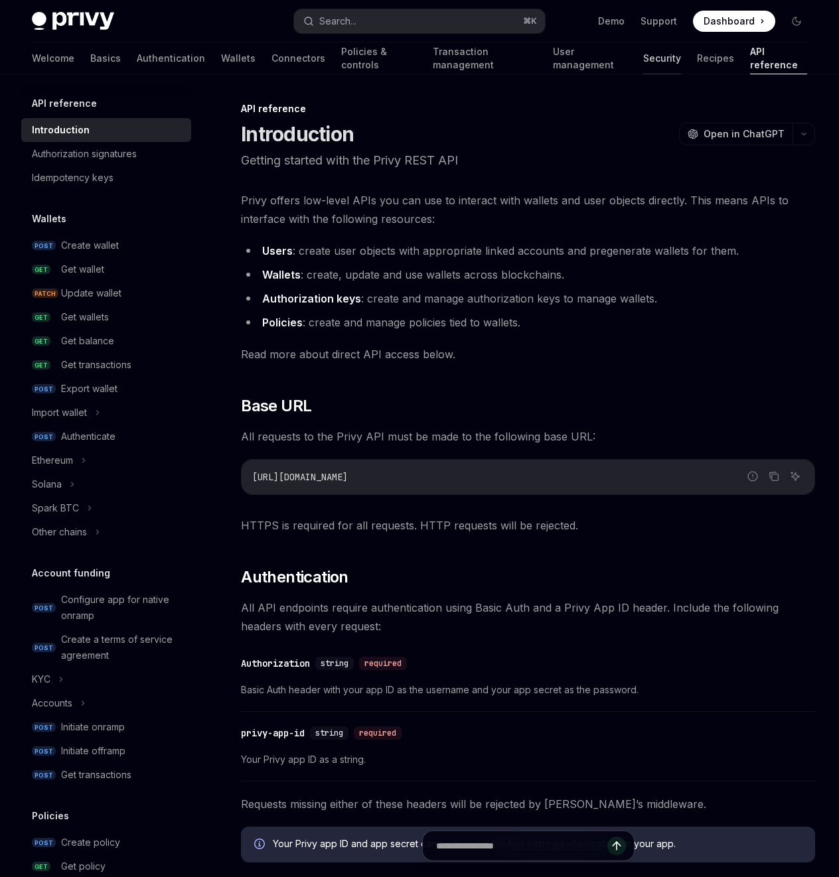
click at [643, 56] on link "Security" at bounding box center [662, 58] width 38 height 32
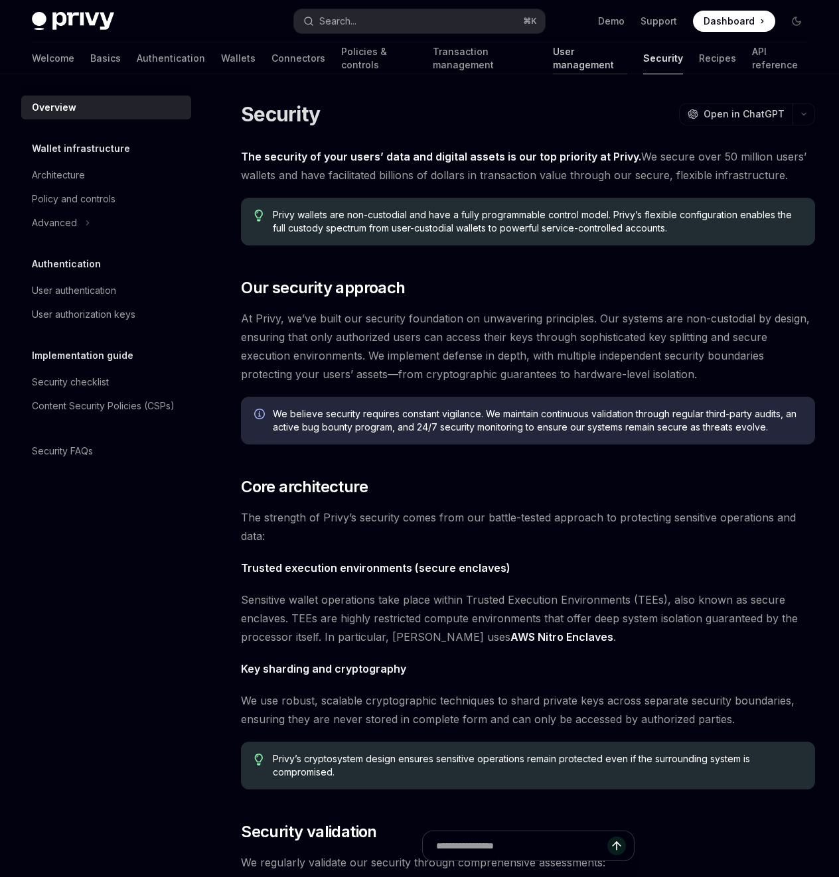
click at [557, 58] on link "User management" at bounding box center [590, 58] width 74 height 32
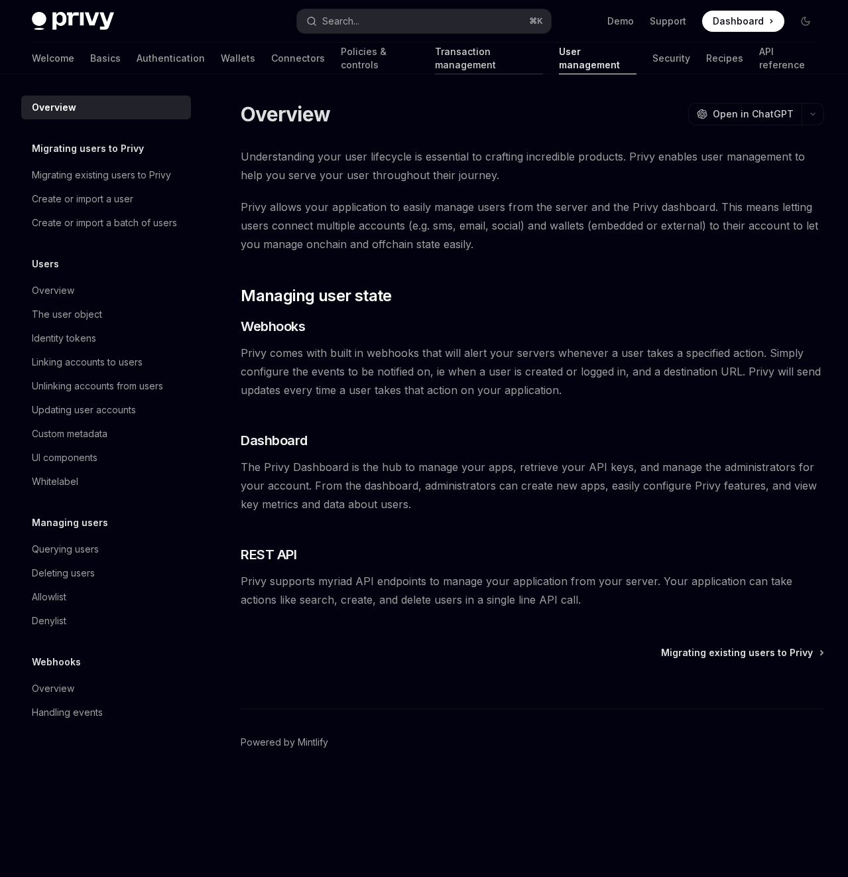
click at [435, 64] on link "Transaction management" at bounding box center [489, 58] width 108 height 32
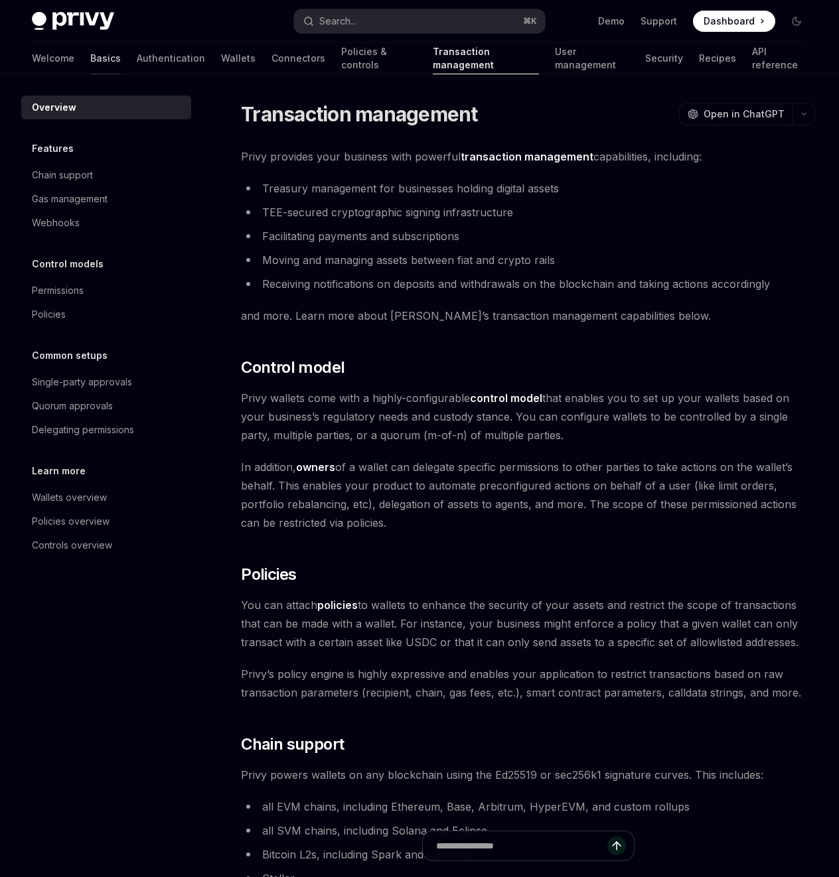
click at [90, 56] on link "Basics" at bounding box center [105, 58] width 31 height 32
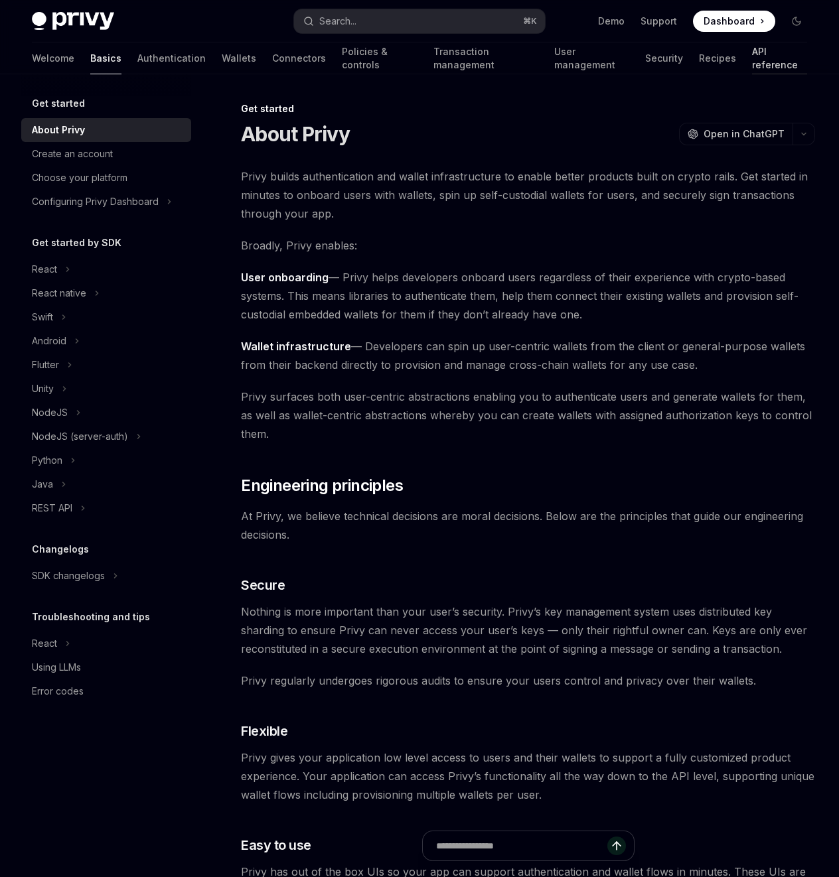
click at [752, 60] on link "API reference" at bounding box center [779, 58] width 55 height 32
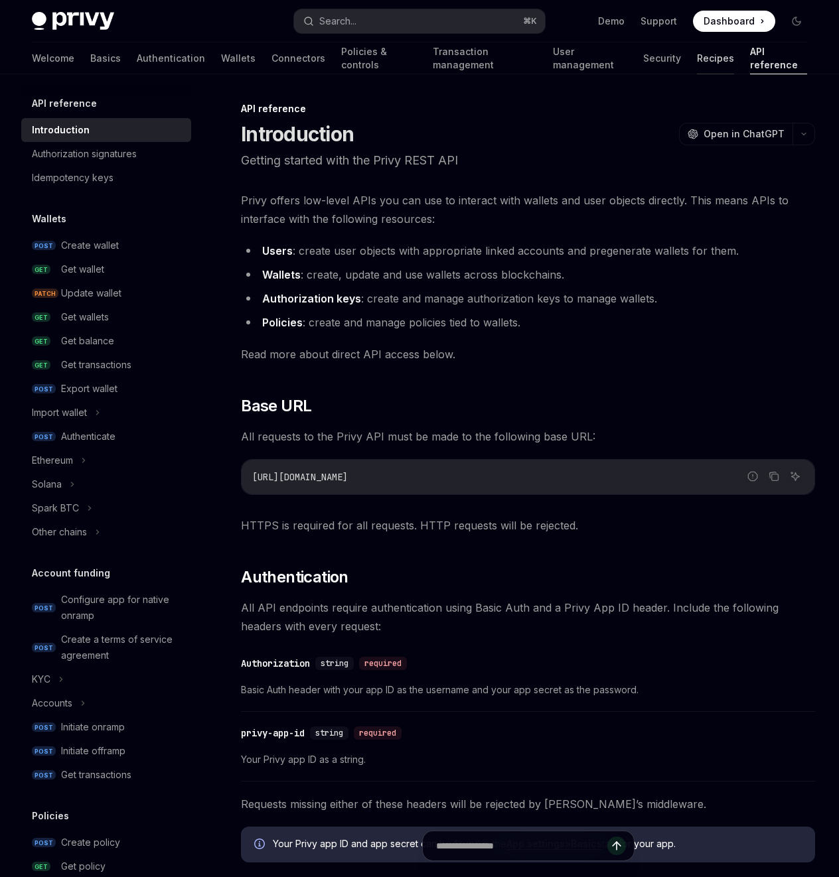
click at [697, 61] on link "Recipes" at bounding box center [715, 58] width 37 height 32
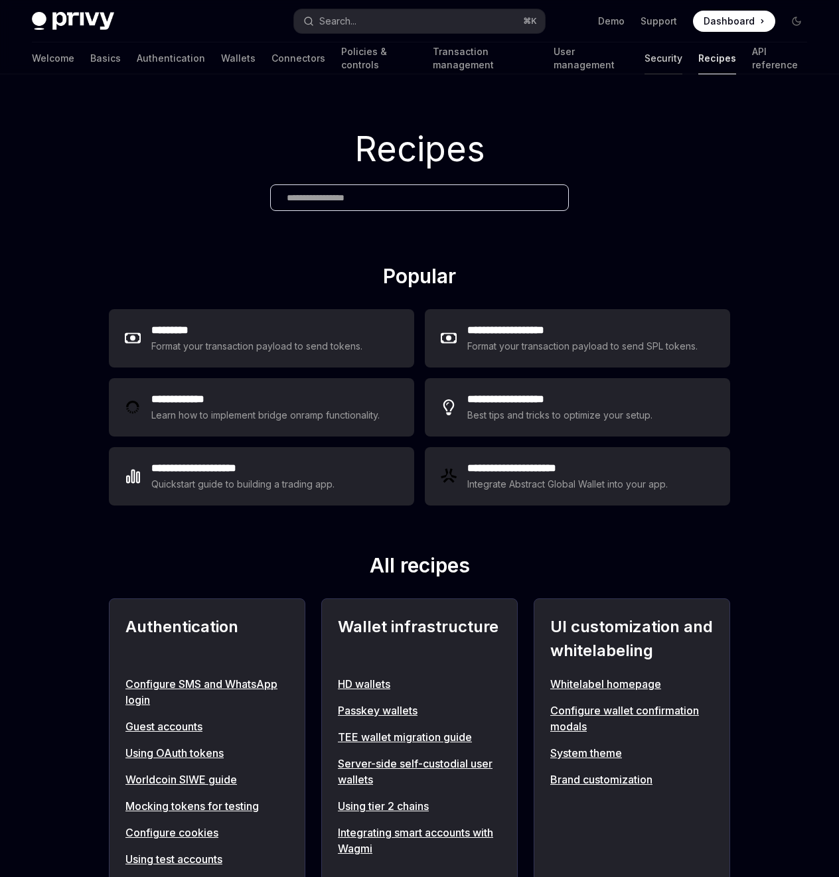
click at [644, 66] on link "Security" at bounding box center [663, 58] width 38 height 32
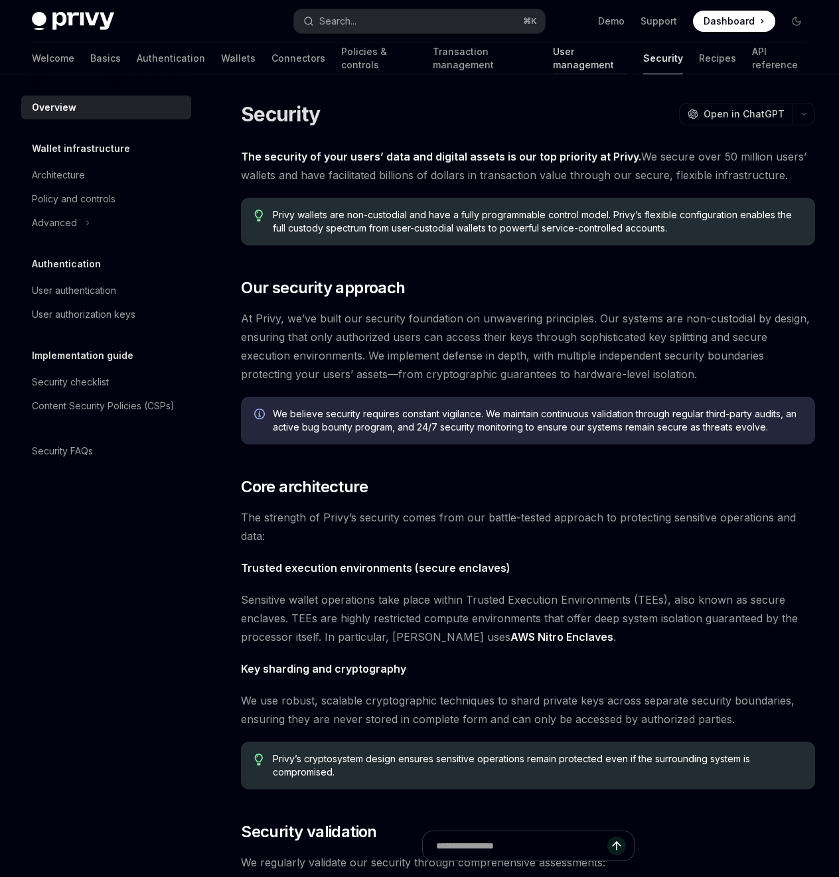
click at [553, 56] on link "User management" at bounding box center [590, 58] width 74 height 32
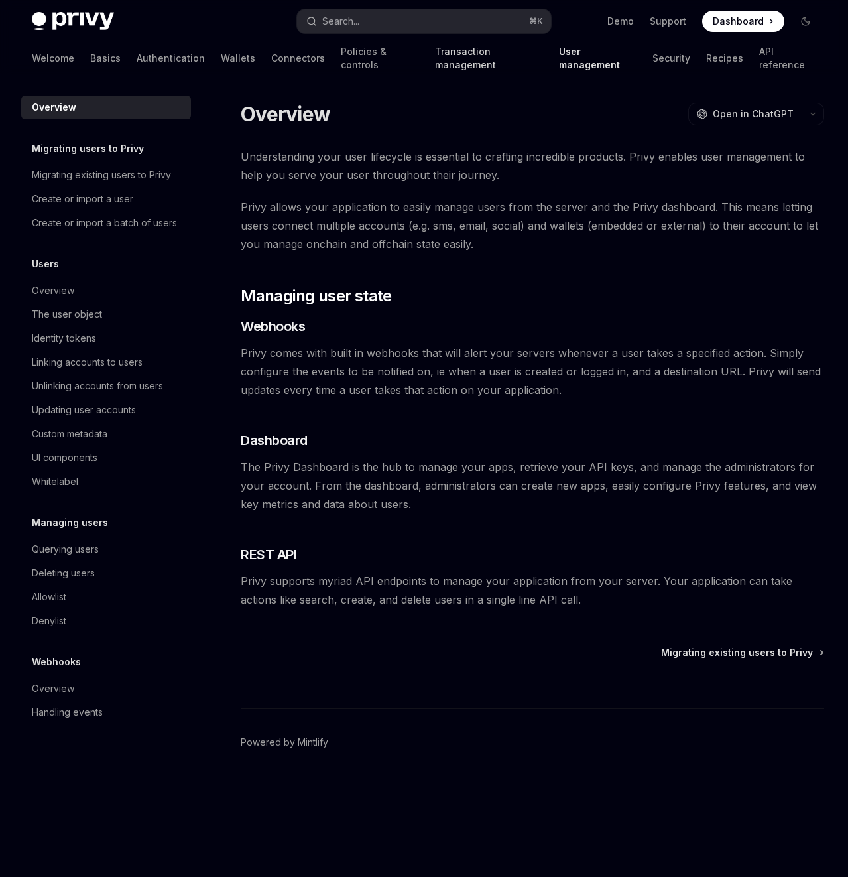
click at [454, 58] on link "Transaction management" at bounding box center [489, 58] width 108 height 32
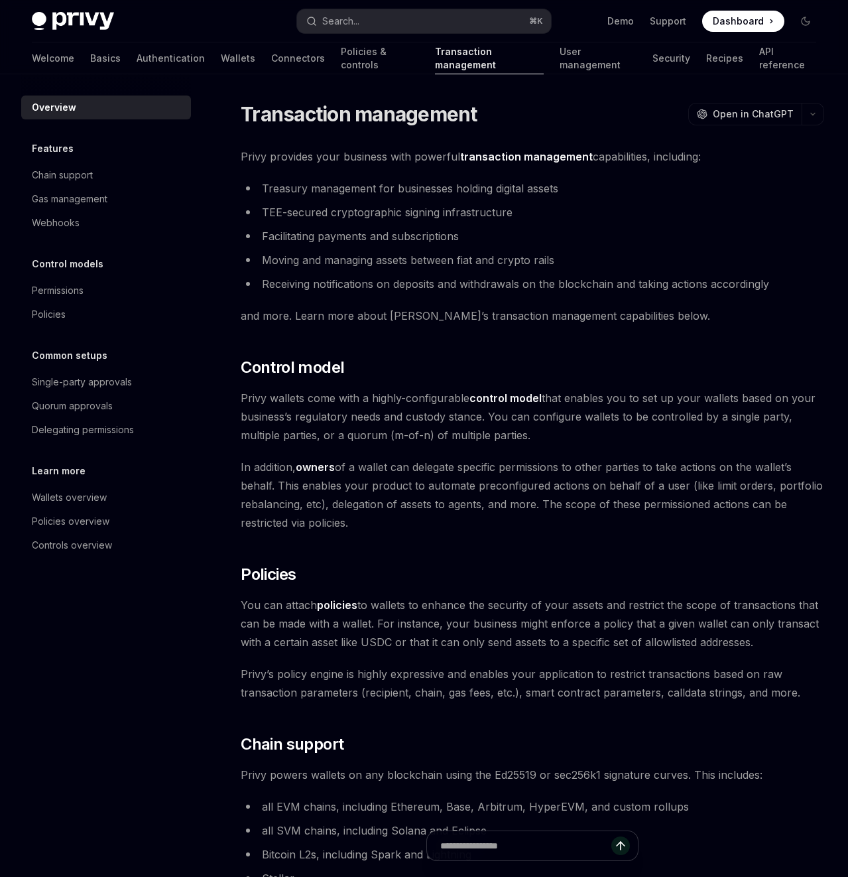
type textarea "*"
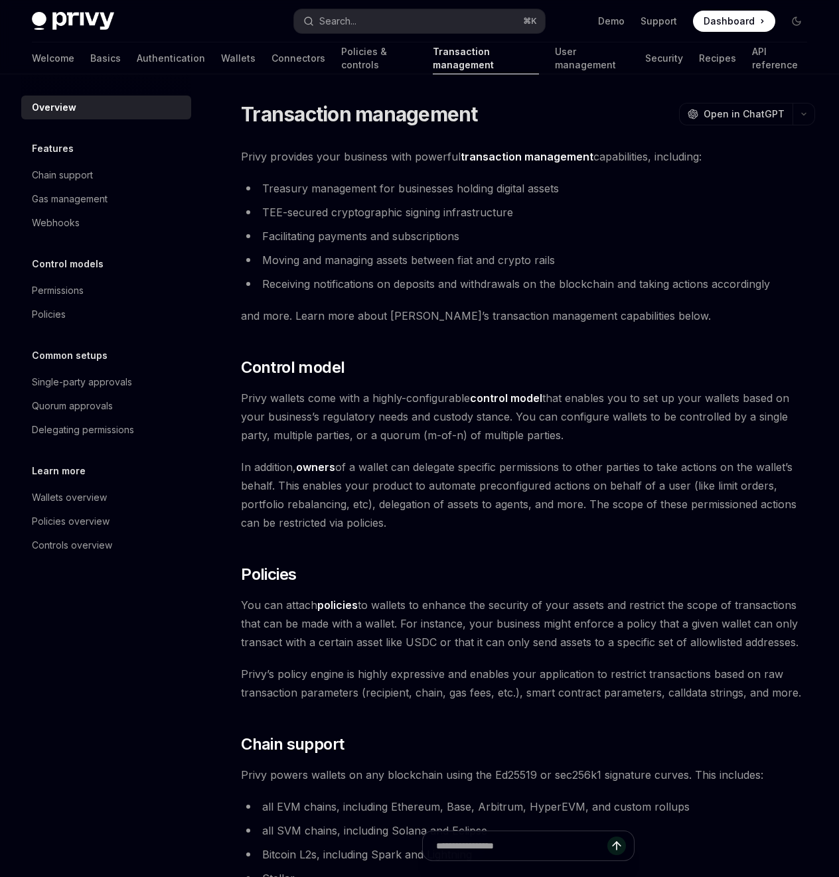
click at [469, 34] on div "Privy Docs home page Search... ⌘ K Demo Support Dashboard Dashboard Search..." at bounding box center [419, 21] width 775 height 42
click at [463, 27] on button "Search... ⌘ K" at bounding box center [419, 21] width 251 height 24
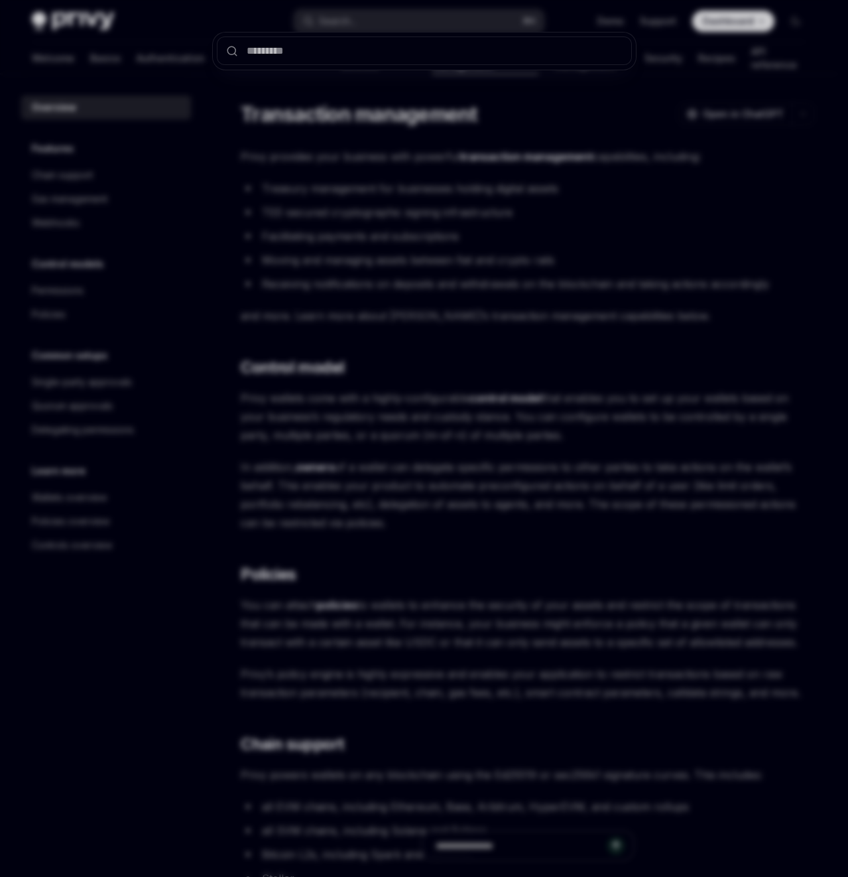
click at [478, 130] on div at bounding box center [424, 438] width 848 height 877
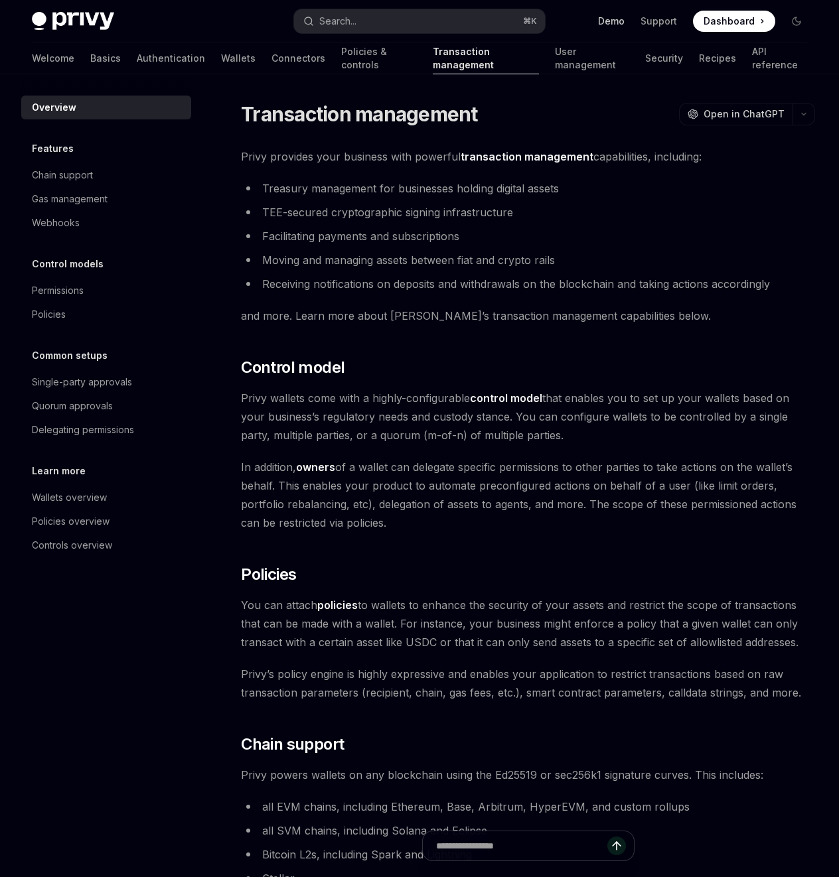
click at [604, 15] on link "Demo" at bounding box center [611, 21] width 27 height 13
click at [389, 15] on button "Search... ⌘ K" at bounding box center [419, 21] width 251 height 24
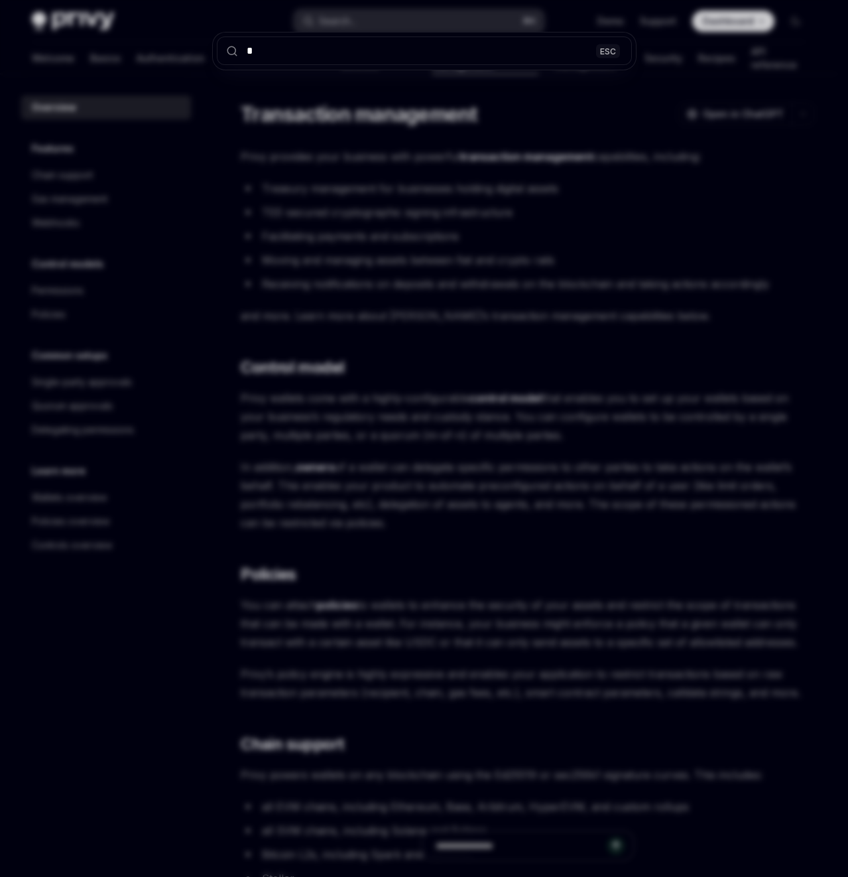
type input "**"
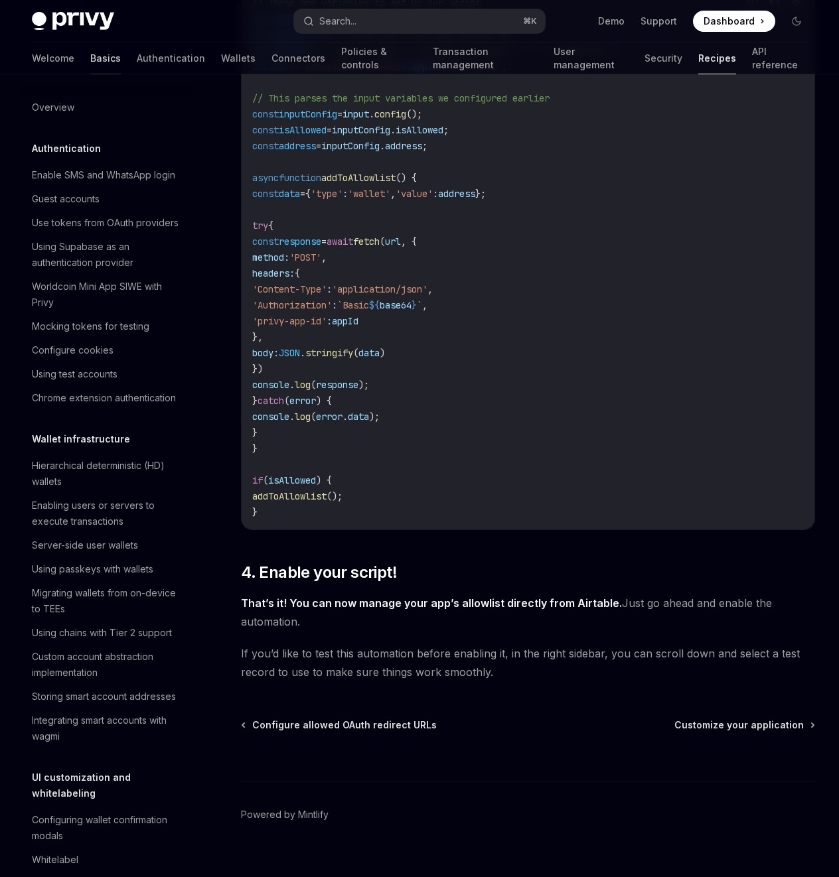
click at [90, 55] on link "Basics" at bounding box center [105, 58] width 31 height 32
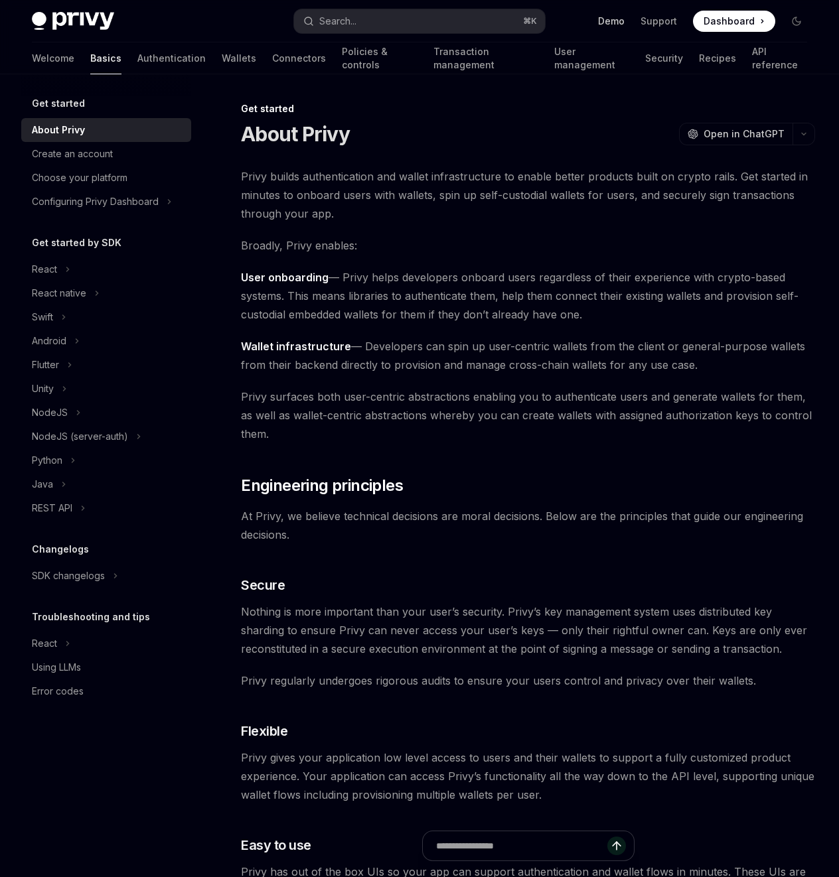
click at [616, 23] on link "Demo" at bounding box center [611, 21] width 27 height 13
click at [798, 137] on button "button" at bounding box center [803, 134] width 23 height 23
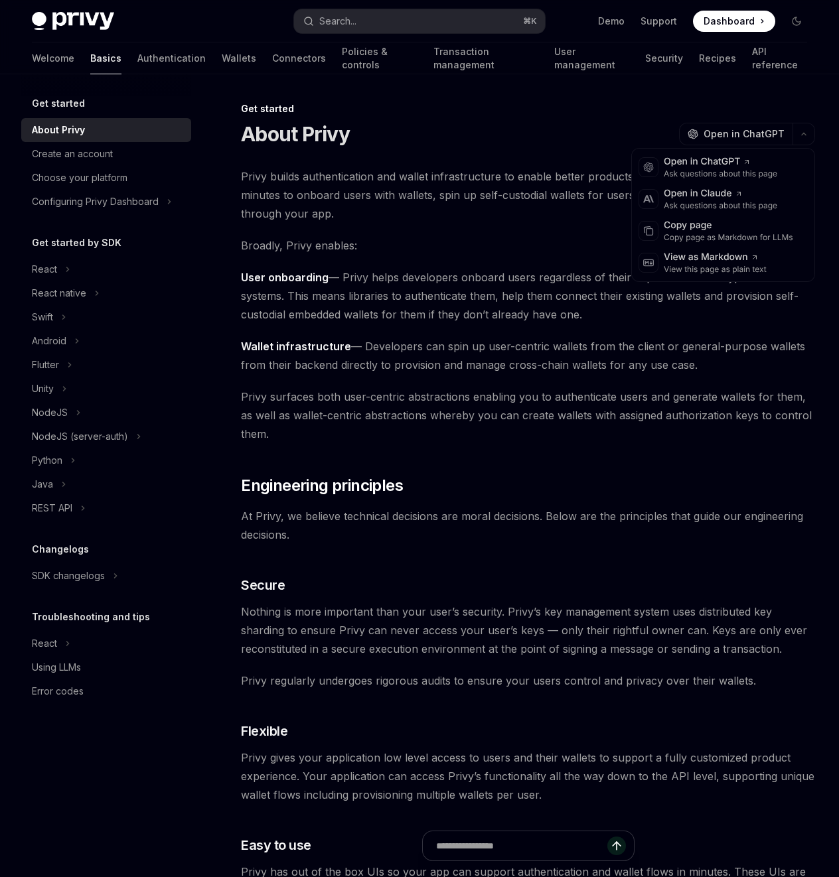
click at [649, 105] on div "Get started" at bounding box center [528, 108] width 574 height 13
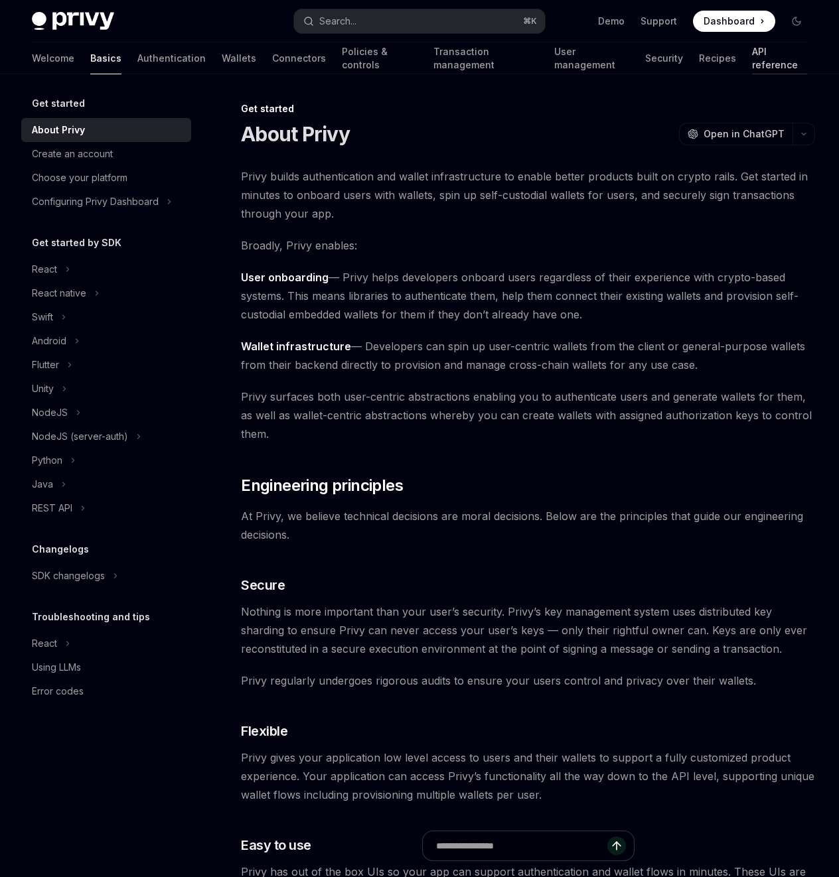
click at [752, 56] on link "API reference" at bounding box center [779, 58] width 55 height 32
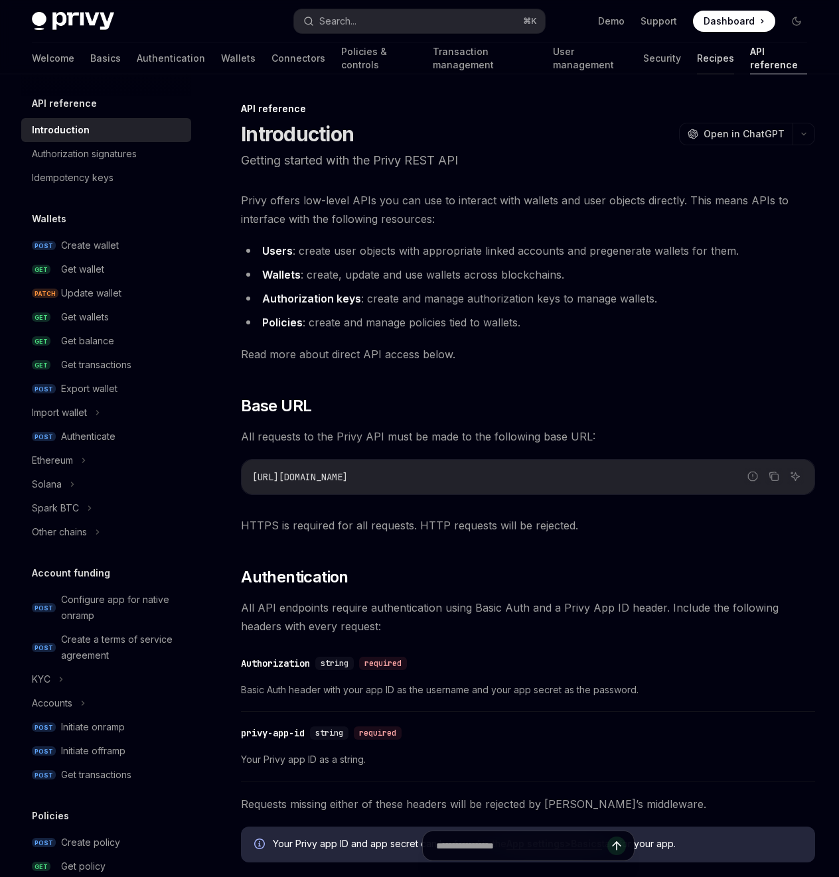
click at [697, 57] on link "Recipes" at bounding box center [715, 58] width 37 height 32
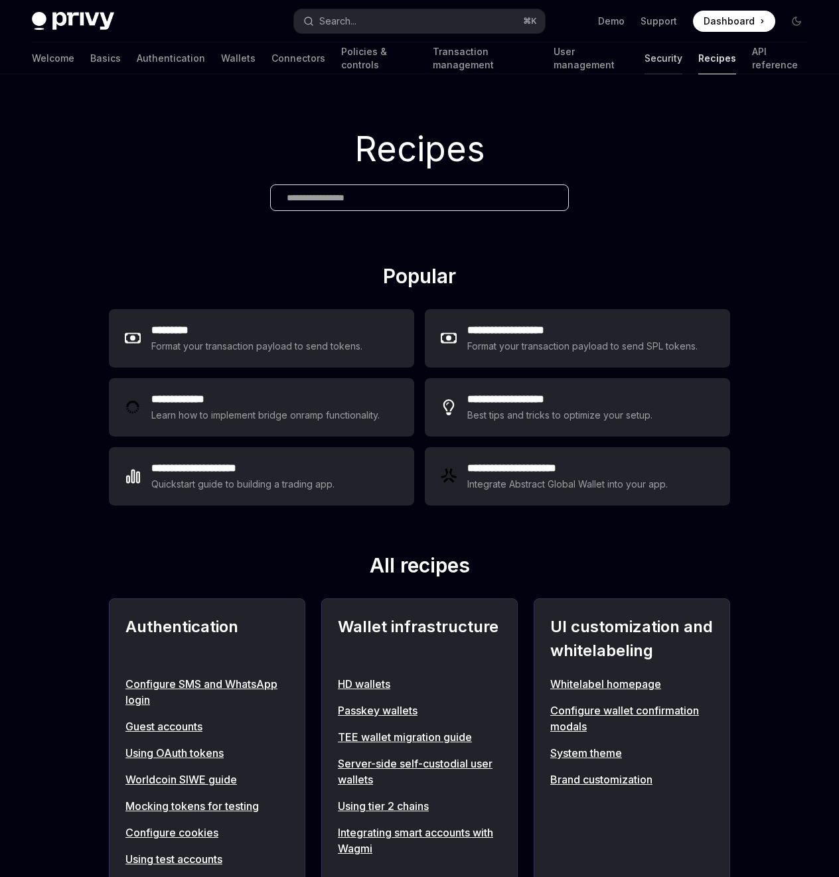
click at [644, 64] on link "Security" at bounding box center [663, 58] width 38 height 32
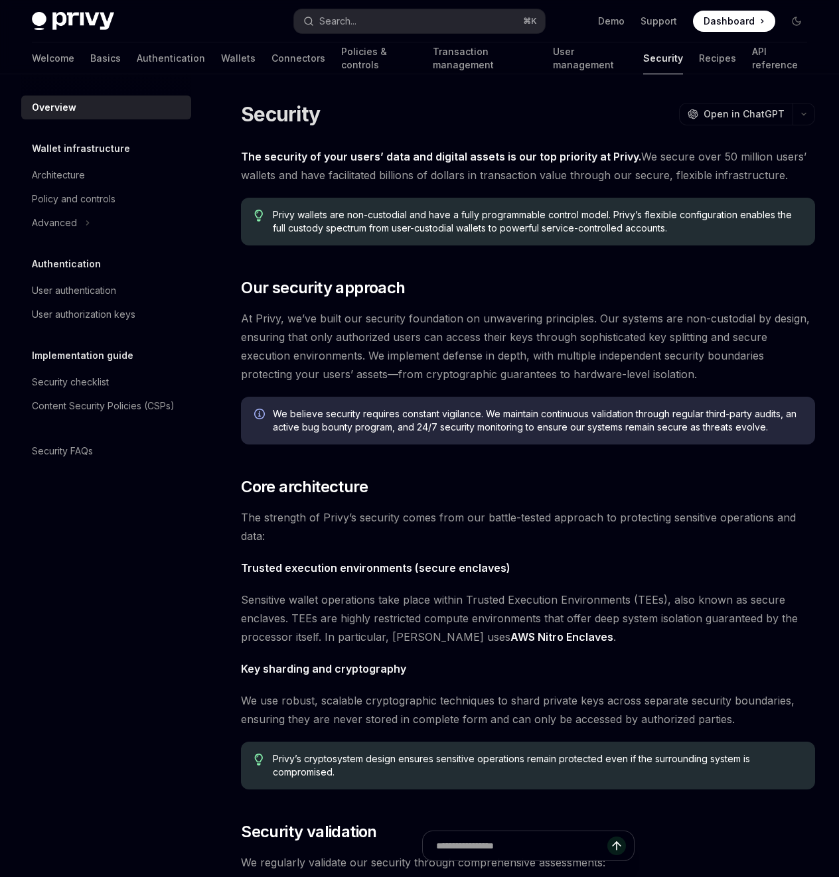
type textarea "*"
